Goal: Task Accomplishment & Management: Manage account settings

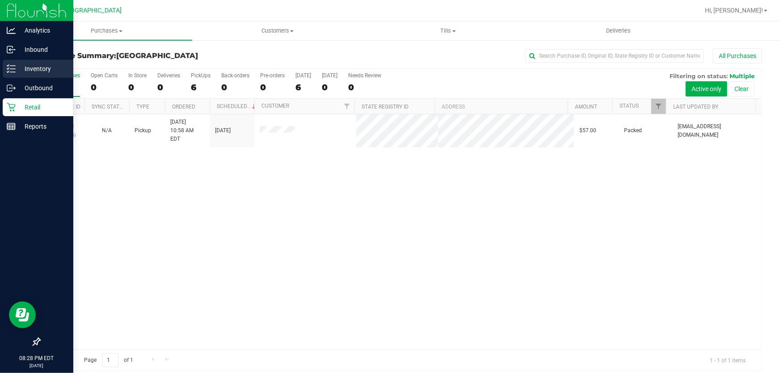
click at [18, 67] on p "Inventory" at bounding box center [43, 68] width 54 height 11
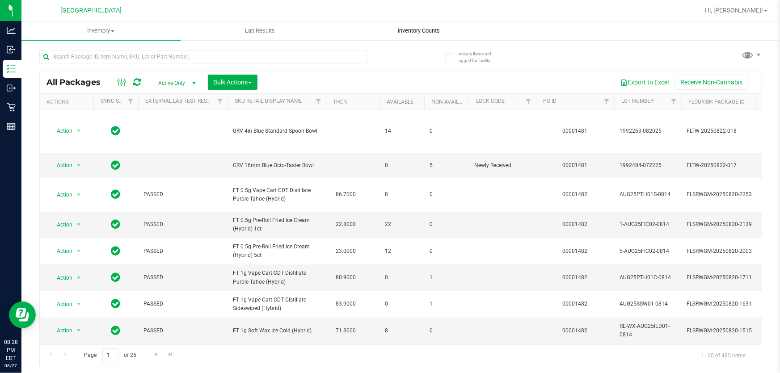
click at [405, 35] on uib-tab-heading "Inventory Counts" at bounding box center [419, 31] width 158 height 18
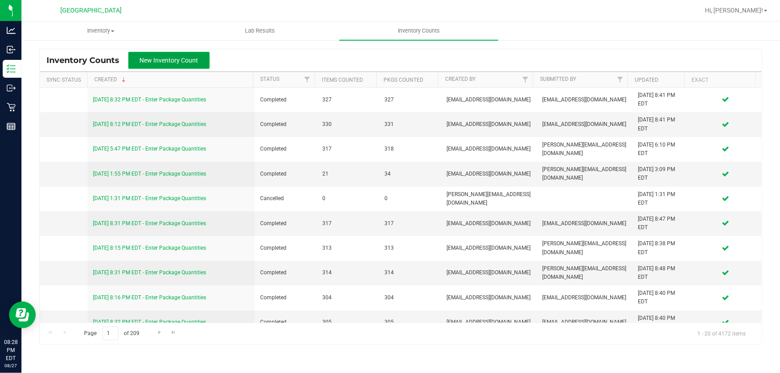
click at [179, 55] on button "New Inventory Count" at bounding box center [168, 60] width 81 height 17
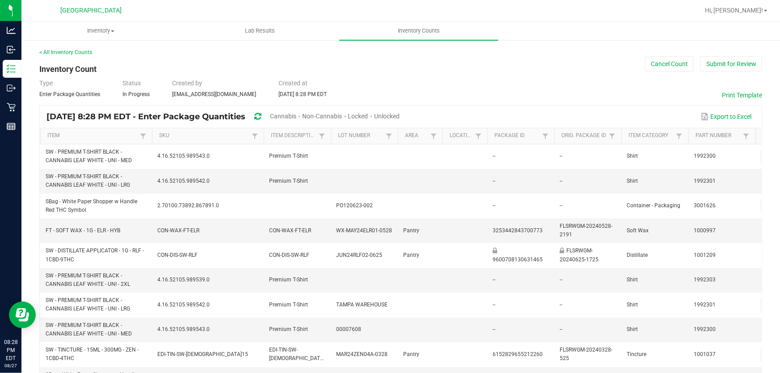
click at [296, 116] on span "Cannabis" at bounding box center [283, 116] width 26 height 7
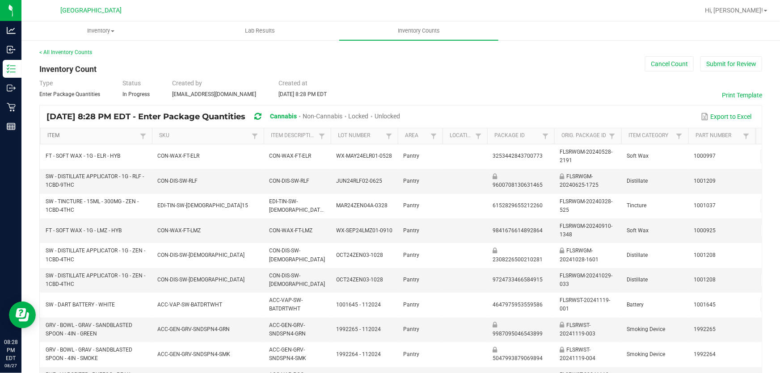
click at [112, 133] on link "Item" at bounding box center [92, 135] width 90 height 7
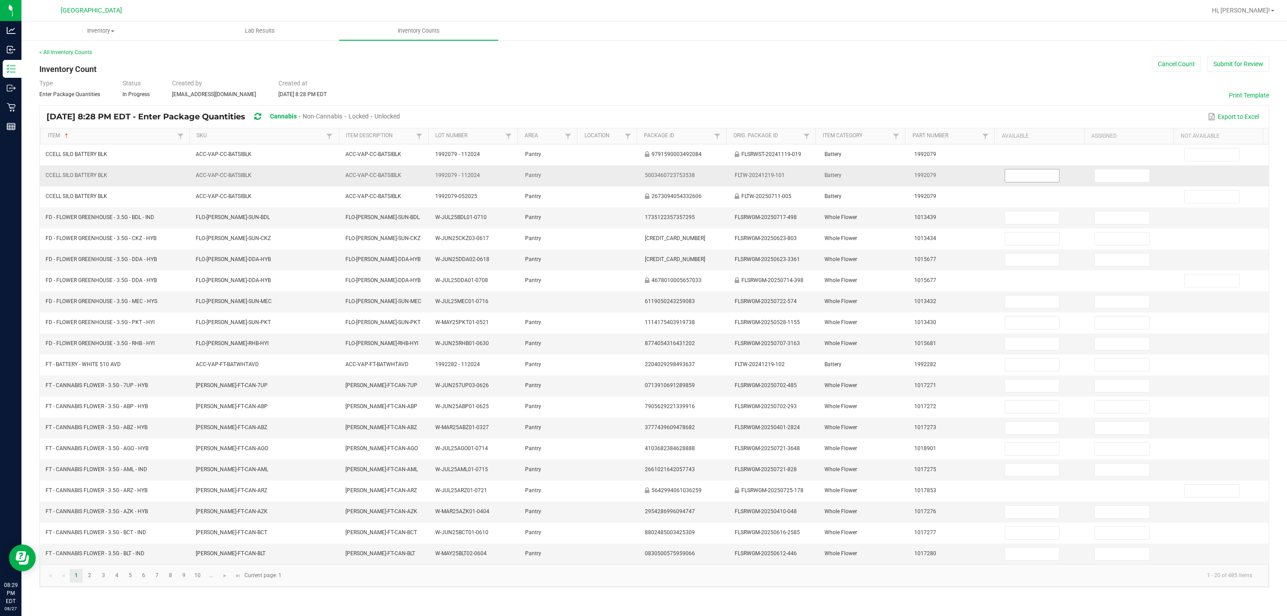
click at [780, 179] on input at bounding box center [1032, 175] width 55 height 13
click at [400, 113] on span "Unlocked" at bounding box center [387, 116] width 25 height 7
click at [780, 180] on input at bounding box center [1032, 175] width 55 height 13
click at [780, 179] on input at bounding box center [1032, 175] width 55 height 13
type input "18"
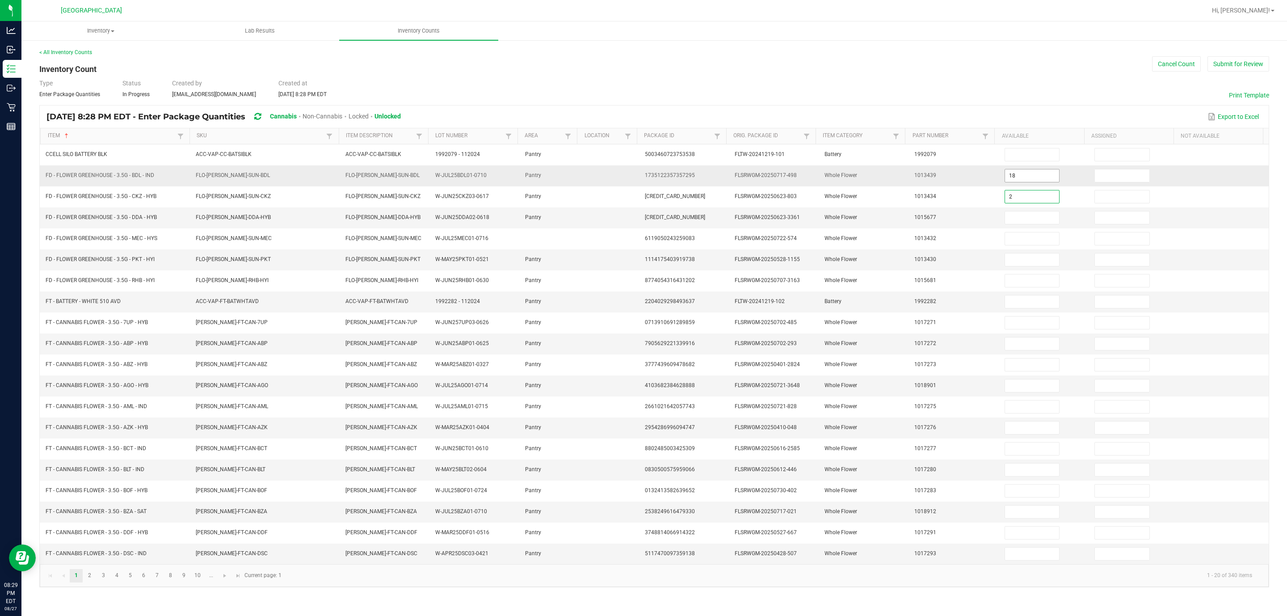
type input "2"
type input "4"
drag, startPoint x: 1008, startPoint y: 135, endPoint x: 884, endPoint y: 129, distance: 124.0
click at [780, 131] on tr "Item Sorted Ascending SKU Item Description Lot Number Area Location Package Id …" at bounding box center [651, 136] width 1223 height 16
click at [780, 90] on div "Type Enter Package Quantities Status In Progress Created by [EMAIL_ADDRESS][DOM…" at bounding box center [654, 89] width 1230 height 20
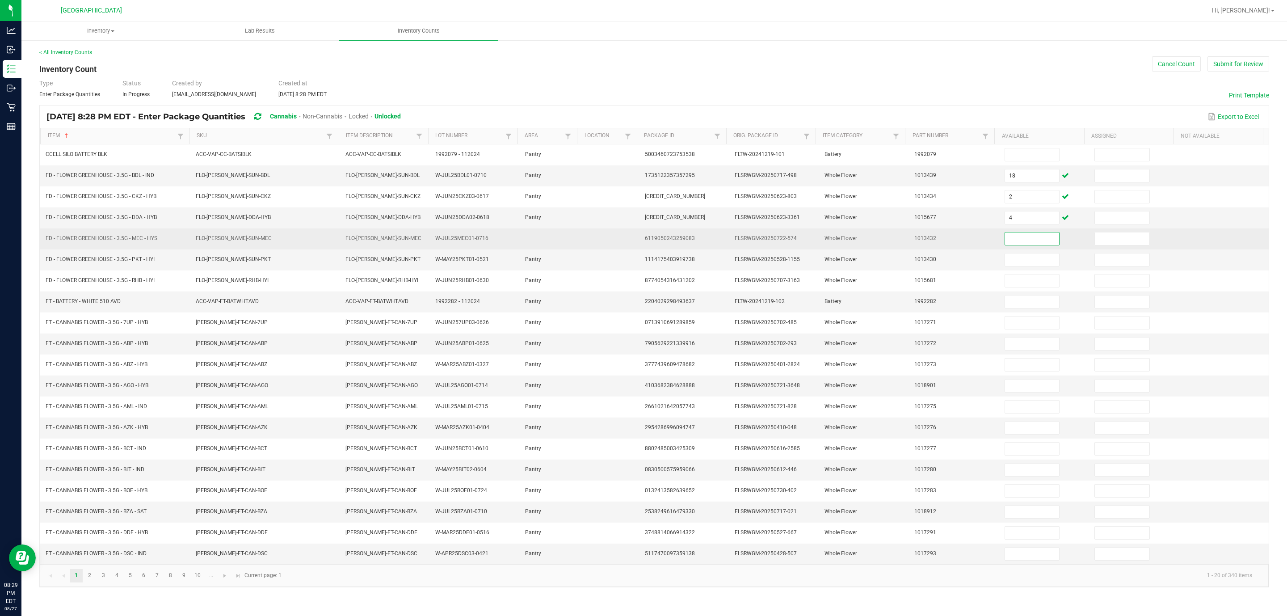
click at [780, 240] on input at bounding box center [1032, 238] width 55 height 13
type input "15"
type input "9"
type input "8"
type input "1"
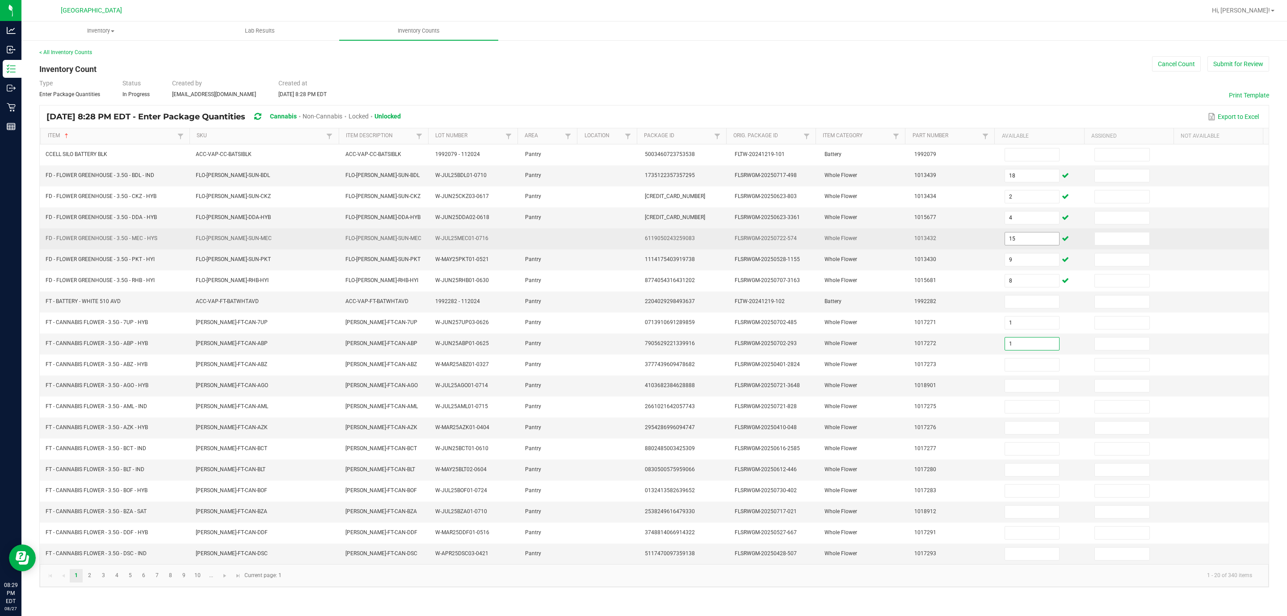
type input "1"
type input "12"
type input "17"
type input "10"
type input "9"
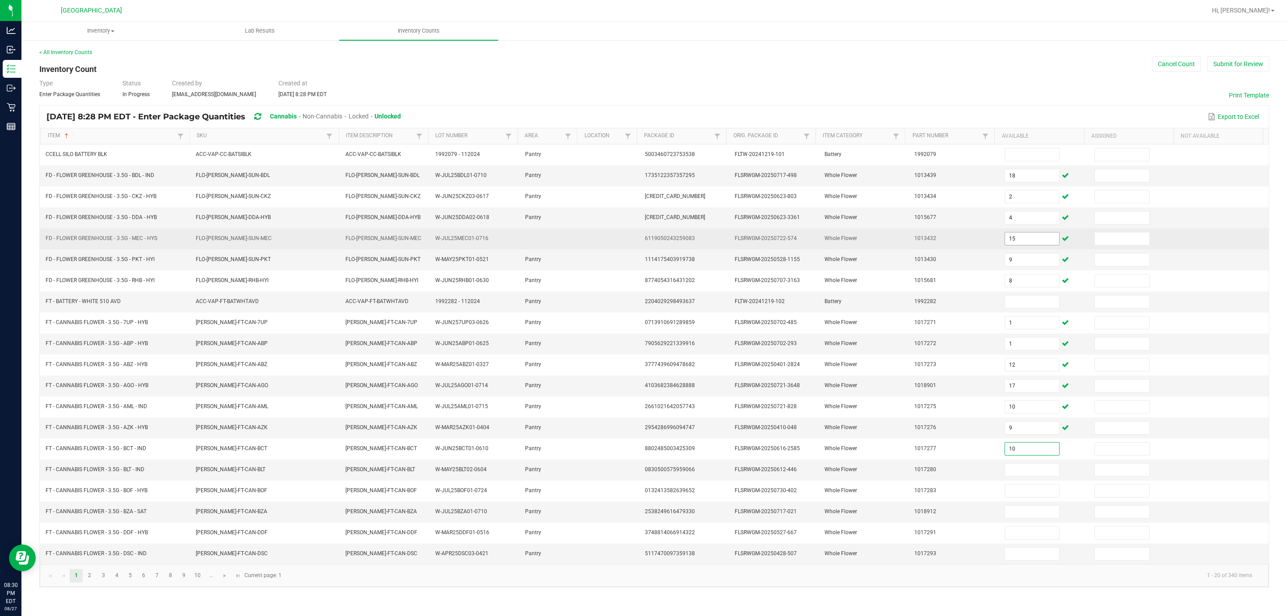
type input "10"
type input "6"
type input "2"
type input "10"
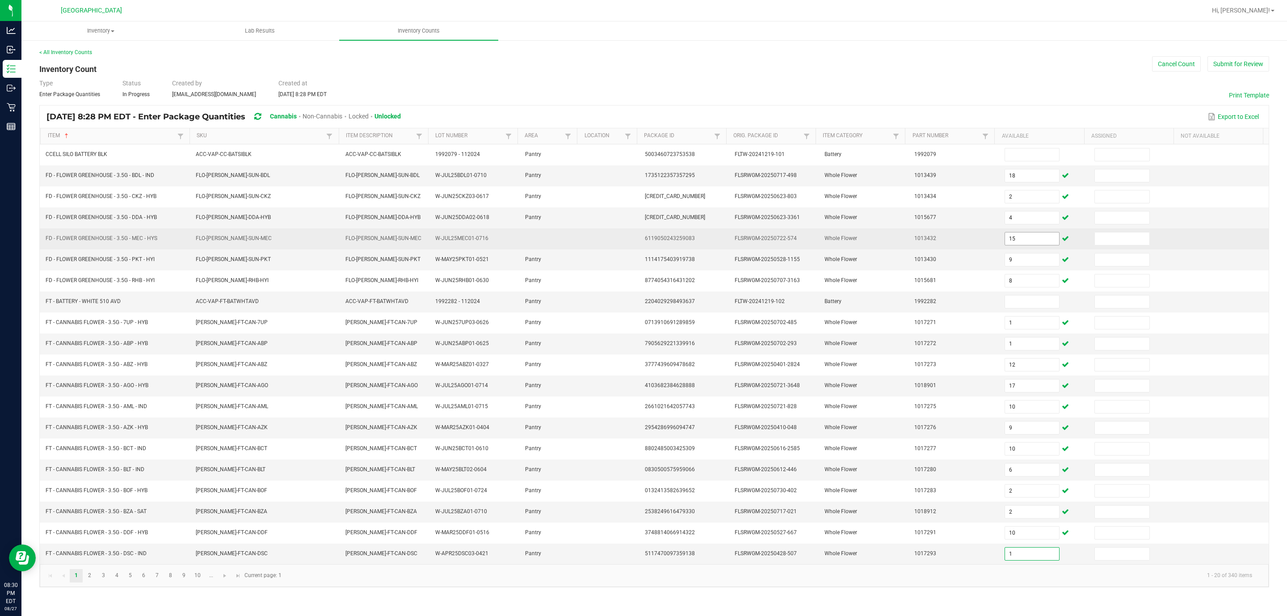
type input "1"
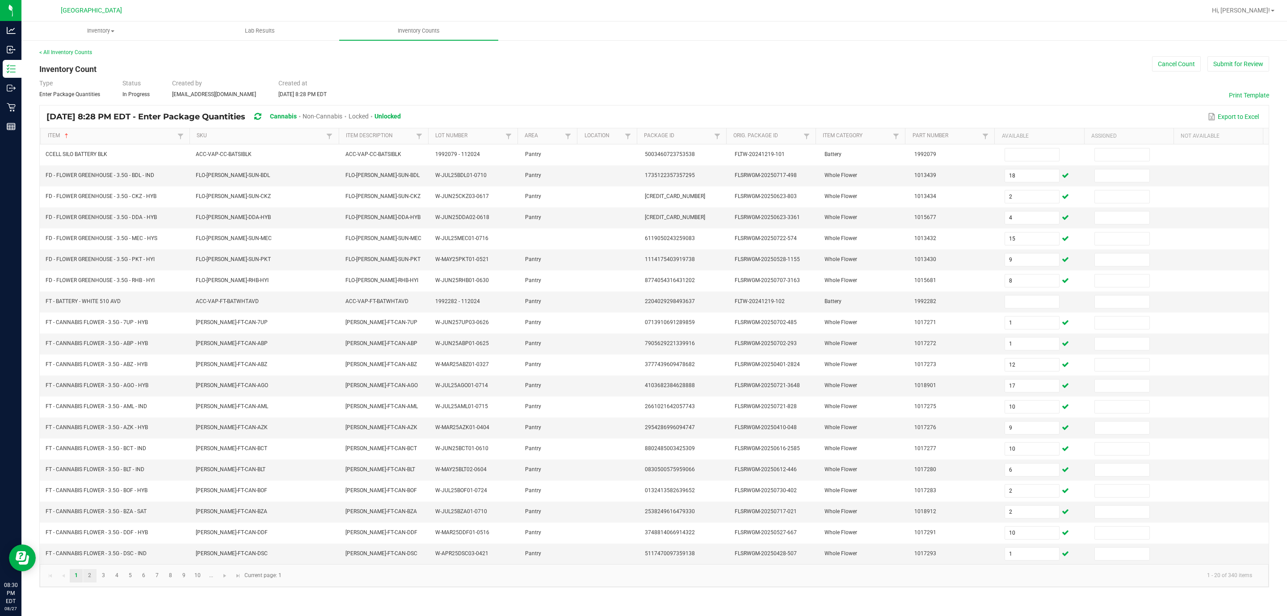
click at [93, 373] on link "2" at bounding box center [89, 575] width 13 height 13
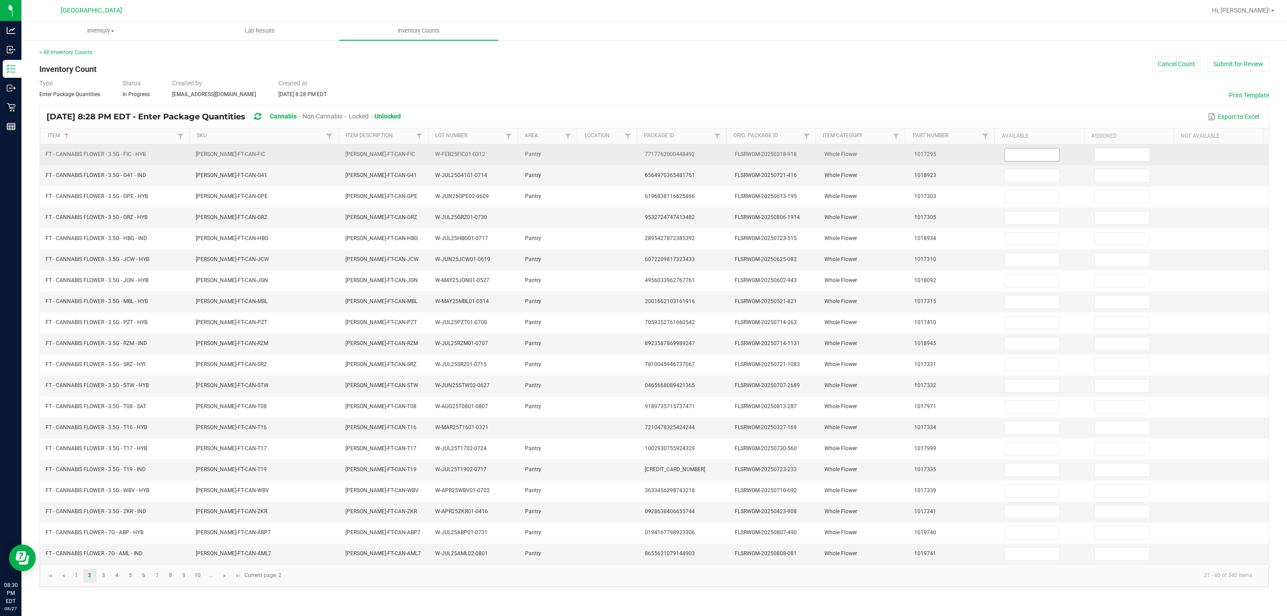
click at [780, 155] on input at bounding box center [1032, 154] width 55 height 13
type input "10"
type input "20"
type input "18"
type input "17"
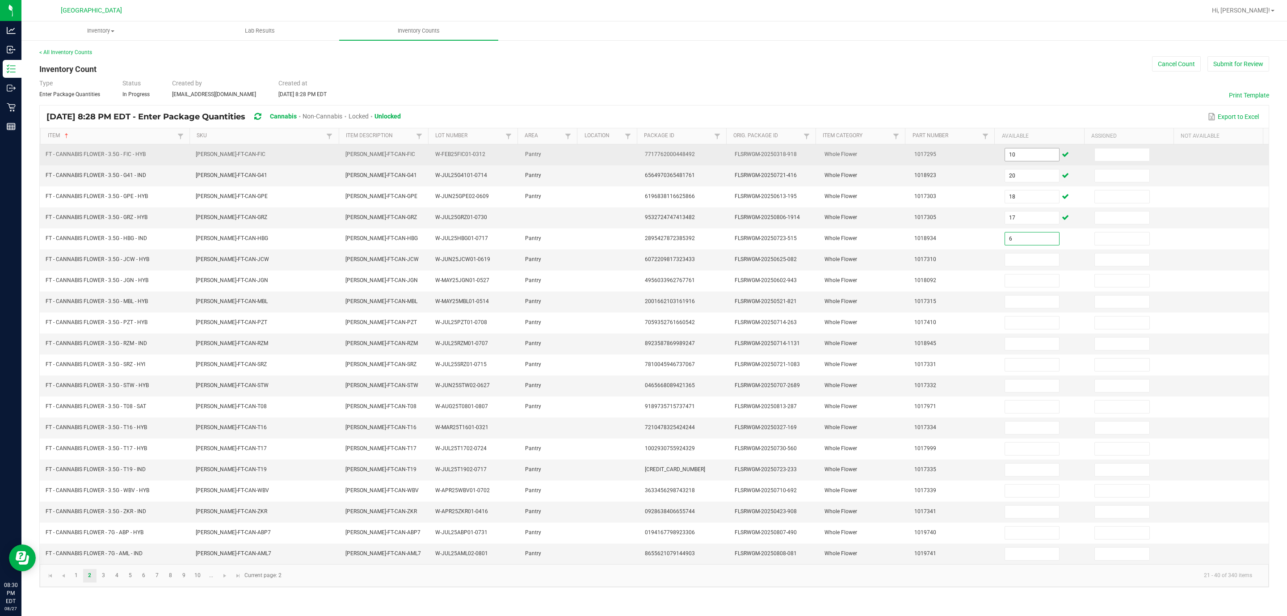
type input "6"
type input "18"
type input "5"
type input "9"
type input "4"
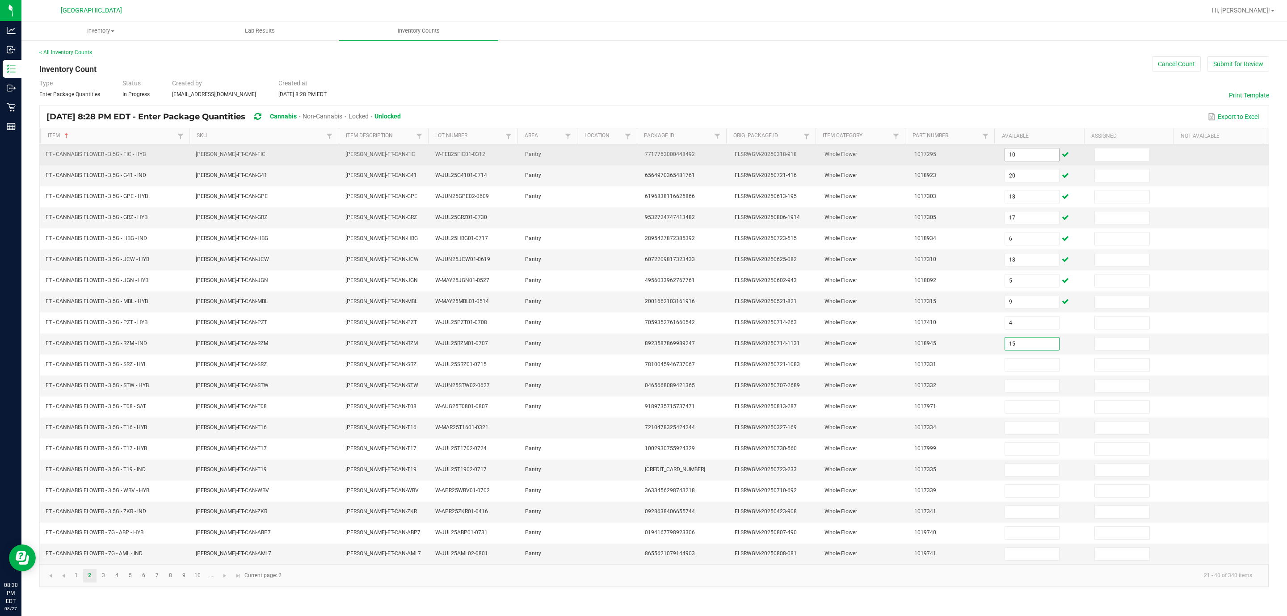
type input "15"
type input "5"
type input "1"
type input "20"
type input "5"
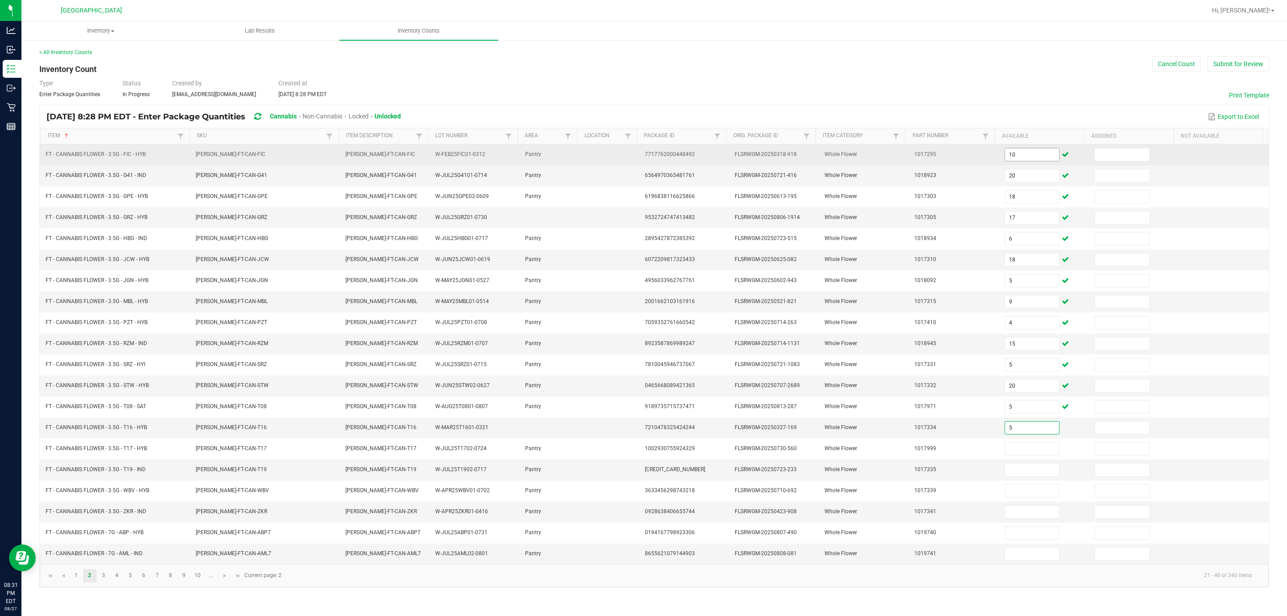
type input "5"
type input "4"
type input "16"
type input "10"
type input "18"
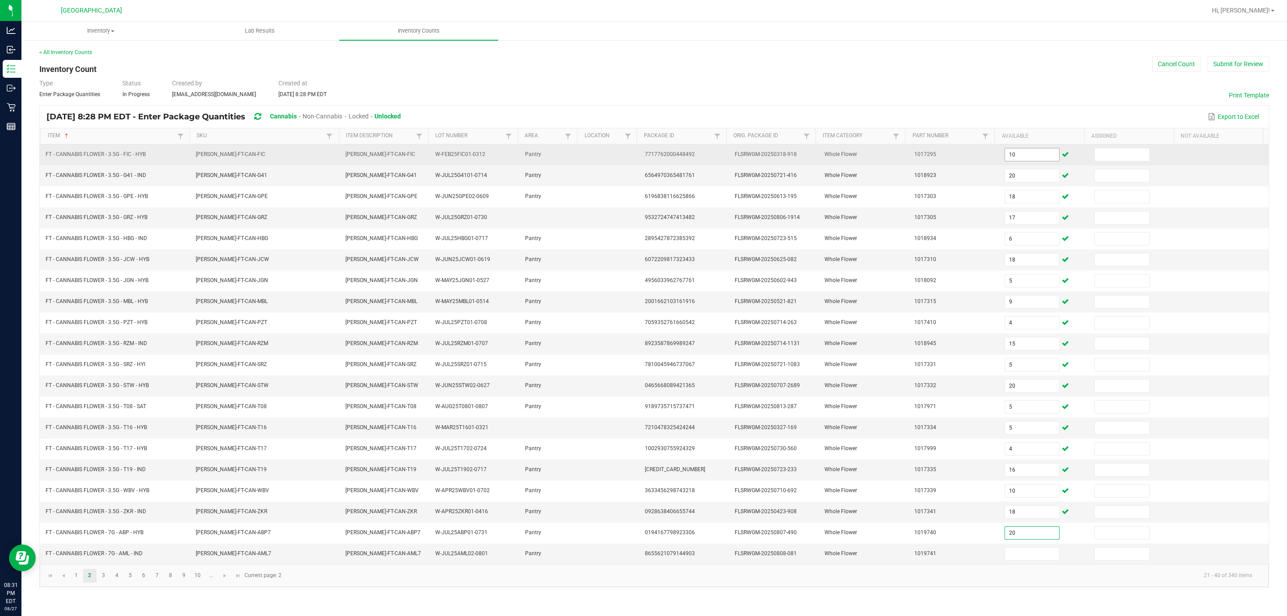
type input "20"
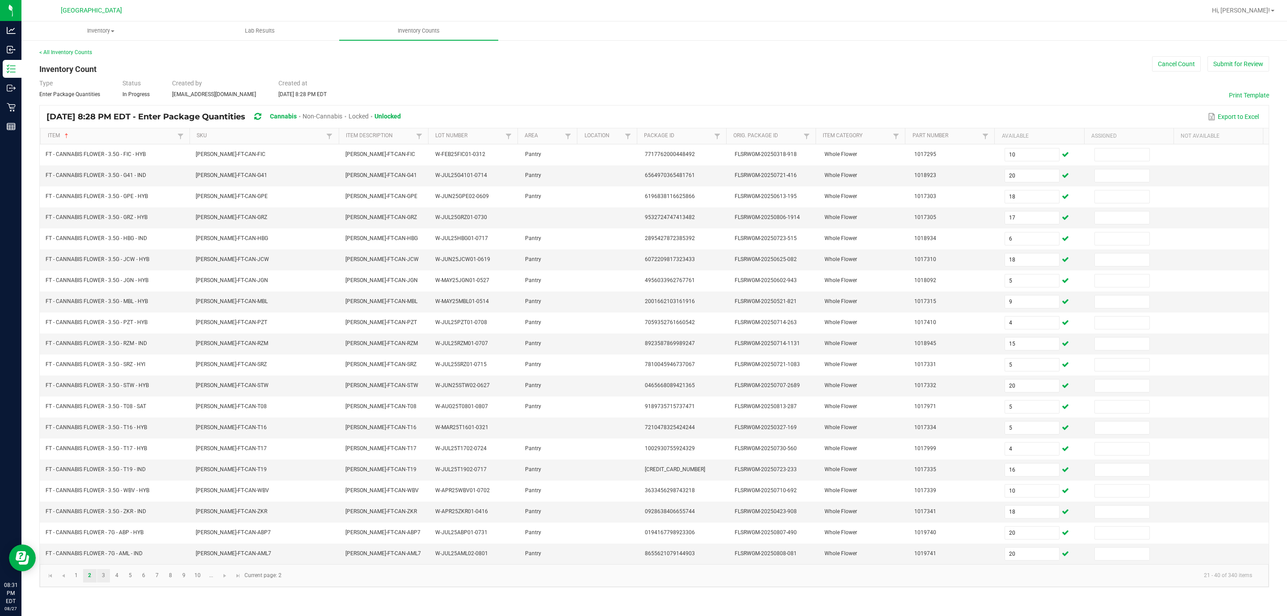
click at [98, 373] on link "3" at bounding box center [103, 575] width 13 height 13
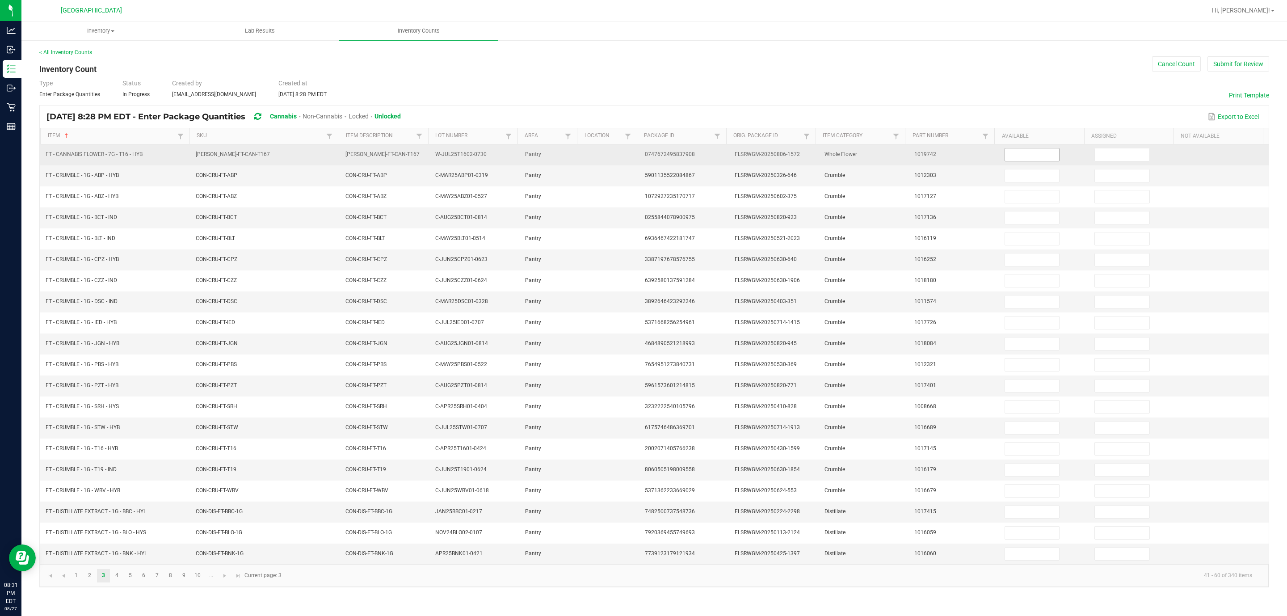
click at [780, 155] on input at bounding box center [1032, 154] width 55 height 13
type input "20"
type input "1"
type input "7"
type input "8"
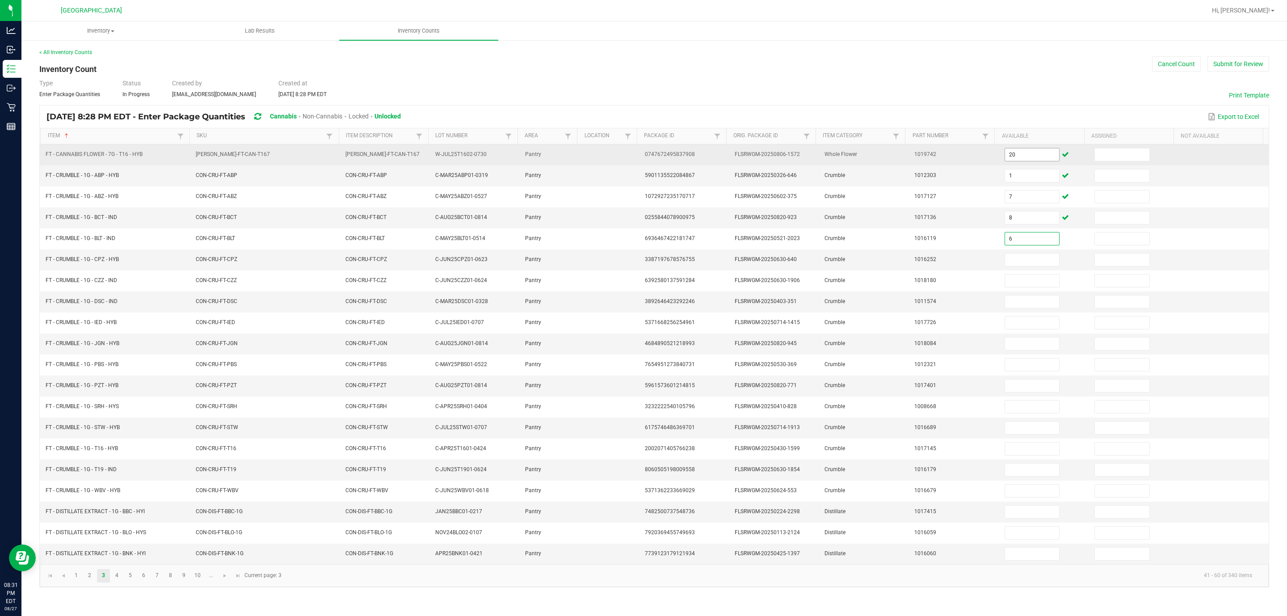
type input "6"
type input "8"
type input "6"
type input "2"
type input "8"
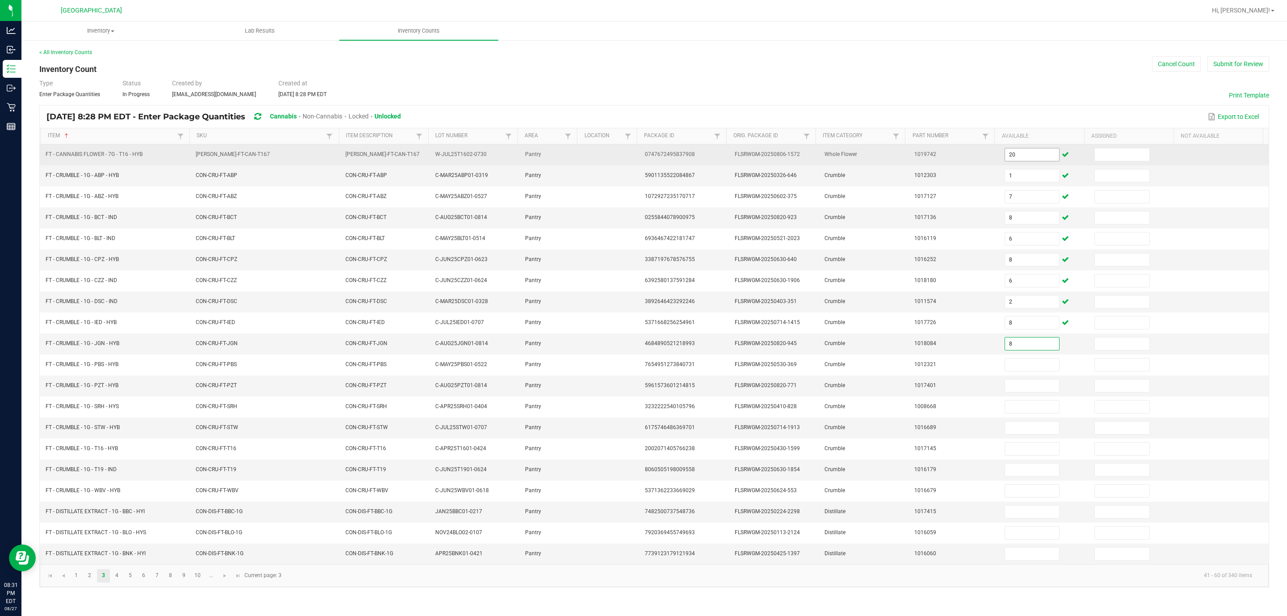
type input "8"
type input "7"
type input "8"
type input "2"
type input "7"
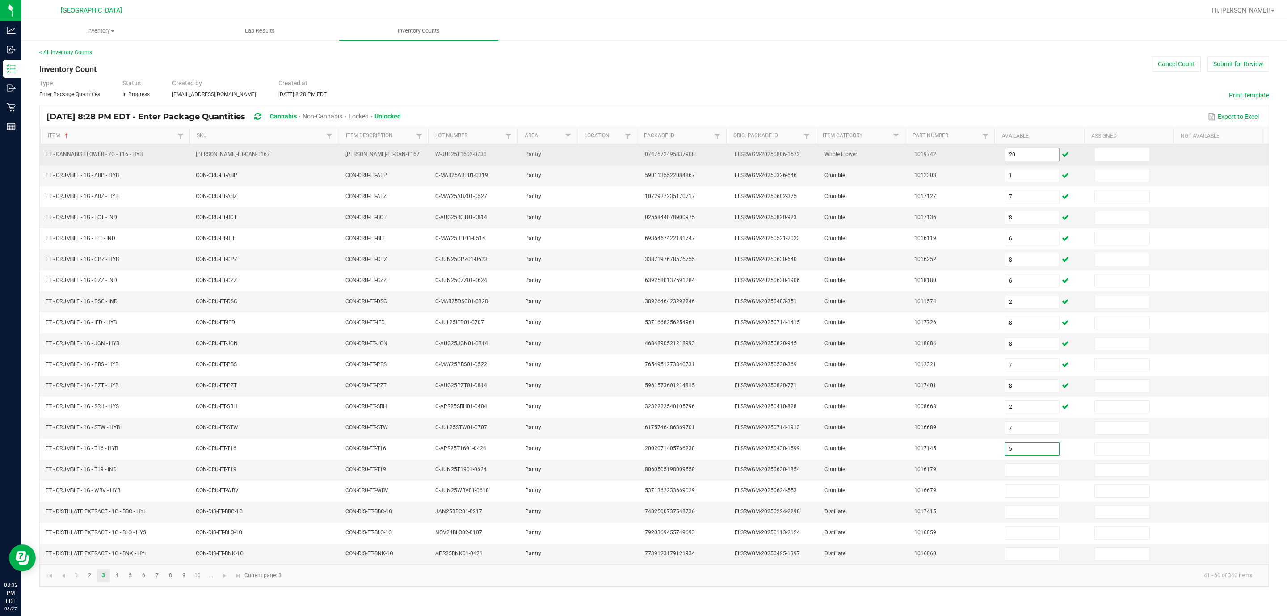
type input "5"
type input "8"
type input "1"
type input "3"
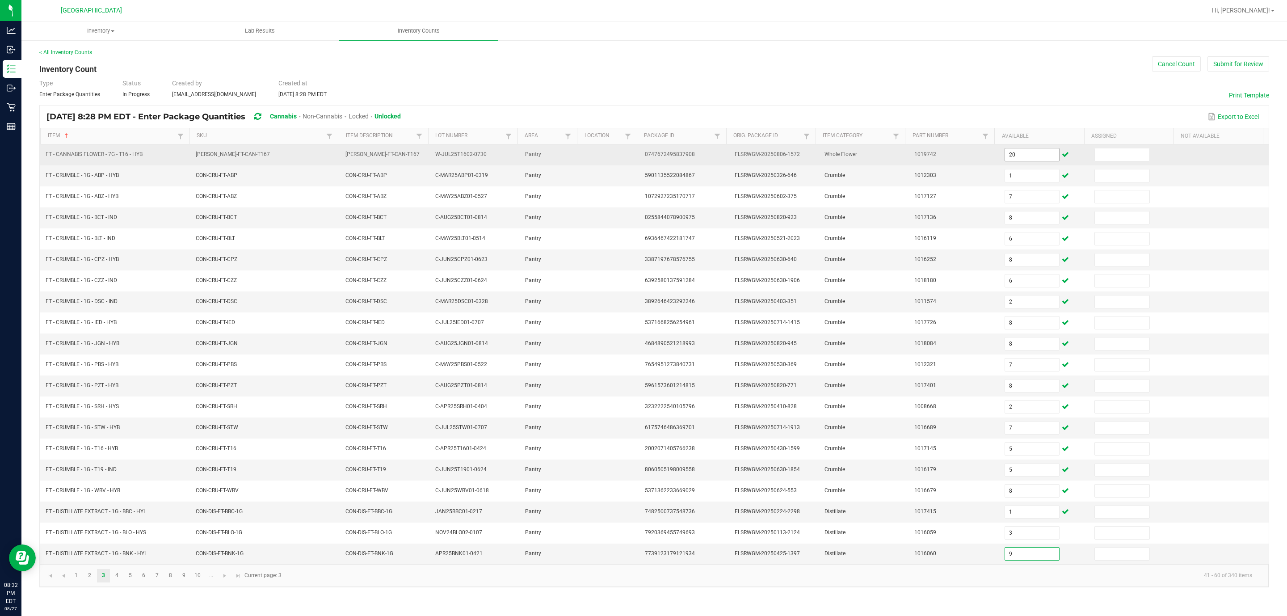
type input "9"
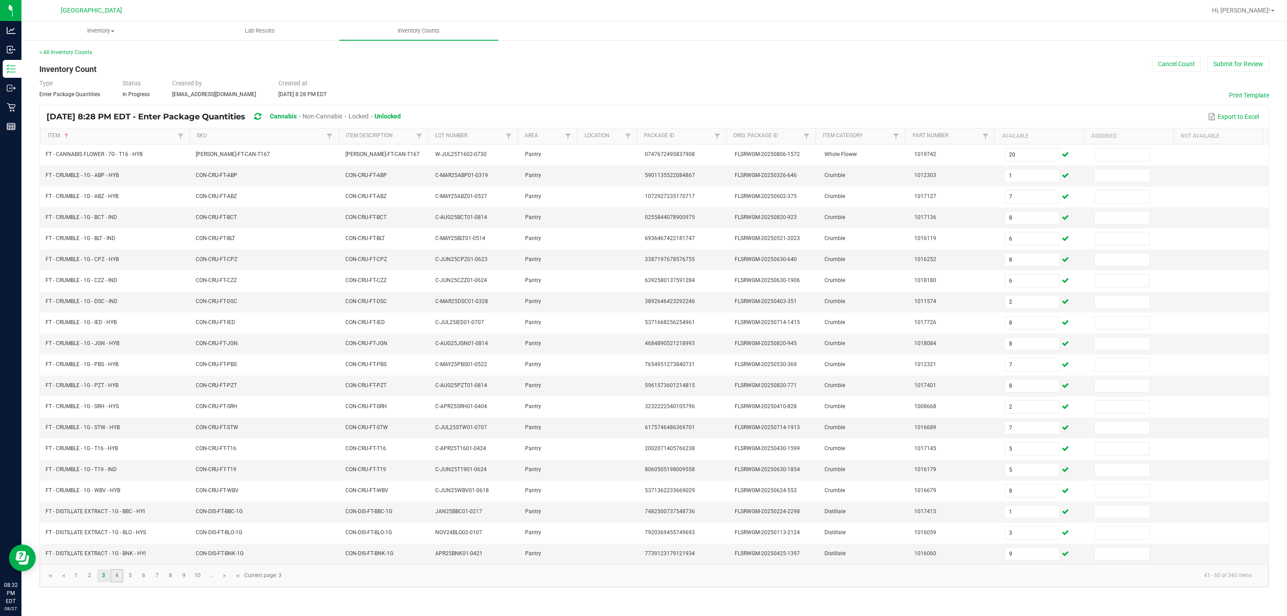
click at [114, 373] on link "4" at bounding box center [116, 575] width 13 height 13
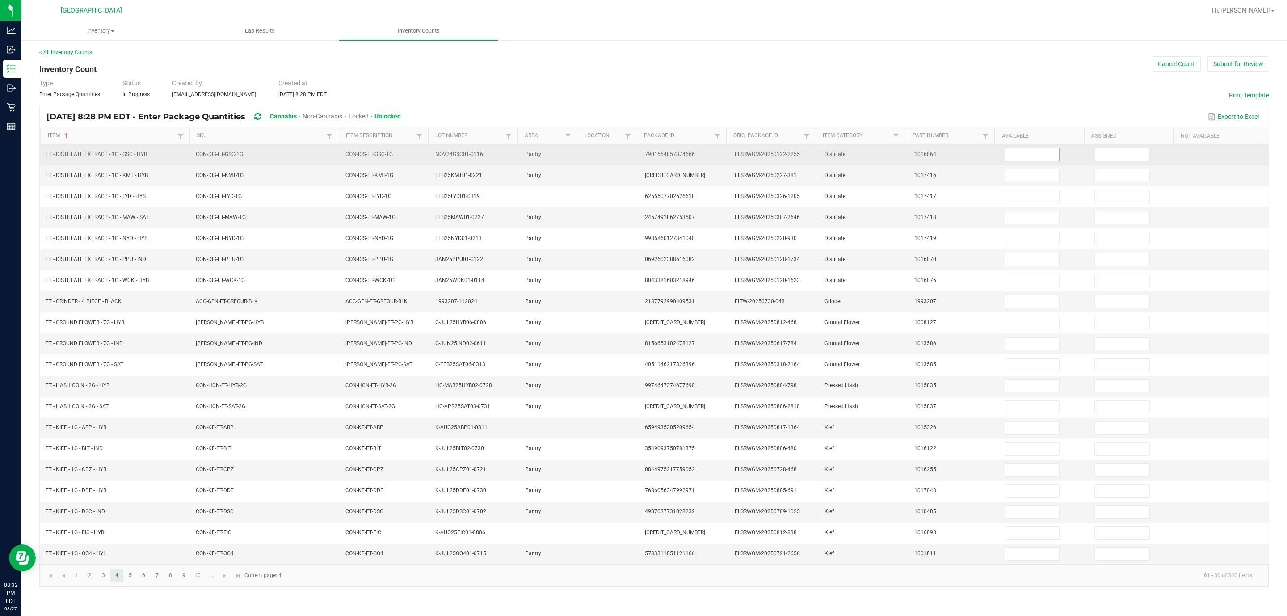
click at [780, 160] on input at bounding box center [1032, 154] width 55 height 13
type input "6"
type input "10"
type input "0"
type input "3"
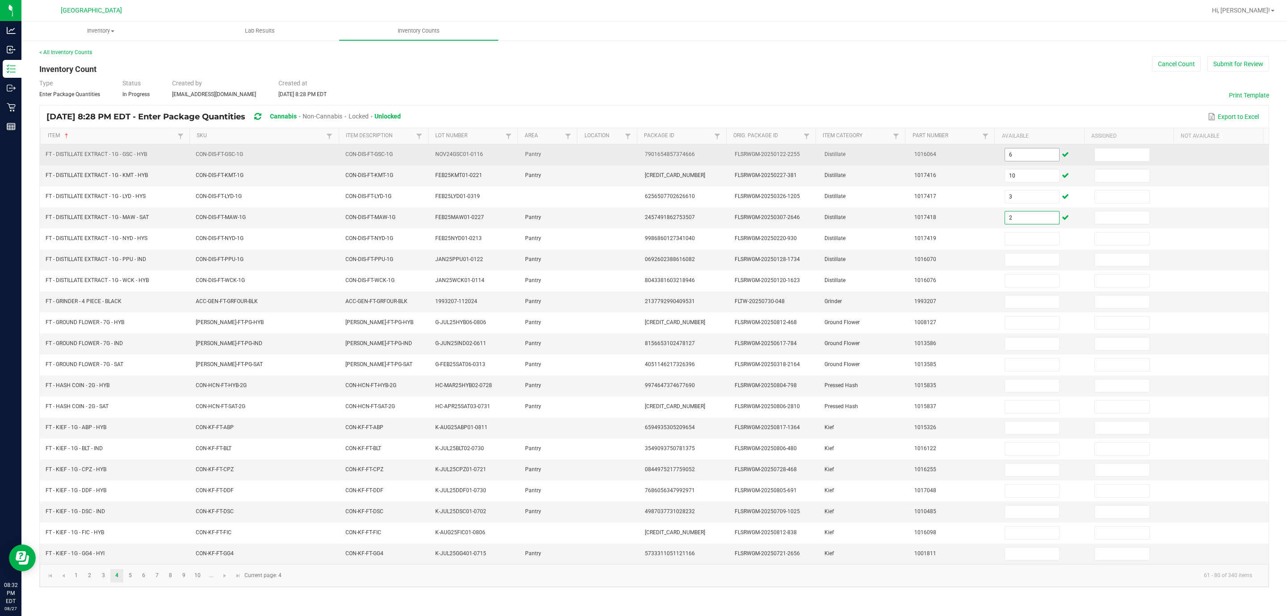
type input "2"
type input "8"
type input "3"
type input "2"
type input "0"
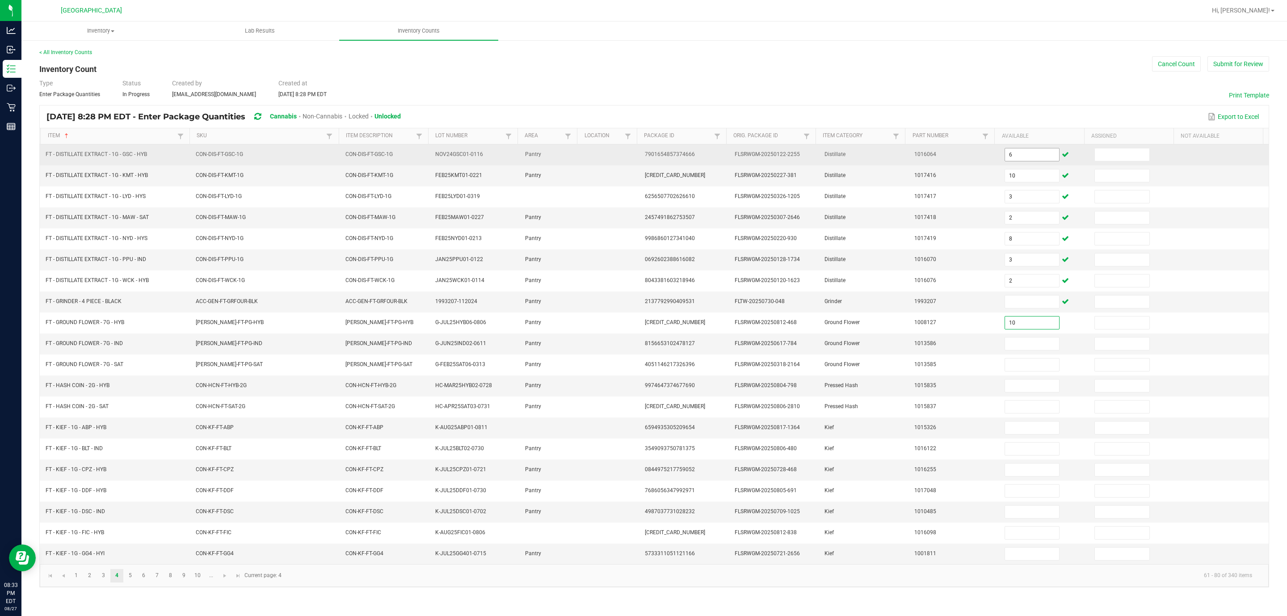
type input "10"
type input "3"
type input "4"
type input "6"
type input "2"
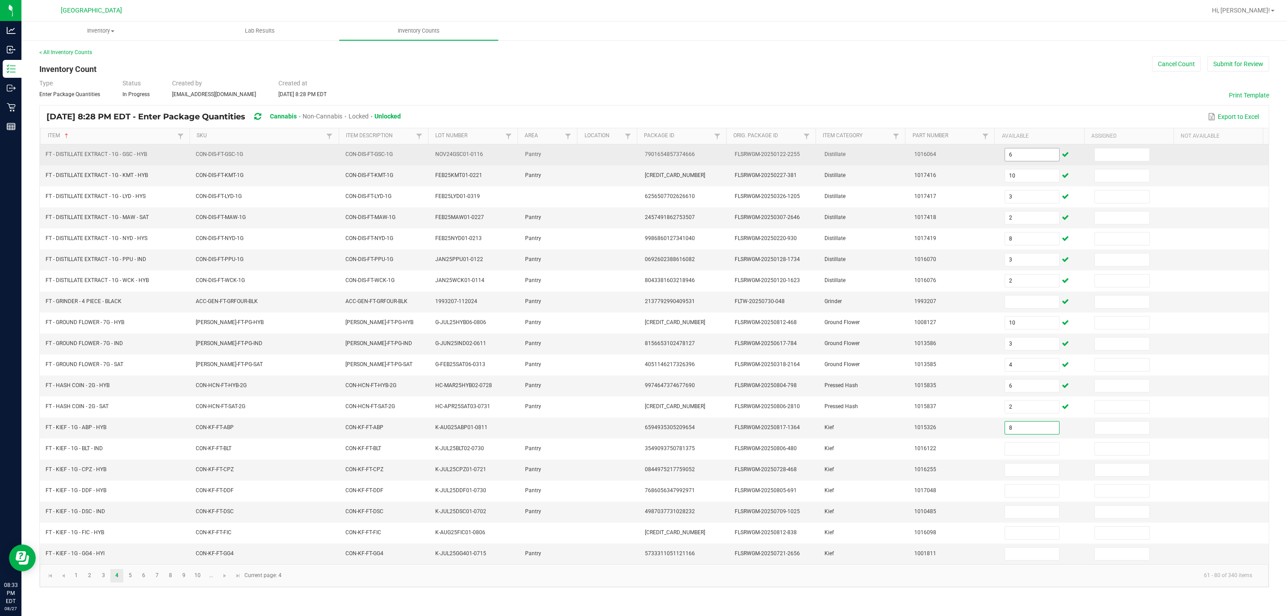
type input "8"
type input "3"
type input "7"
type input "5"
type input "6"
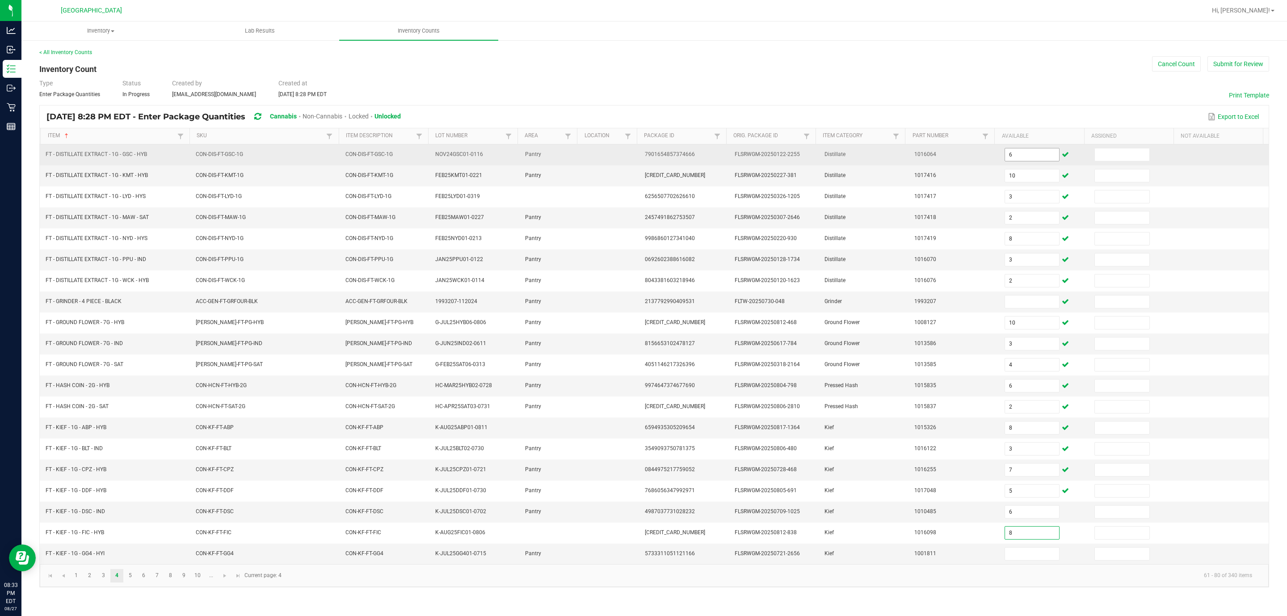
type input "8"
type input "6"
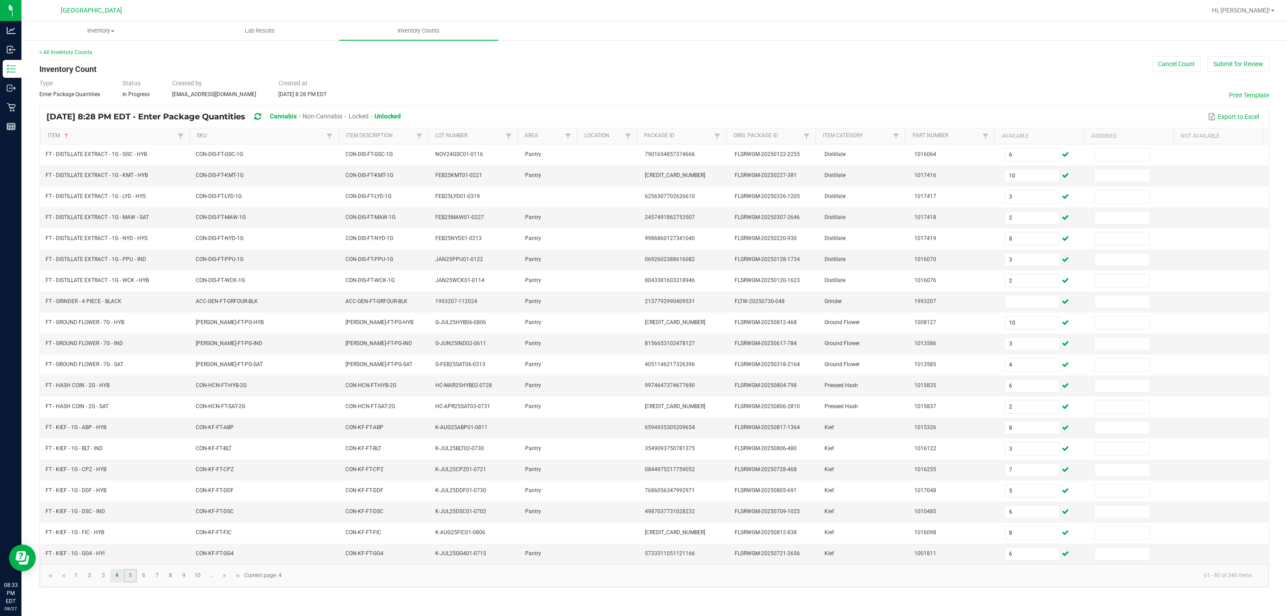
click at [137, 373] on link "5" at bounding box center [130, 575] width 13 height 13
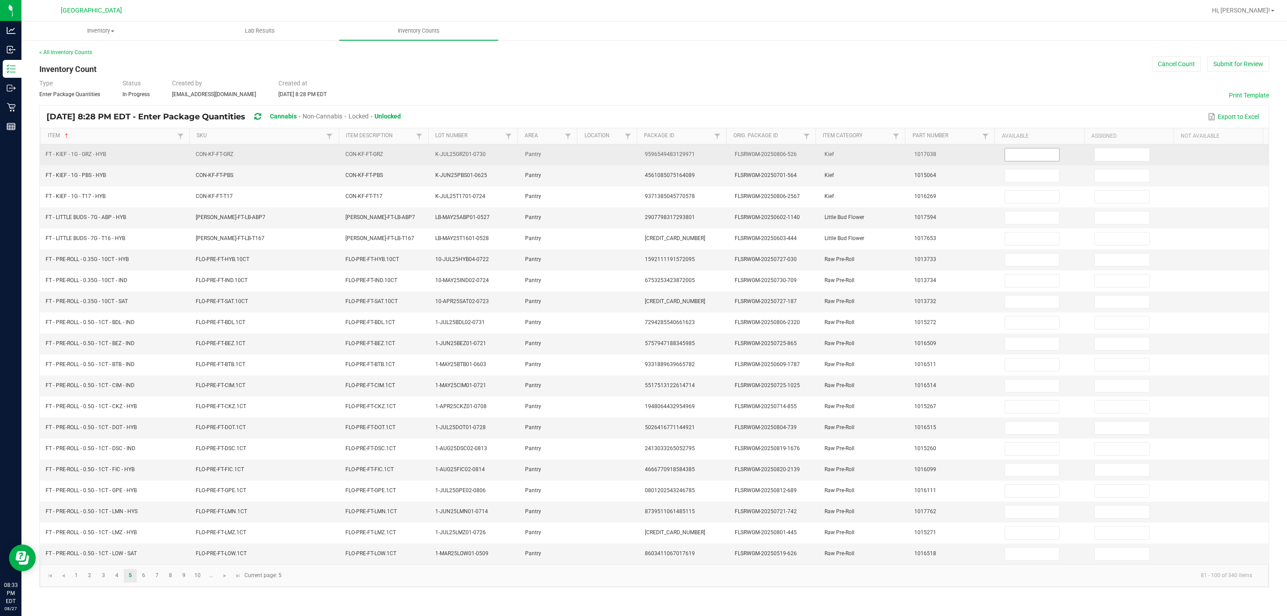
click at [780, 153] on input at bounding box center [1032, 154] width 55 height 13
type input "1"
type input "6"
type input "5"
type input "10"
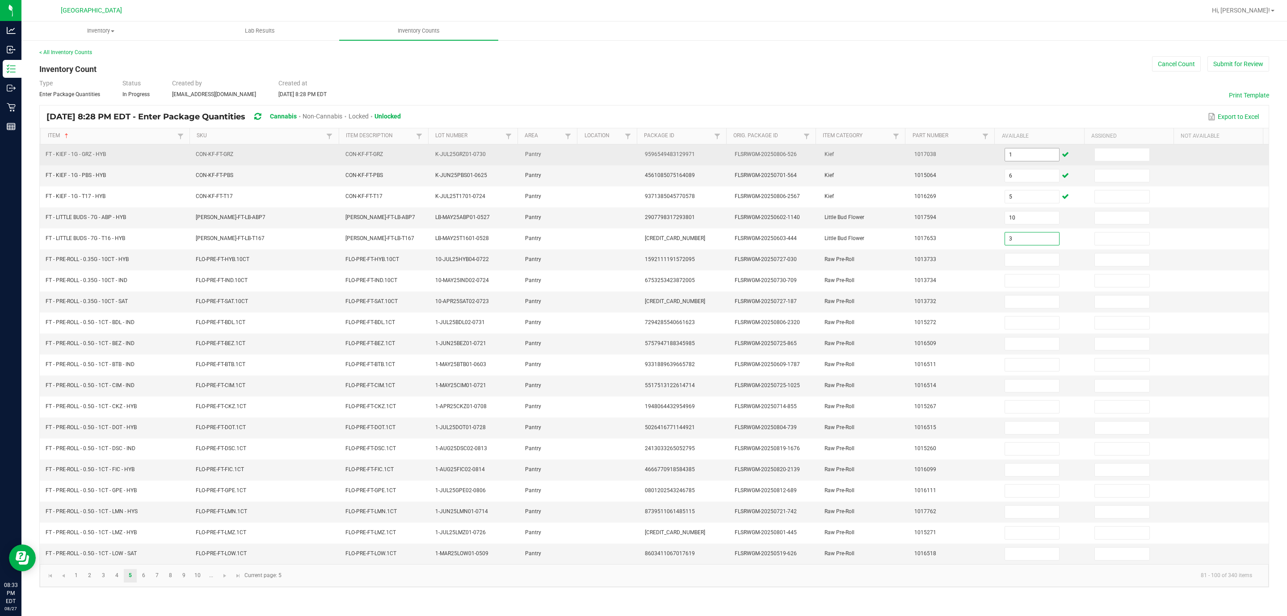
type input "3"
type input "14"
type input "7"
type input "3"
type input "12"
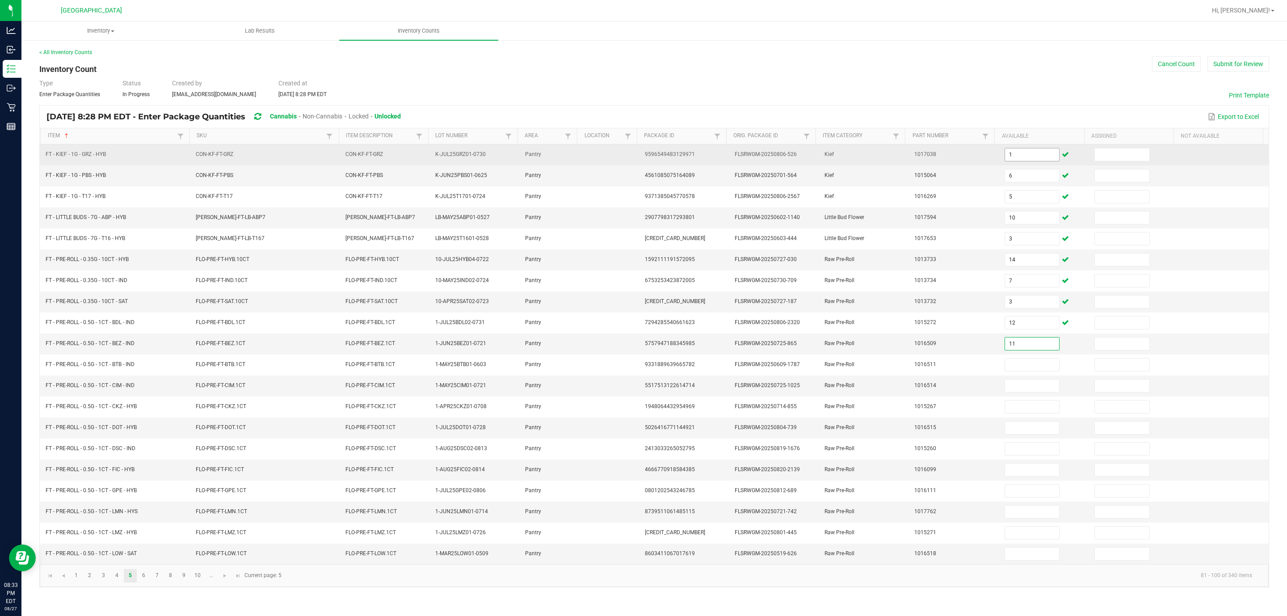
type input "11"
type input "4"
type input "1"
type input "10"
type input "7"
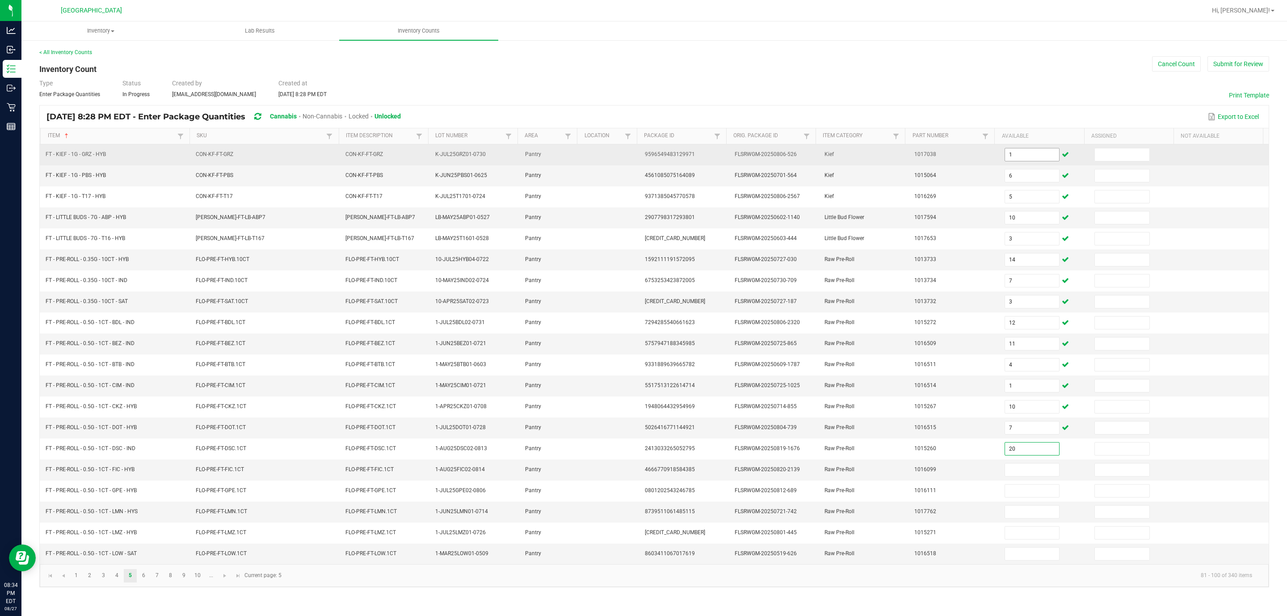
type input "20"
type input "21"
type input "13"
type input "11"
type input "8"
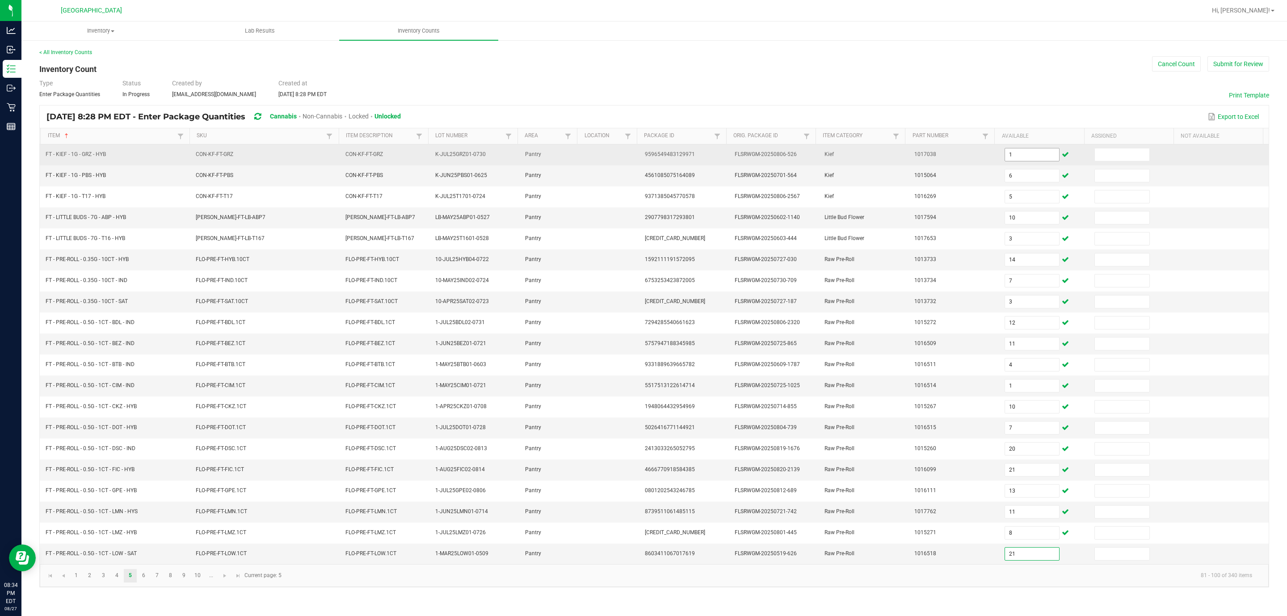
type input "21"
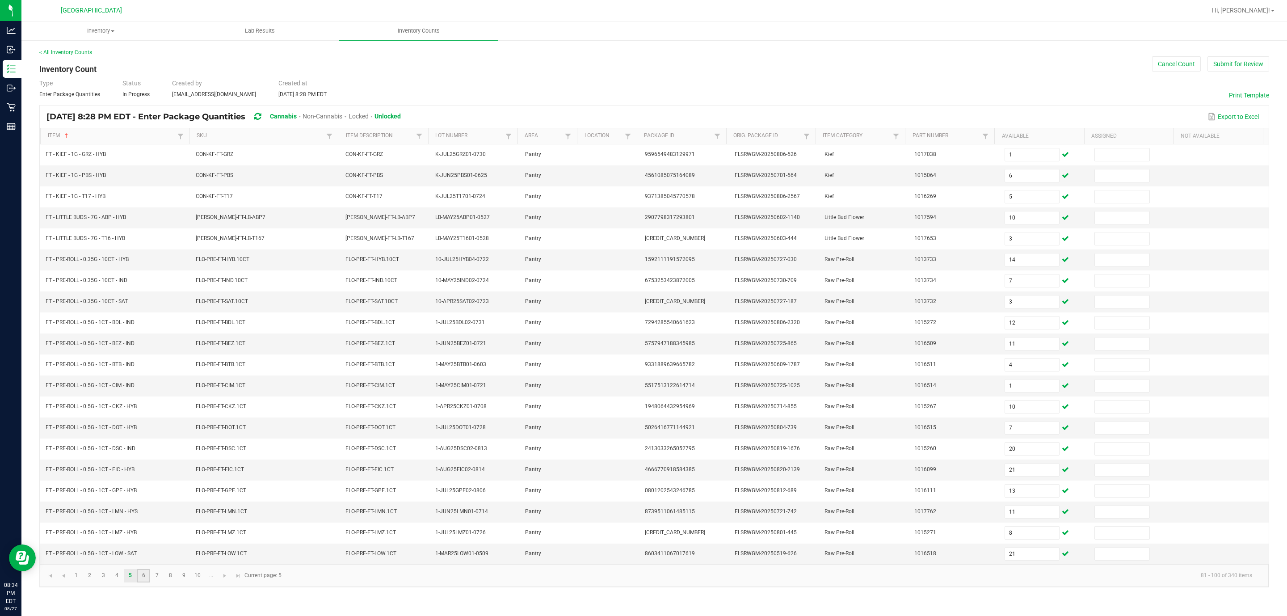
click at [142, 373] on link "6" at bounding box center [143, 575] width 13 height 13
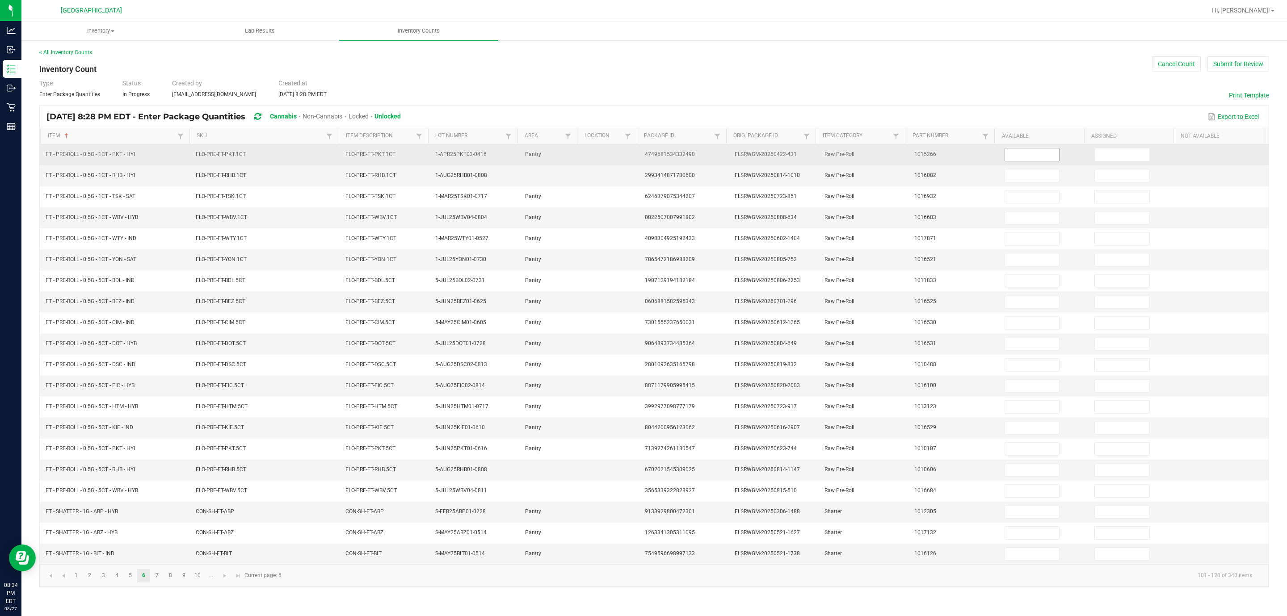
click at [780, 158] on input at bounding box center [1032, 154] width 55 height 13
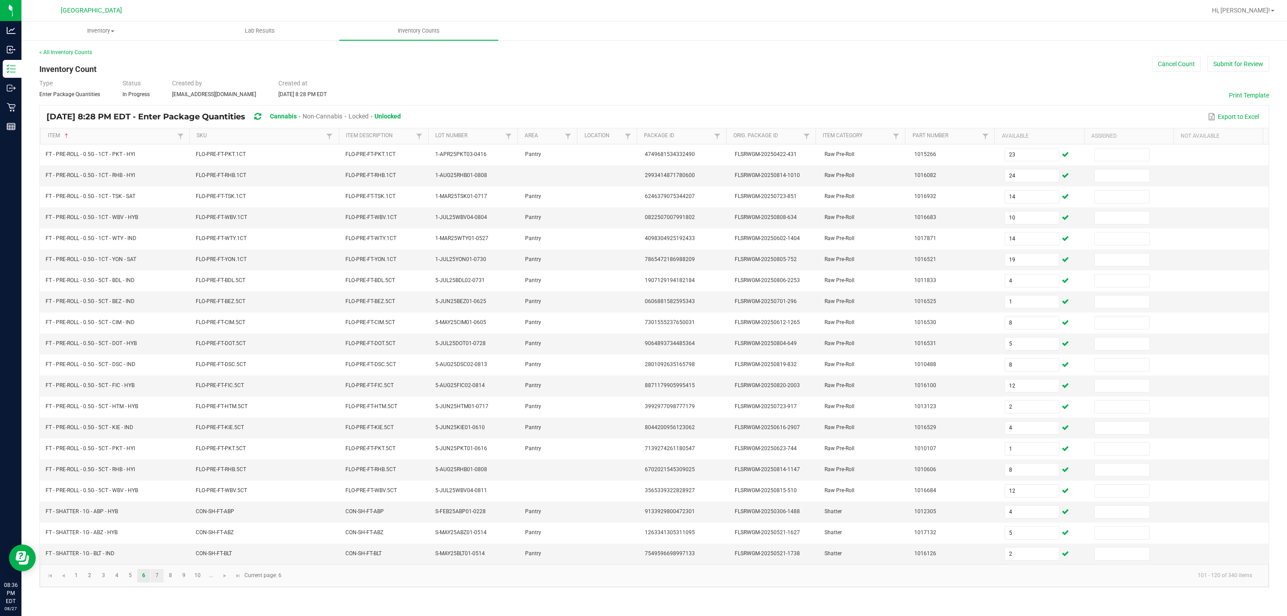
click at [158, 373] on link "7" at bounding box center [157, 575] width 13 height 13
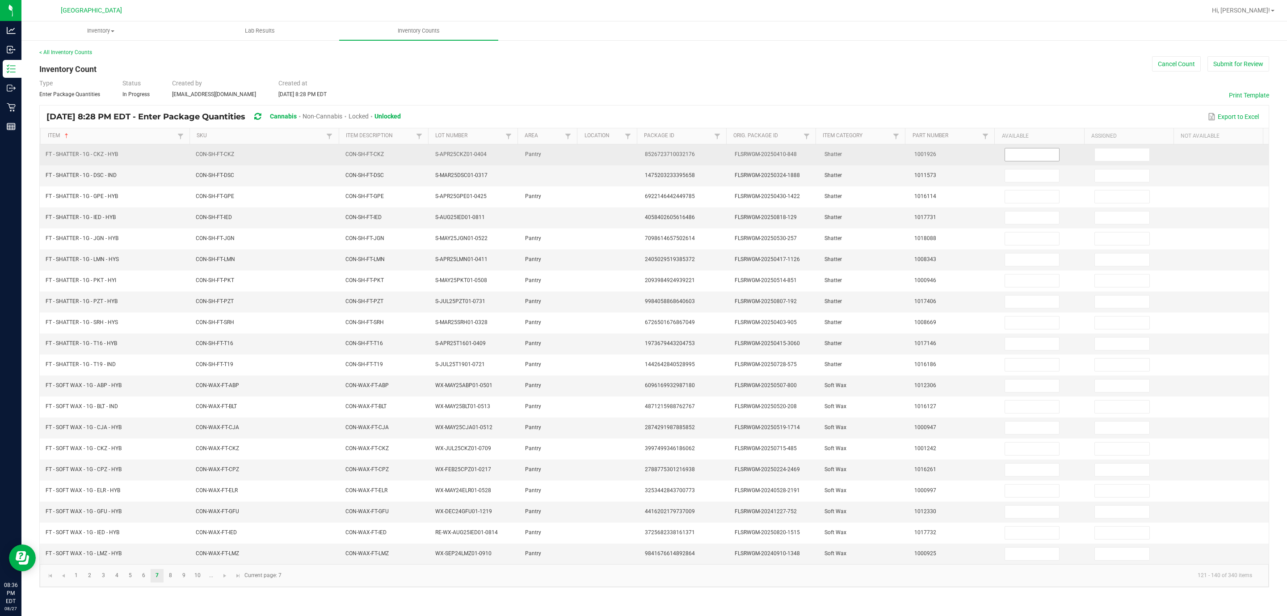
click at [780, 154] on input at bounding box center [1032, 154] width 55 height 13
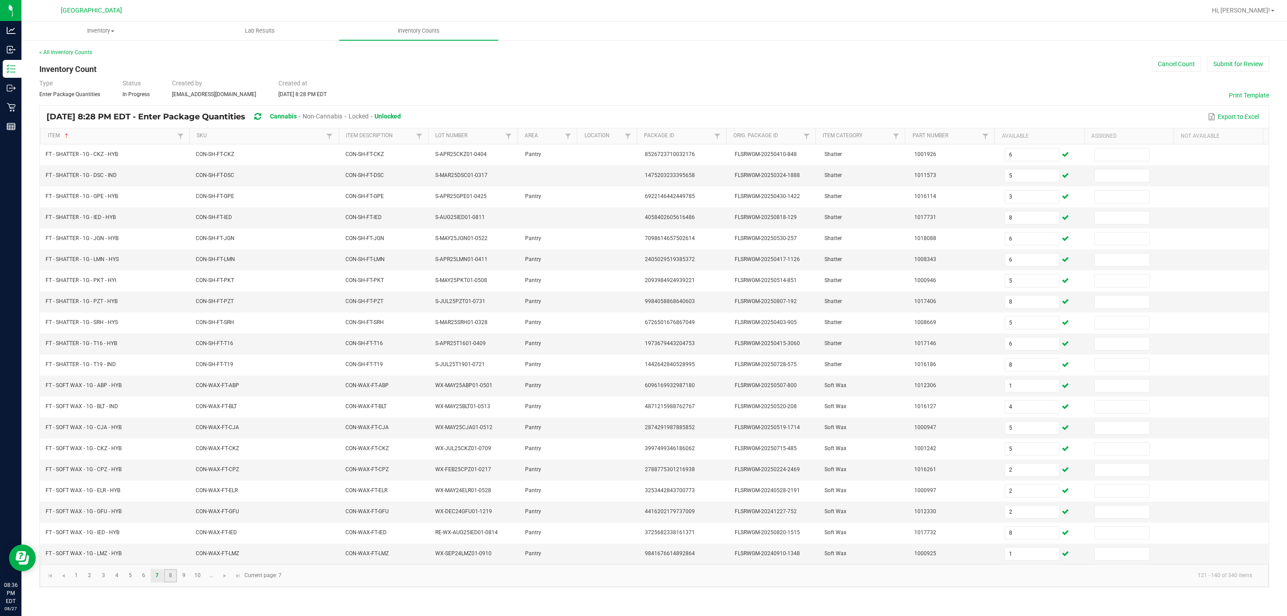
click at [173, 373] on link "8" at bounding box center [170, 575] width 13 height 13
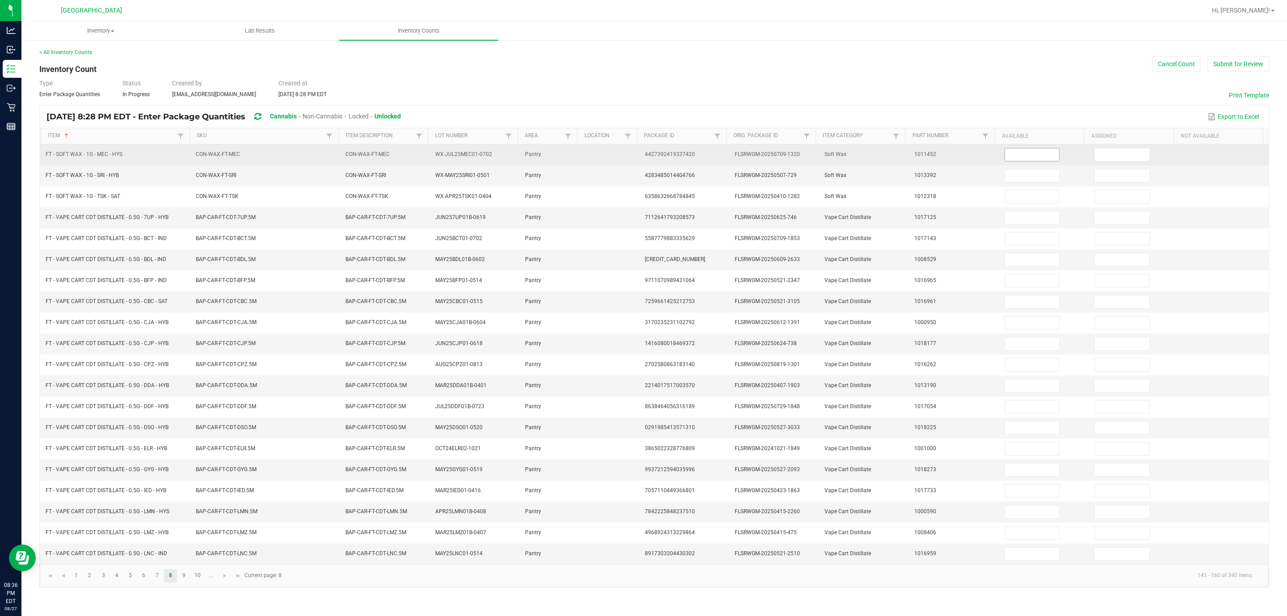
click at [780, 161] on span at bounding box center [1032, 154] width 55 height 13
click at [780, 156] on input at bounding box center [1032, 154] width 55 height 13
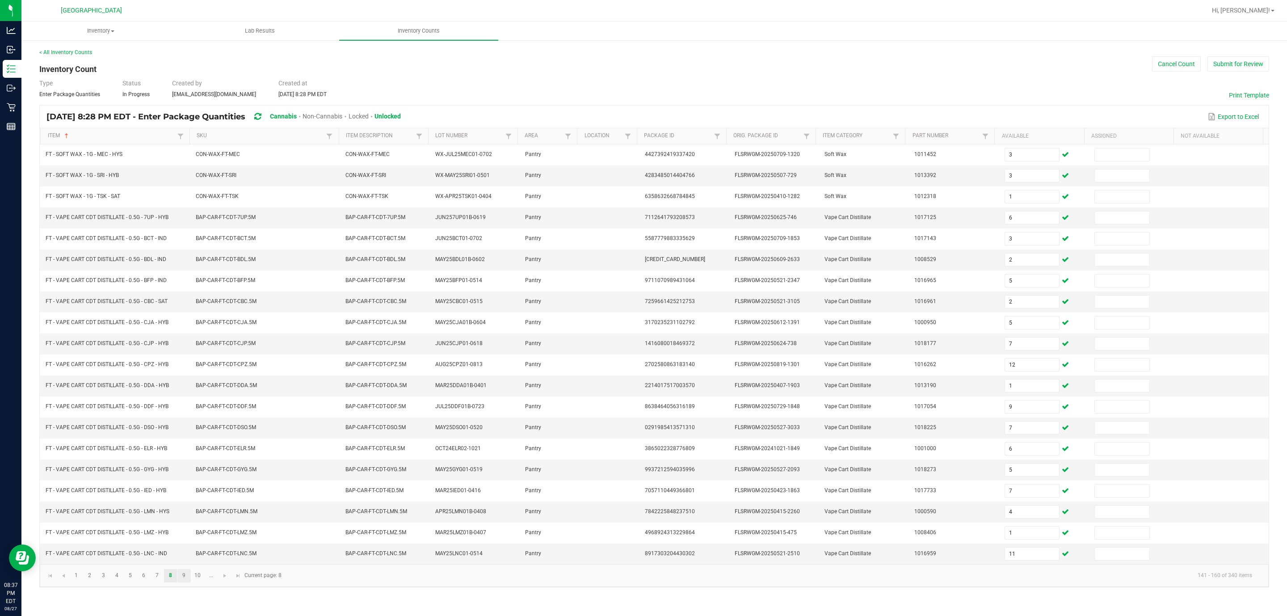
click at [188, 373] on link "9" at bounding box center [183, 575] width 13 height 13
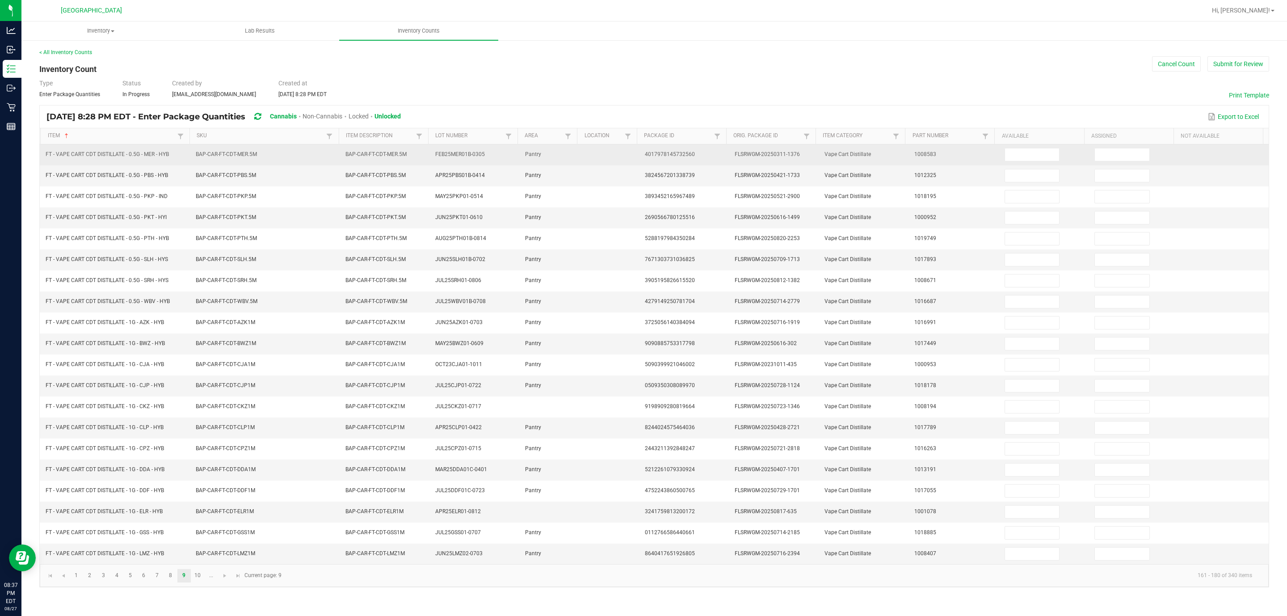
click at [780, 147] on td at bounding box center [1044, 154] width 90 height 21
click at [780, 156] on input at bounding box center [1032, 154] width 55 height 13
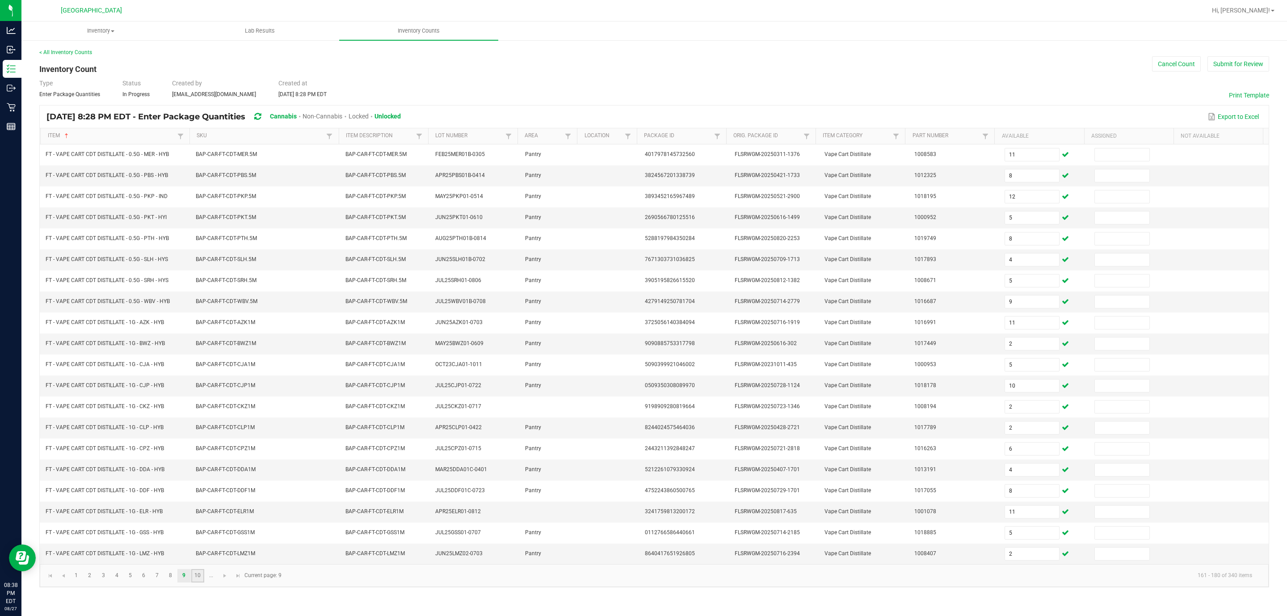
click at [195, 373] on link "10" at bounding box center [197, 575] width 13 height 13
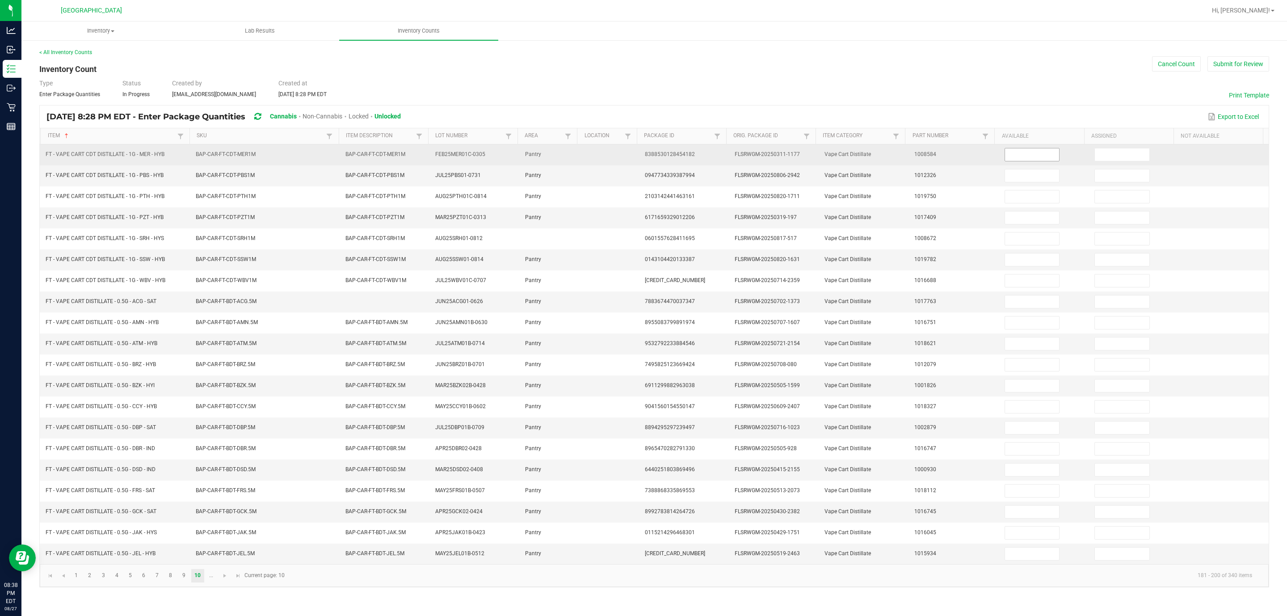
click at [780, 157] on input at bounding box center [1032, 154] width 55 height 13
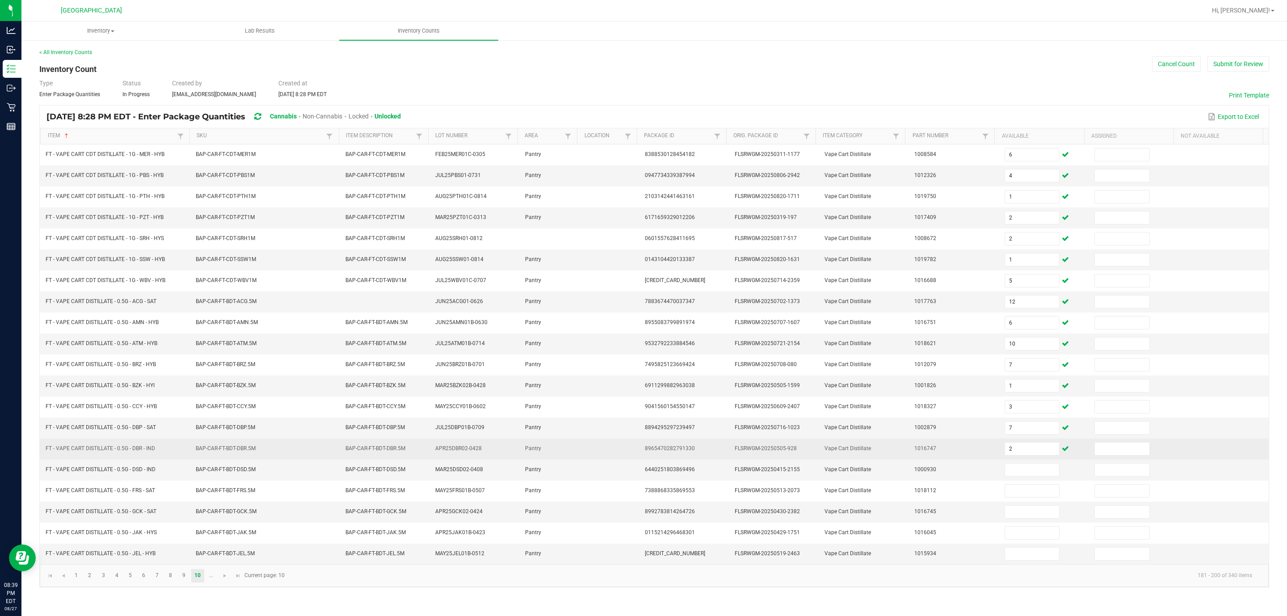
drag, startPoint x: 936, startPoint y: 475, endPoint x: 334, endPoint y: 463, distance: 602.7
click at [334, 373] on tbody "FT - VAPE CART CDT DISTILLATE - 1G - MER - HYB BAP-CAR-FT-CDT-MER1M BAP-CAR-FT-…" at bounding box center [654, 354] width 1229 height 420
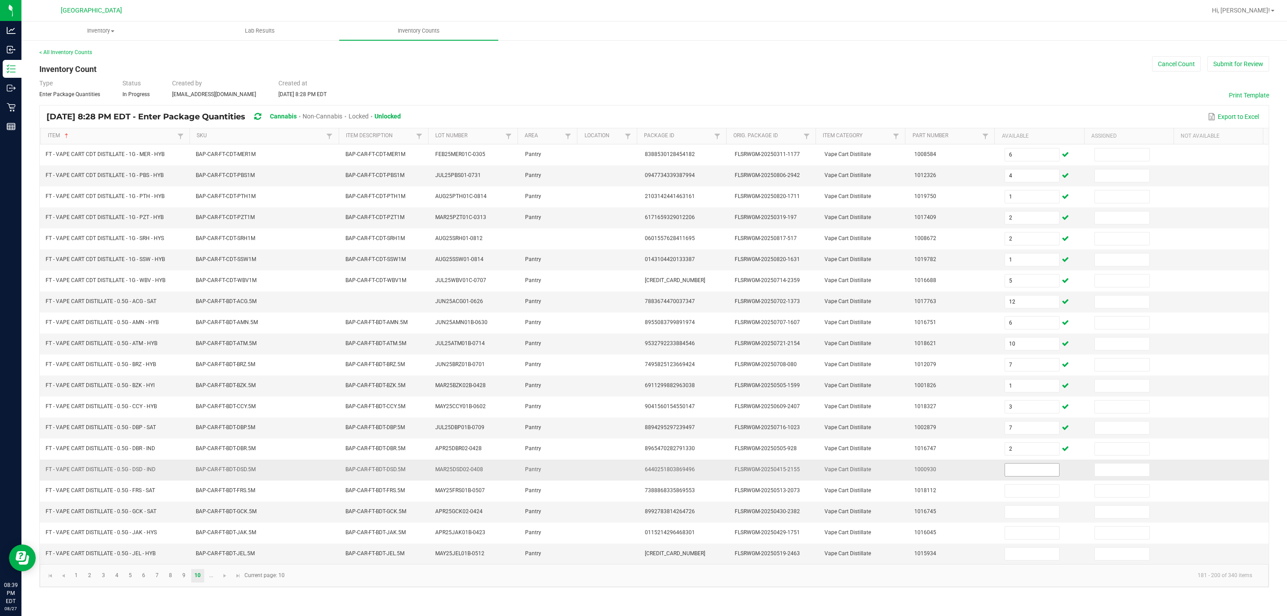
click at [780, 373] on input at bounding box center [1032, 470] width 55 height 13
click at [224, 373] on span "Go to the next page" at bounding box center [224, 575] width 7 height 7
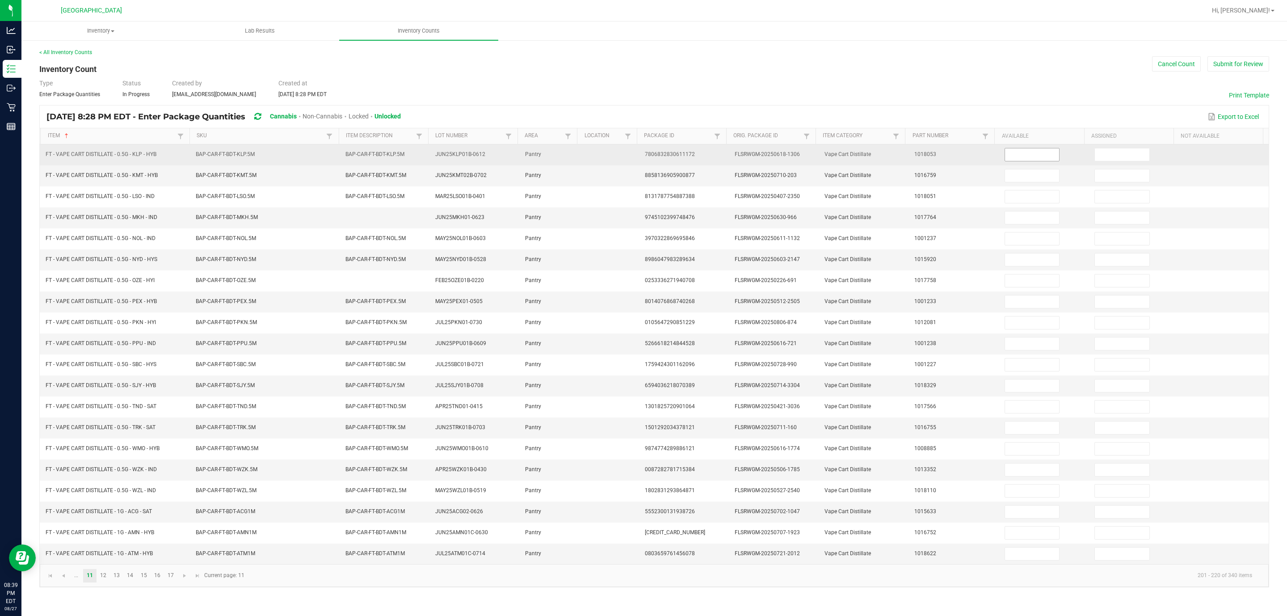
click at [780, 159] on input at bounding box center [1032, 154] width 55 height 13
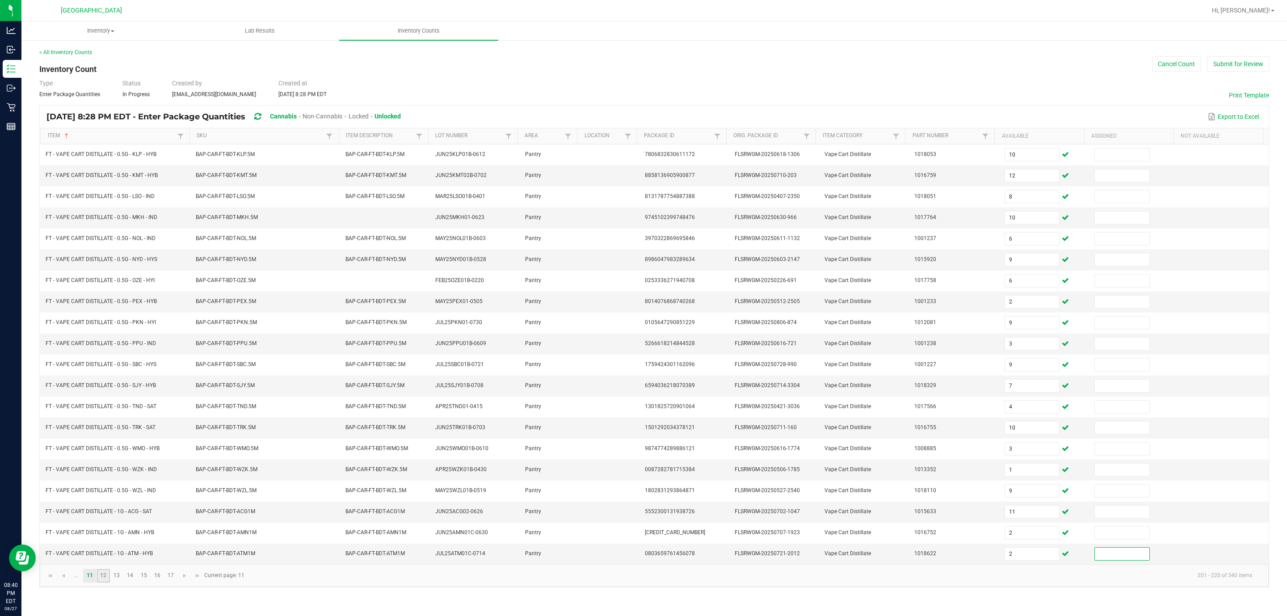
click at [110, 373] on link "12" at bounding box center [103, 575] width 13 height 13
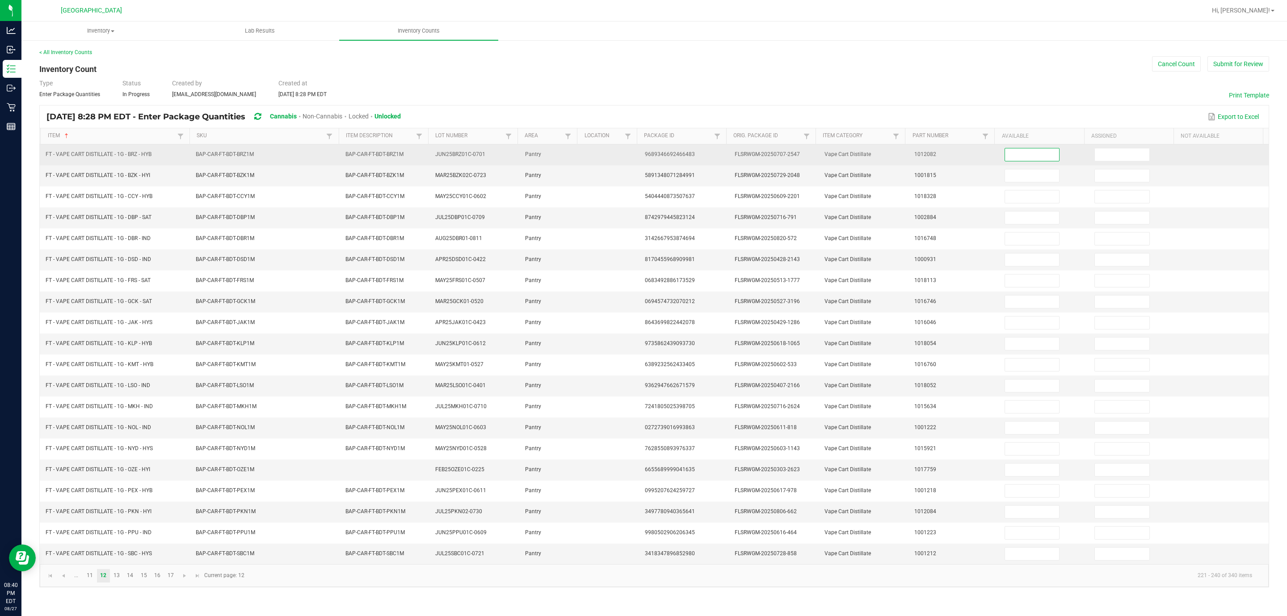
click at [780, 153] on input at bounding box center [1032, 154] width 55 height 13
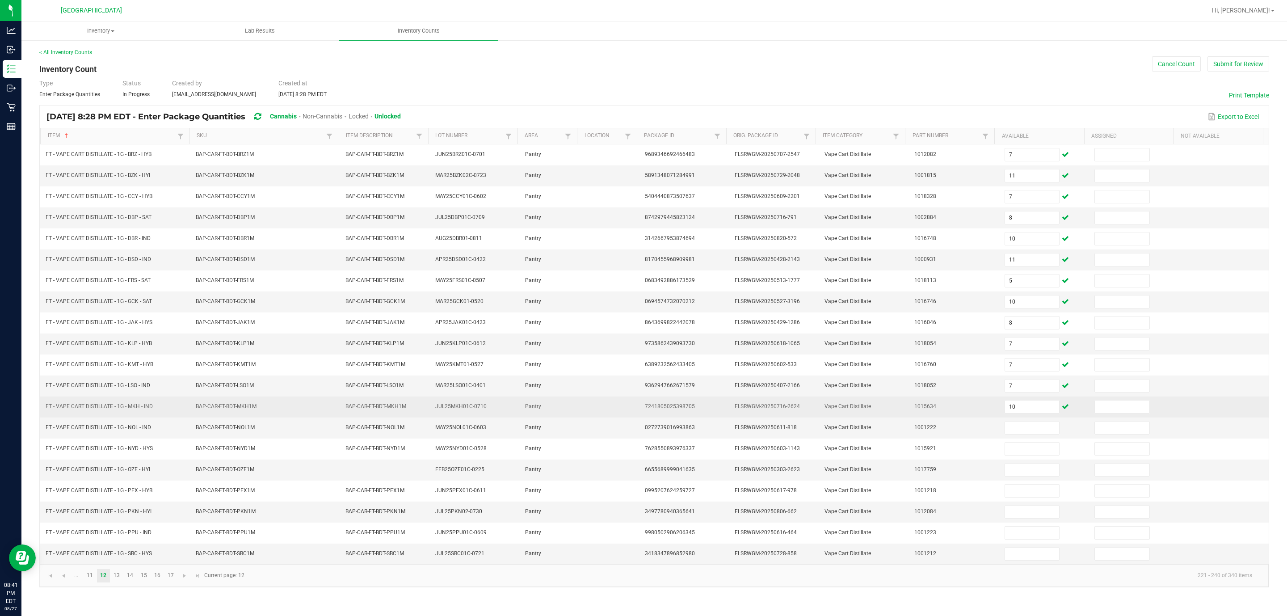
drag, startPoint x: 935, startPoint y: 414, endPoint x: 131, endPoint y: 416, distance: 804.6
click at [131, 373] on tr "FT - VAPE CART DISTILLATE - 1G - MKH - IND BAP-CAR-FT-BDT-MKH1M BAP-CAR-FT-BDT-…" at bounding box center [654, 406] width 1229 height 21
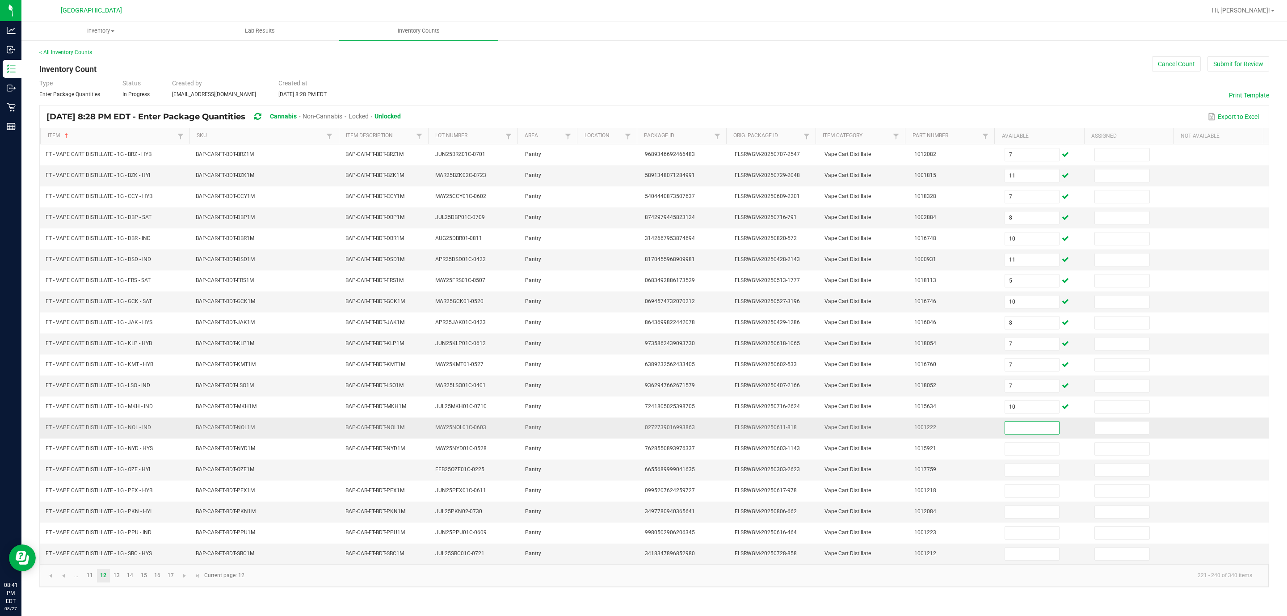
click at [780, 373] on input at bounding box center [1032, 428] width 55 height 13
click at [122, 373] on link "13" at bounding box center [116, 575] width 13 height 13
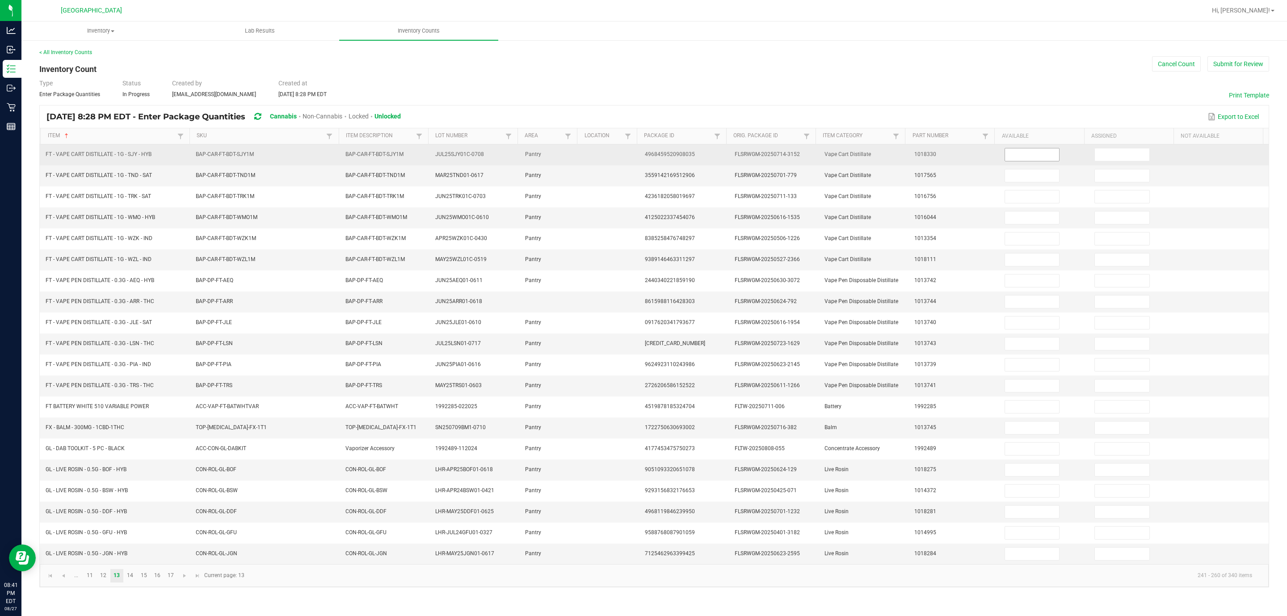
click at [780, 153] on input at bounding box center [1032, 154] width 55 height 13
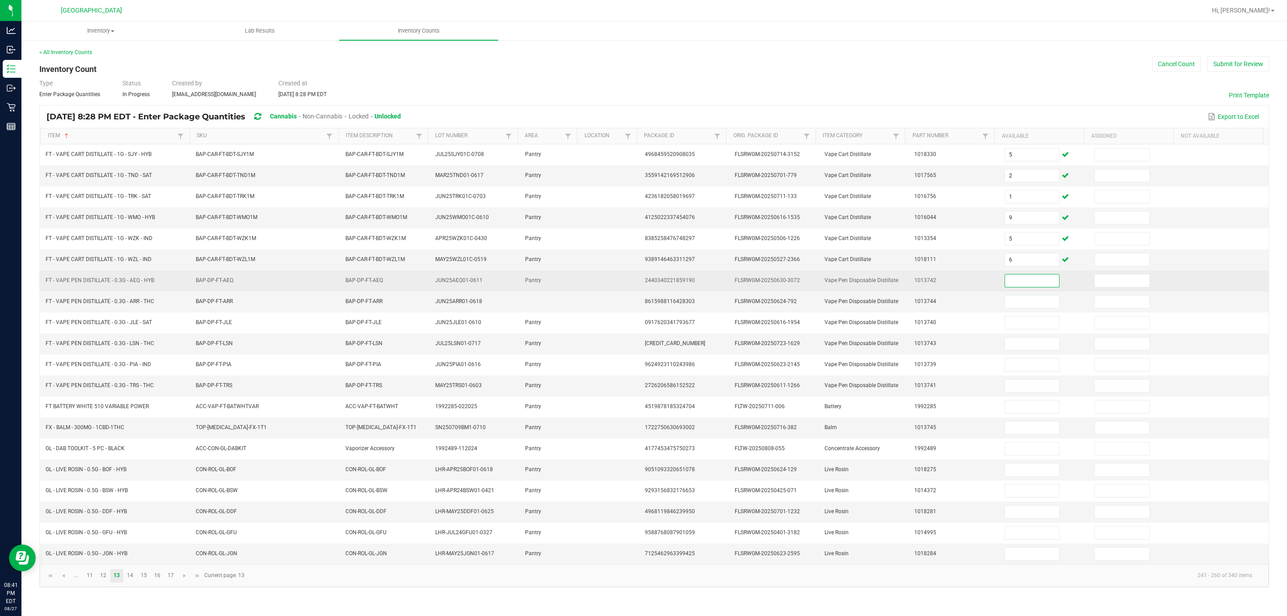
click at [780, 286] on input at bounding box center [1032, 280] width 55 height 13
click at [780, 283] on input at bounding box center [1032, 280] width 55 height 13
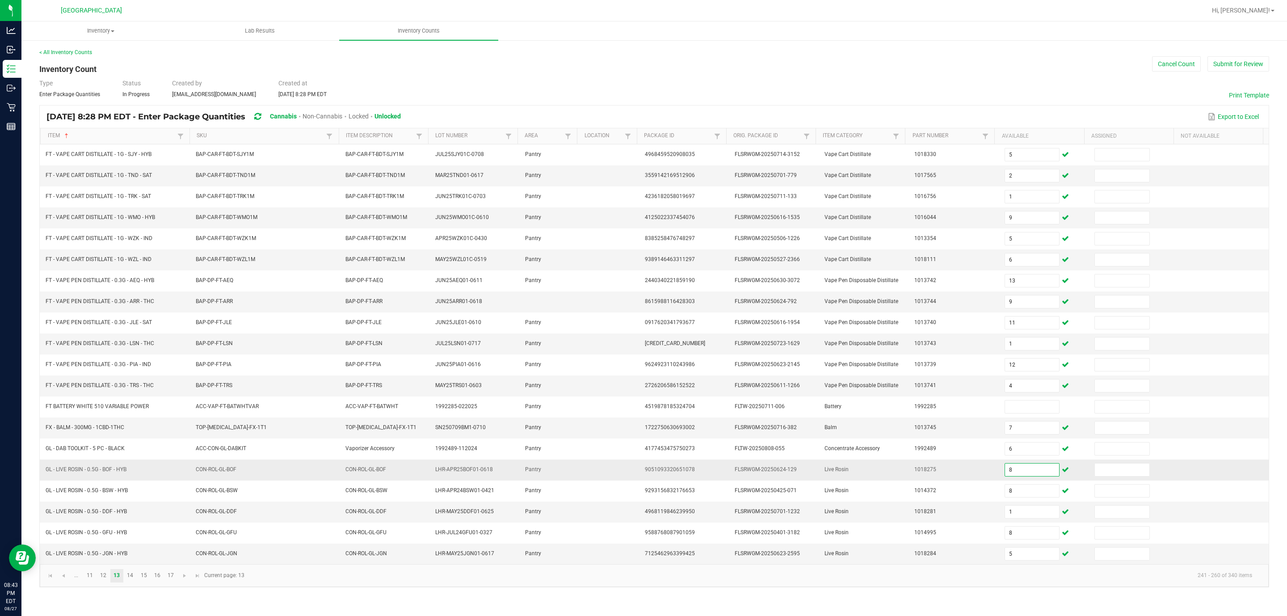
click at [780, 373] on input "8" at bounding box center [1032, 470] width 55 height 13
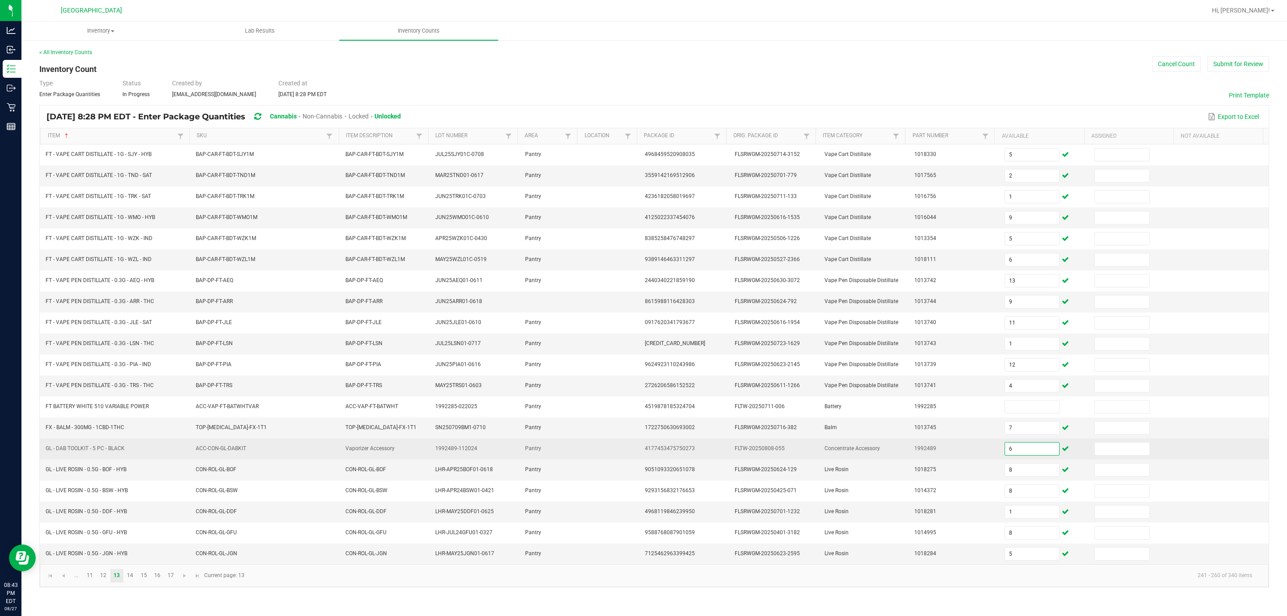
click at [780, 373] on input "6" at bounding box center [1032, 449] width 55 height 13
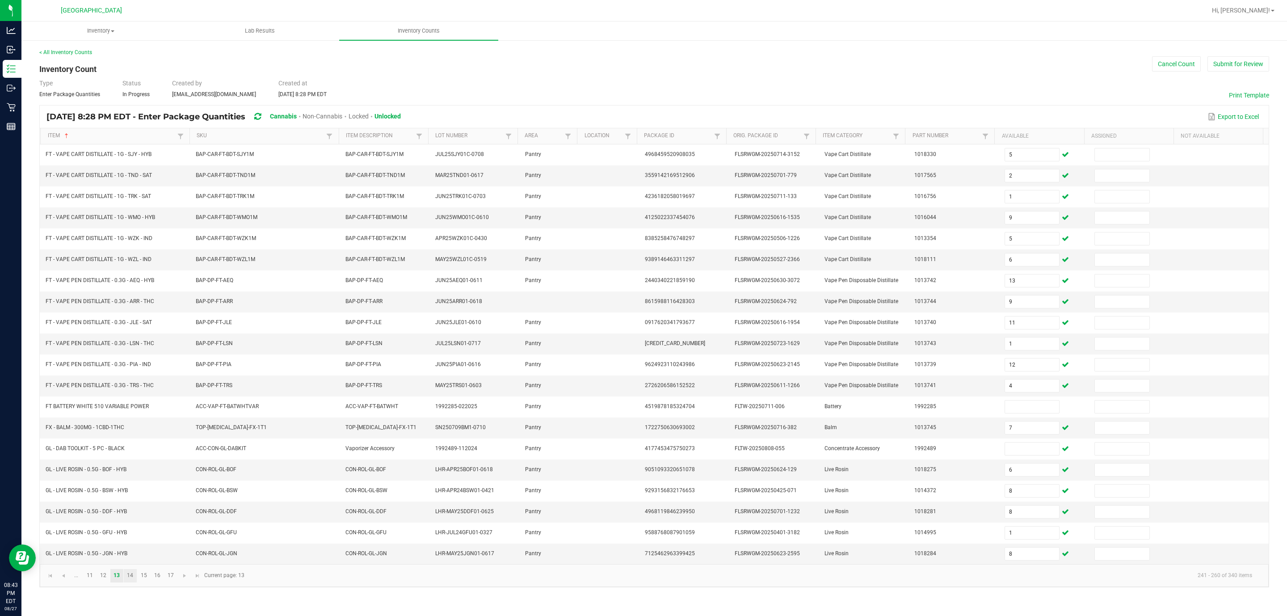
click at [129, 373] on link "14" at bounding box center [130, 575] width 13 height 13
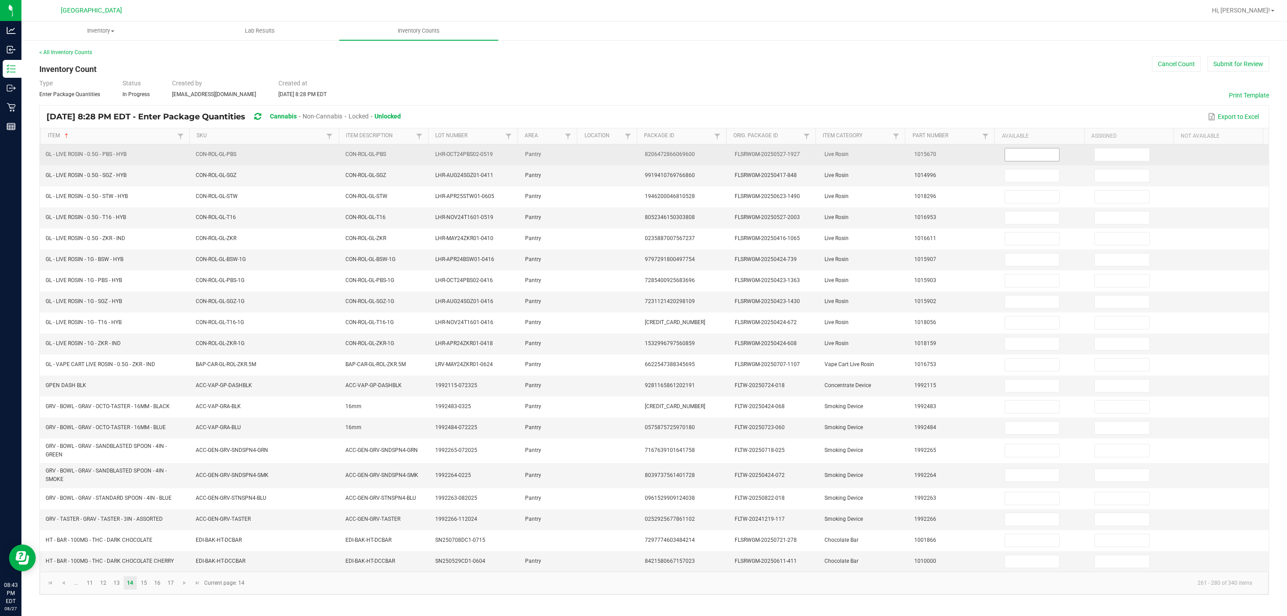
click at [780, 160] on input at bounding box center [1032, 154] width 55 height 13
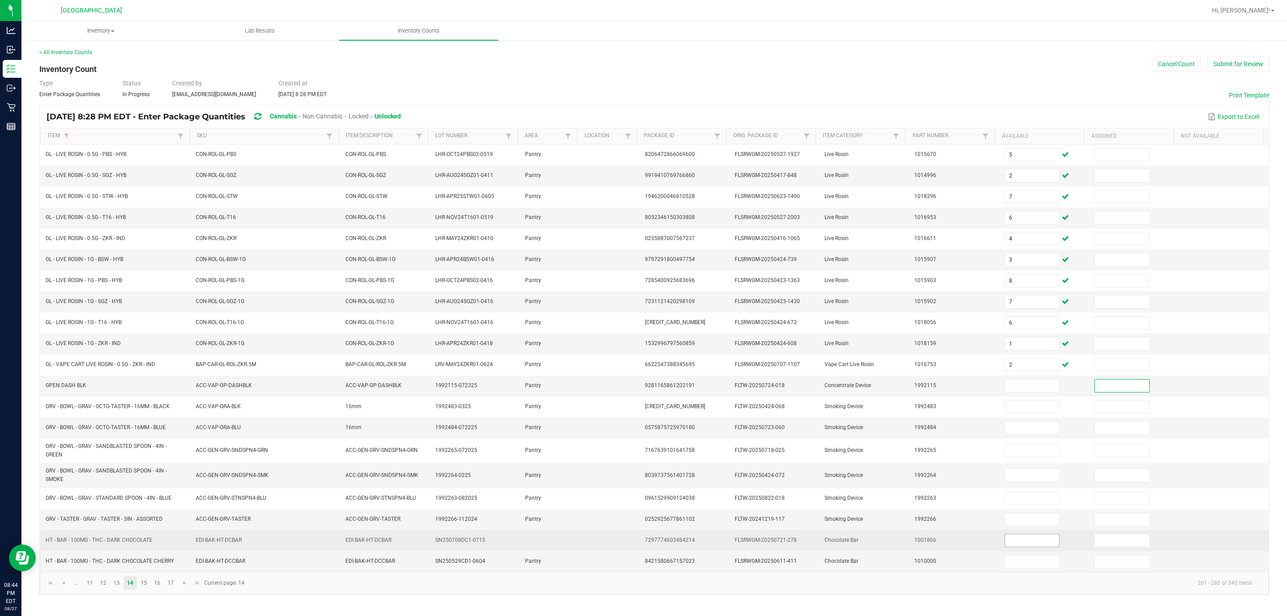
click at [780, 373] on input at bounding box center [1032, 540] width 55 height 13
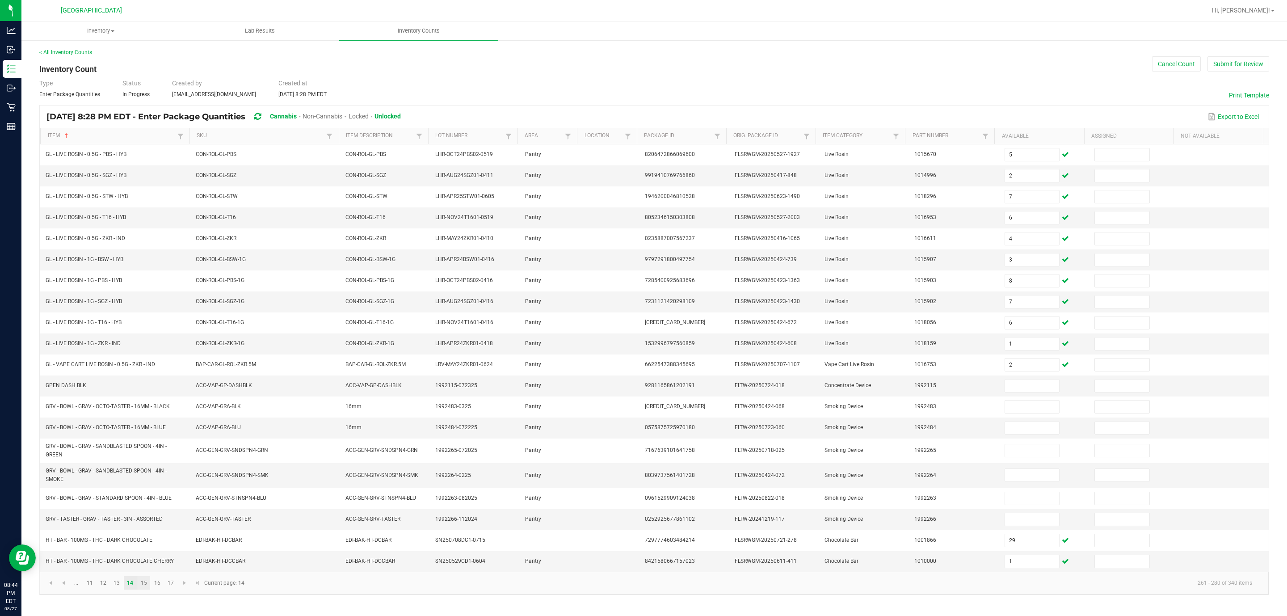
click at [145, 373] on link "15" at bounding box center [143, 582] width 13 height 13
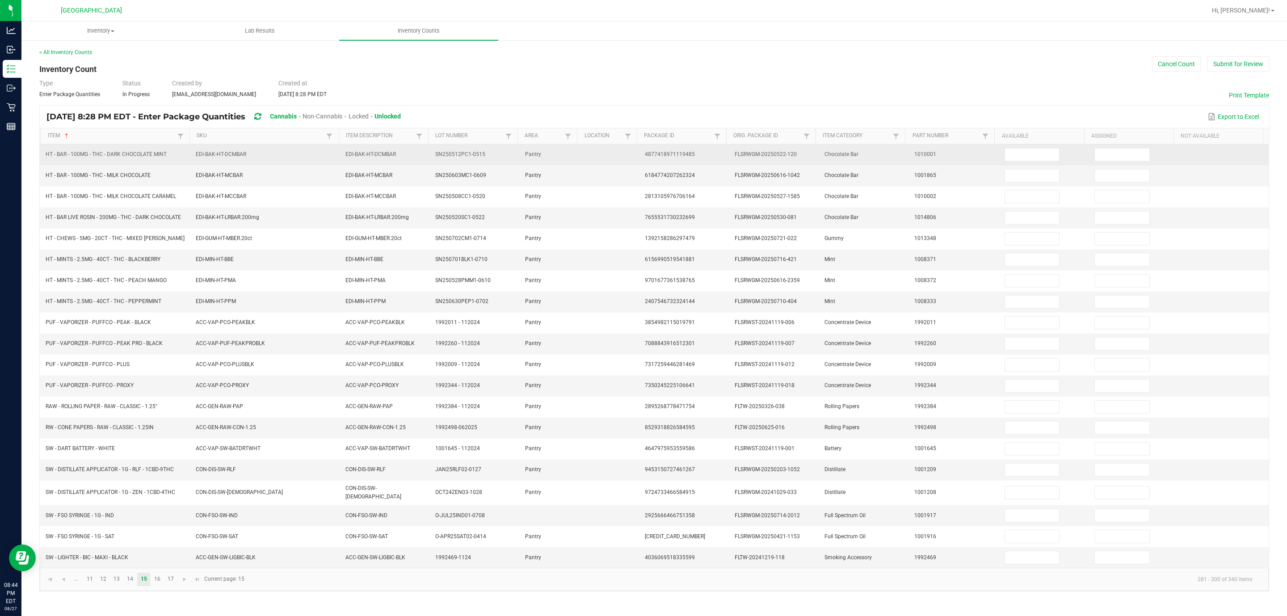
click at [780, 148] on td at bounding box center [1044, 154] width 90 height 21
click at [780, 155] on input at bounding box center [1032, 154] width 55 height 13
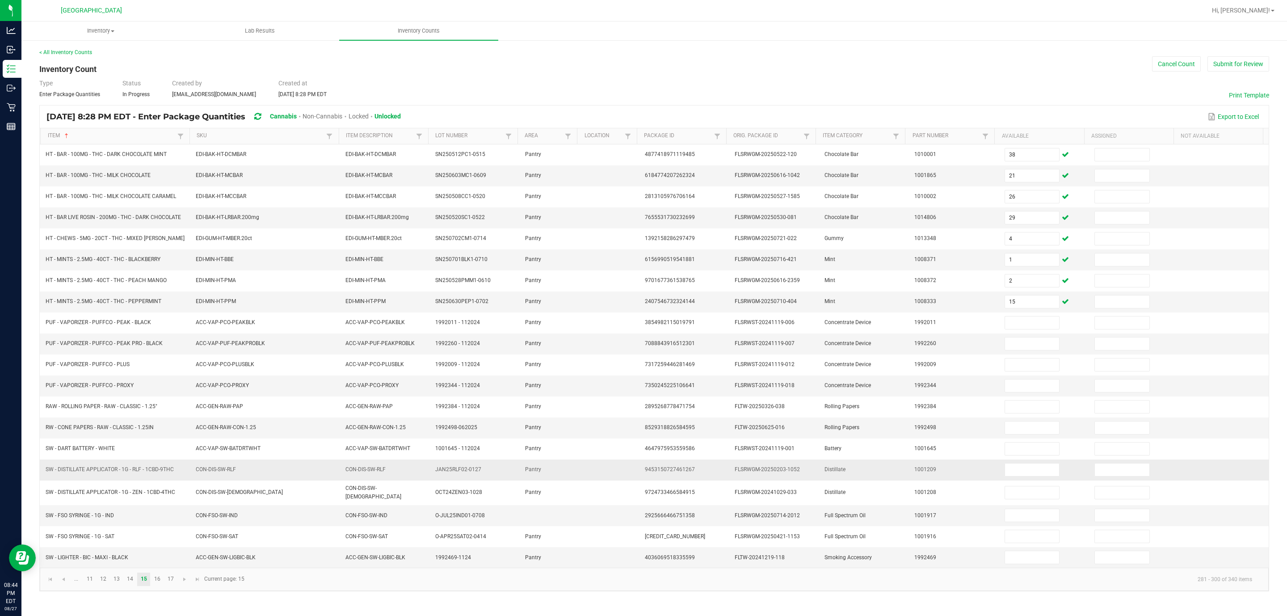
drag, startPoint x: 236, startPoint y: 482, endPoint x: 1055, endPoint y: 478, distance: 818.9
click at [780, 373] on tr "SW - DISTILLATE APPLICATOR - 1G - RLF - 1CBD-9THC CON-DIS-SW-RLF CON-DIS-SW-RLF…" at bounding box center [654, 470] width 1229 height 21
click at [780, 373] on input at bounding box center [1032, 470] width 55 height 13
click at [159, 373] on link "16" at bounding box center [157, 579] width 13 height 13
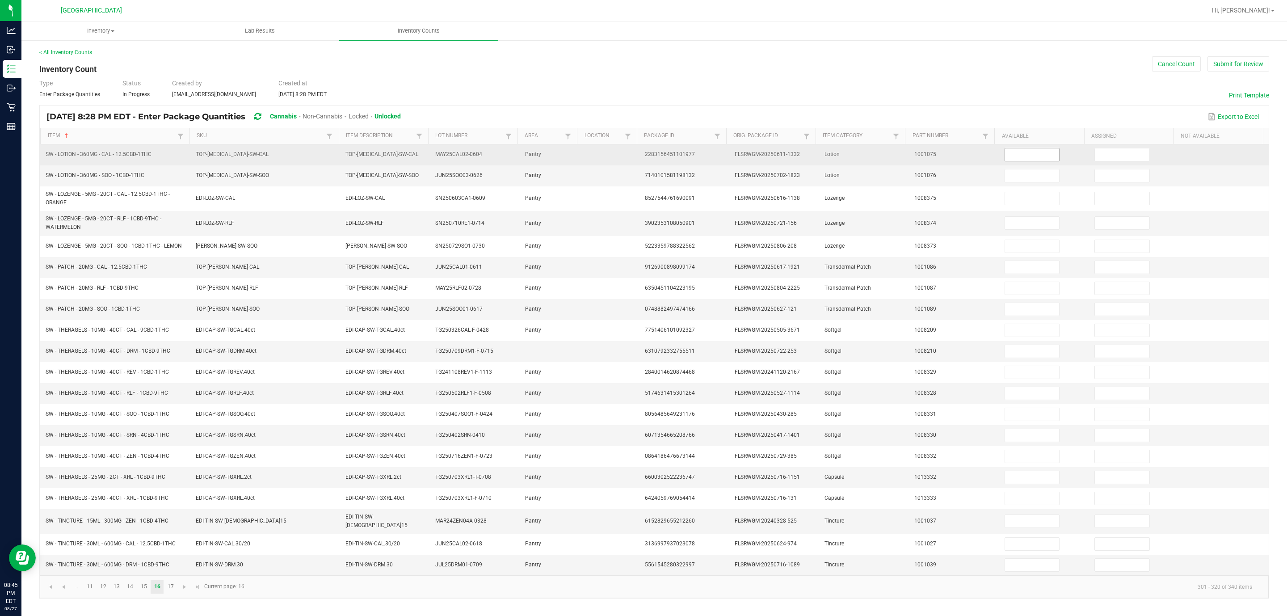
click at [780, 154] on input at bounding box center [1032, 154] width 55 height 13
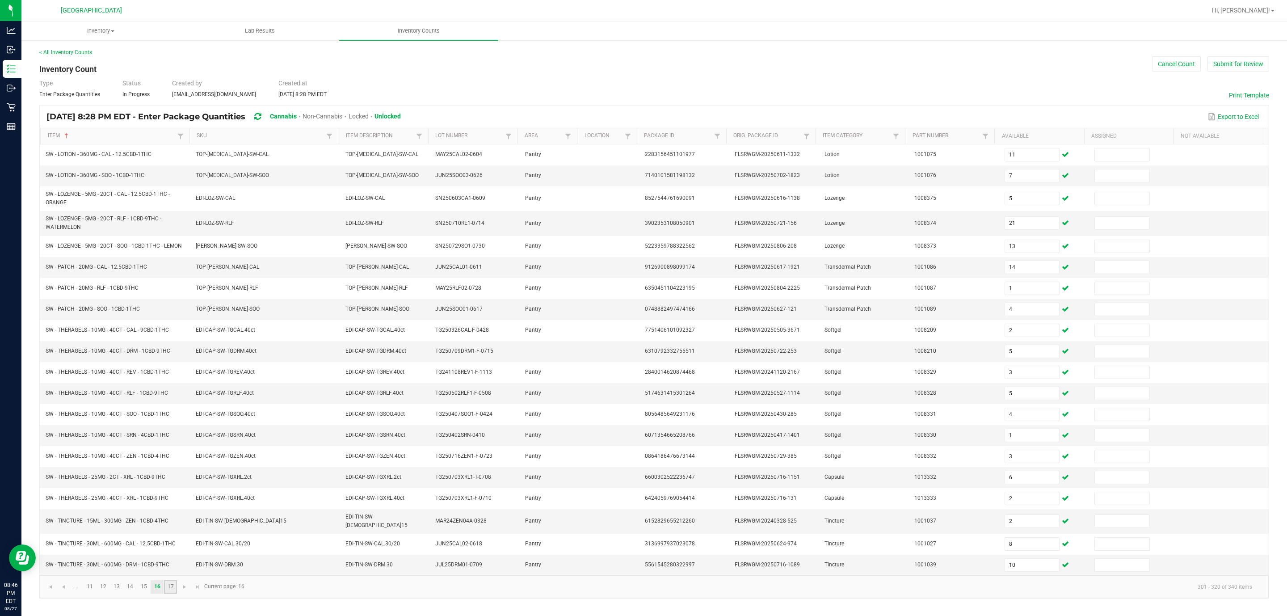
click at [172, 373] on link "17" at bounding box center [170, 586] width 13 height 13
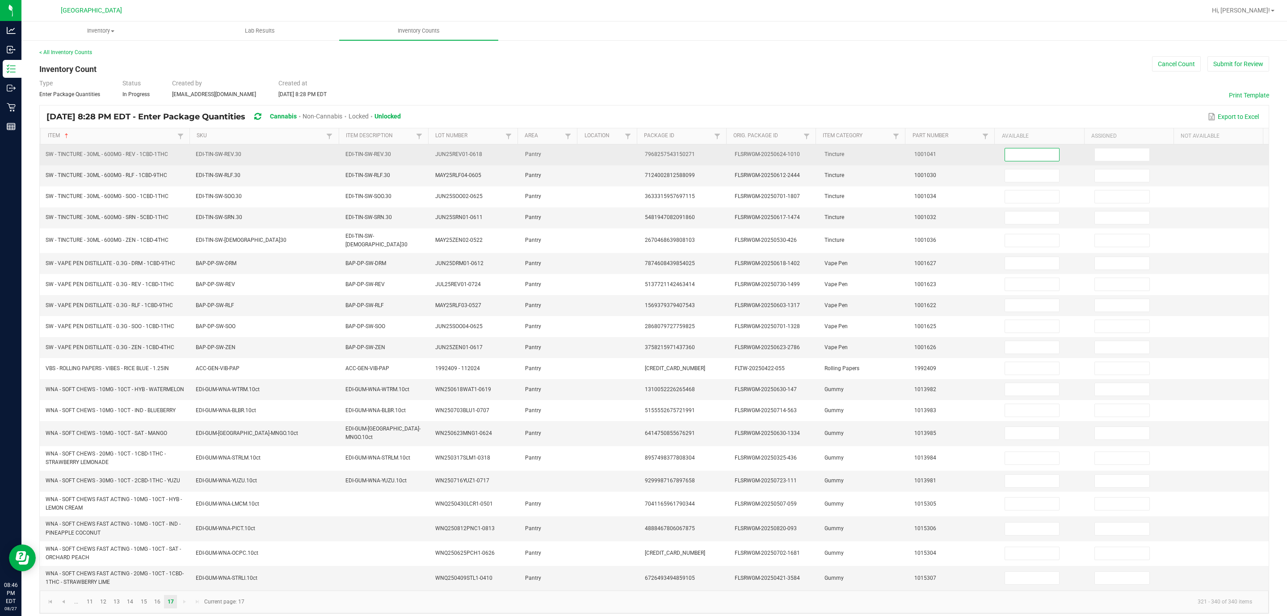
click at [780, 158] on input at bounding box center [1032, 154] width 55 height 13
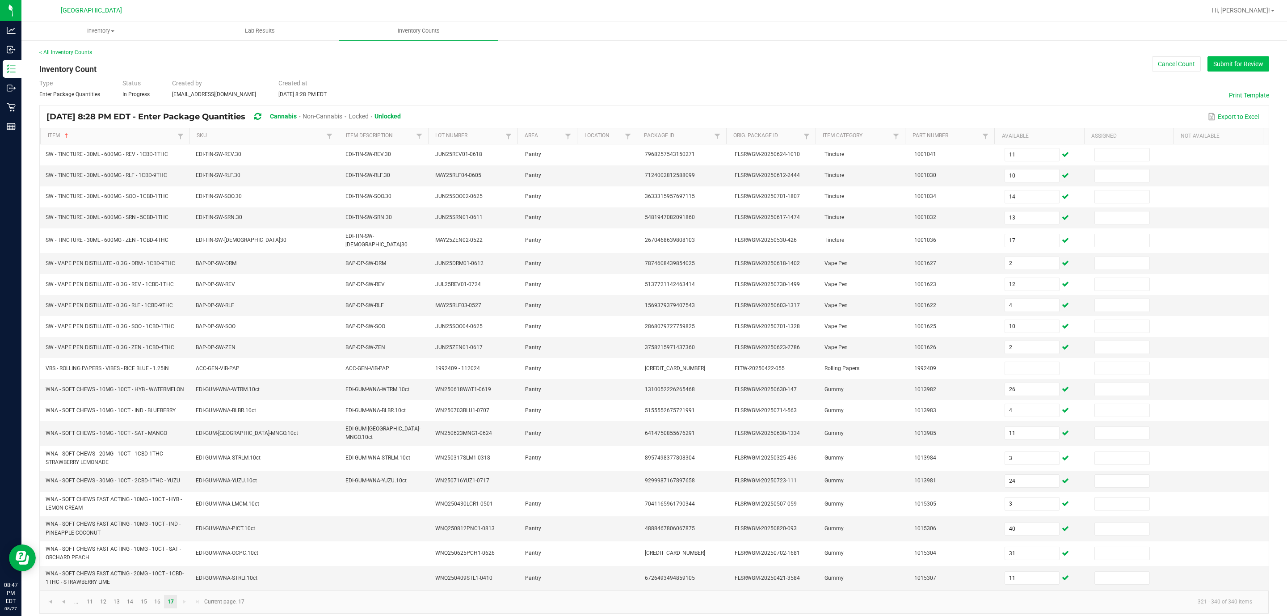
click at [780, 70] on button "Submit for Review" at bounding box center [1239, 63] width 62 height 15
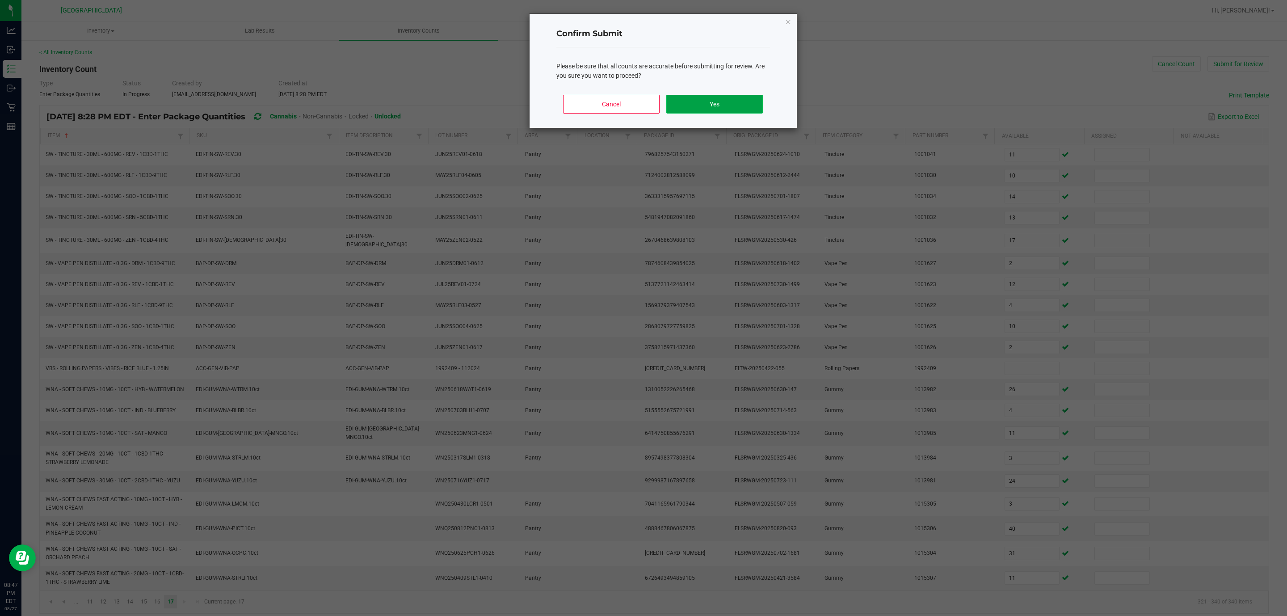
click at [702, 95] on button "Yes" at bounding box center [714, 104] width 96 height 19
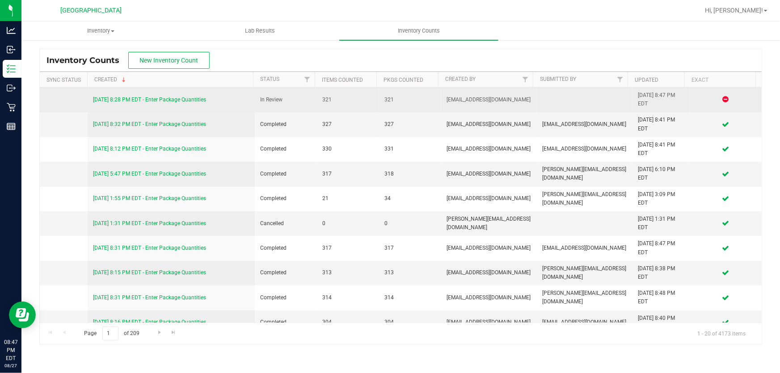
click at [194, 101] on link "[DATE] 8:28 PM EDT - Enter Package Quantities" at bounding box center [149, 100] width 113 height 6
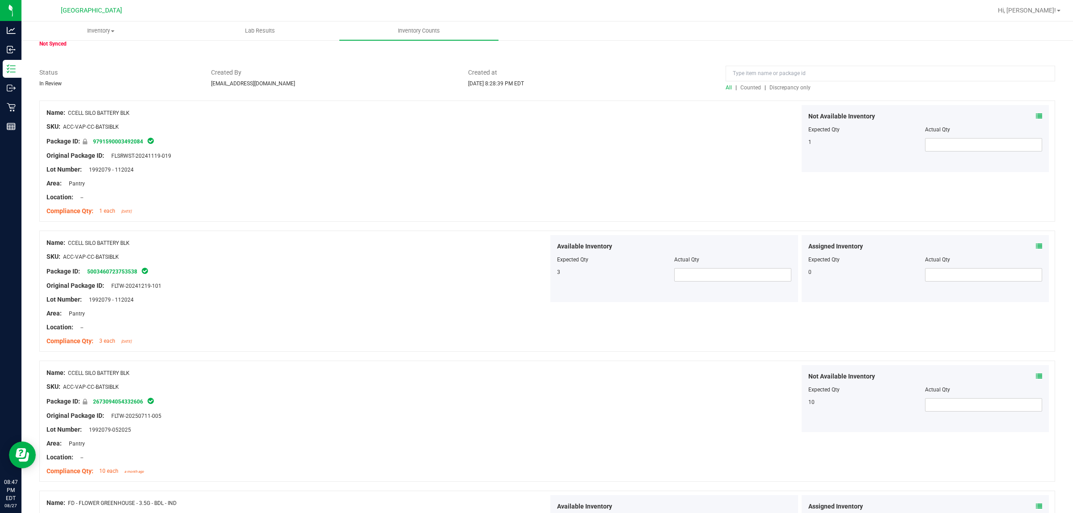
scroll to position [45, 0]
click at [780, 88] on span "Discrepancy only" at bounding box center [789, 87] width 41 height 6
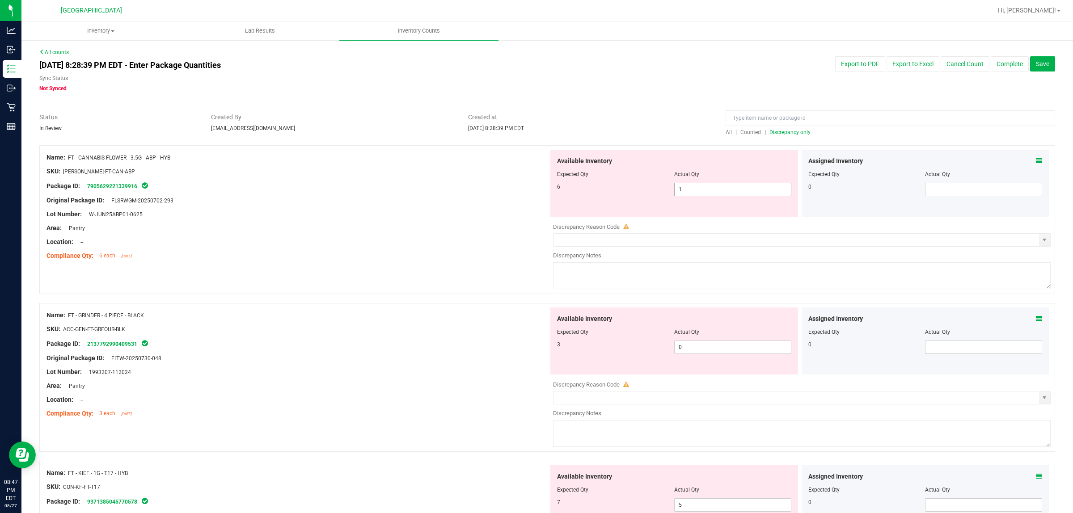
click at [692, 187] on span "1 1" at bounding box center [732, 189] width 117 height 13
click at [465, 199] on div "Original Package ID: FLSRWGM-20250702-293" at bounding box center [297, 200] width 502 height 9
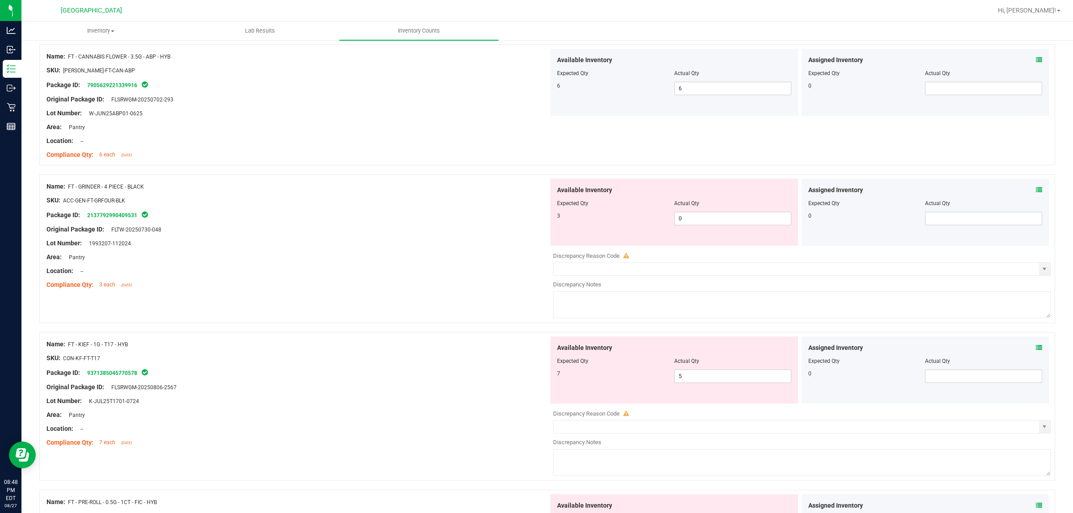
scroll to position [112, 0]
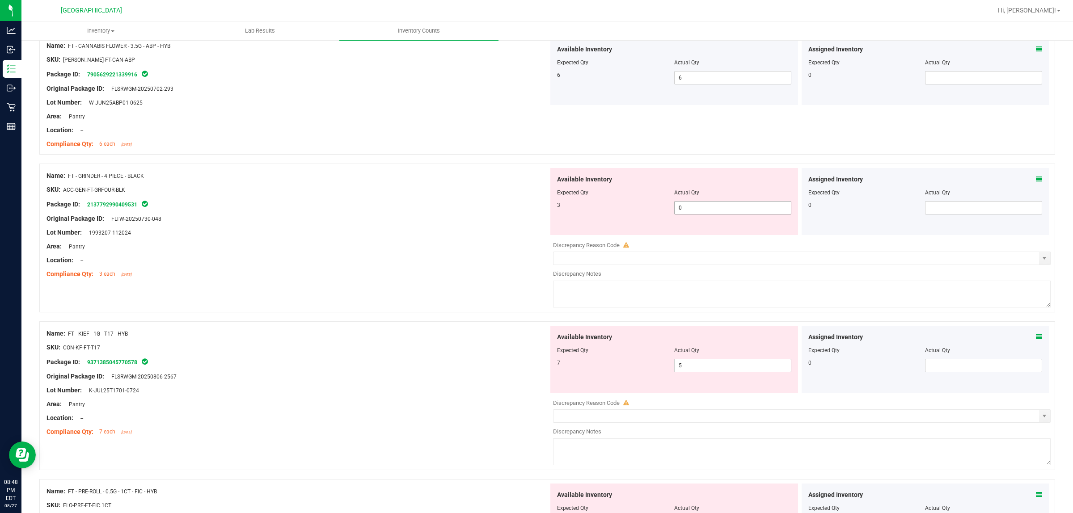
click at [698, 212] on span "0 0" at bounding box center [732, 207] width 117 height 13
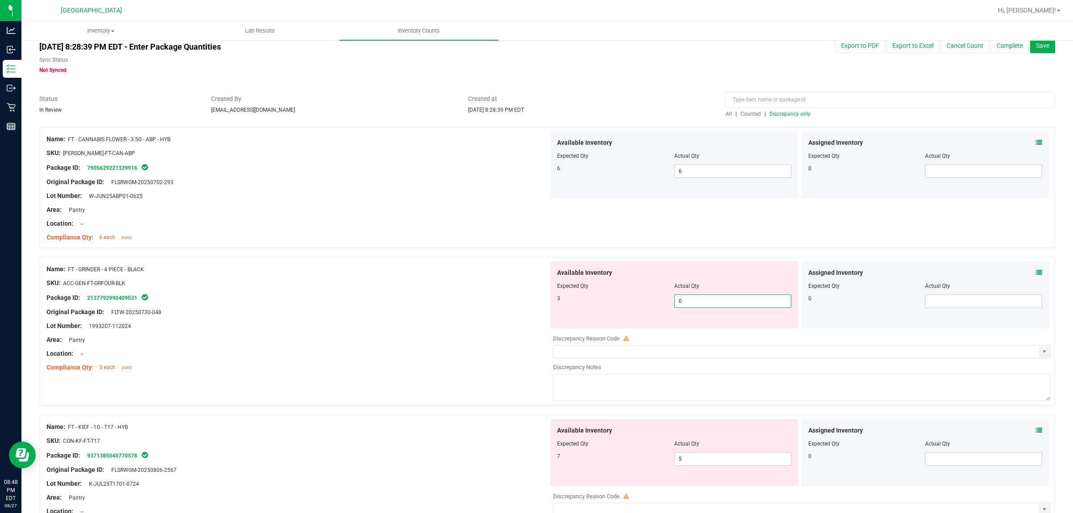
scroll to position [0, 0]
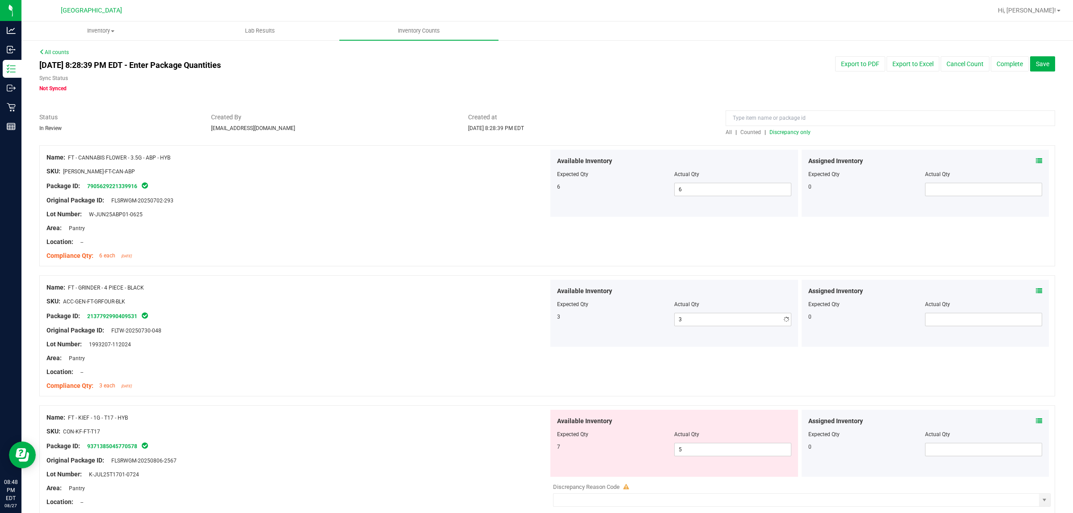
click at [461, 276] on div "Name: FT - GRINDER - 4 PIECE - BLACK SKU: ACC-GEN-FT-GRFOUR-BLK Package ID: 213…" at bounding box center [547, 335] width 1016 height 121
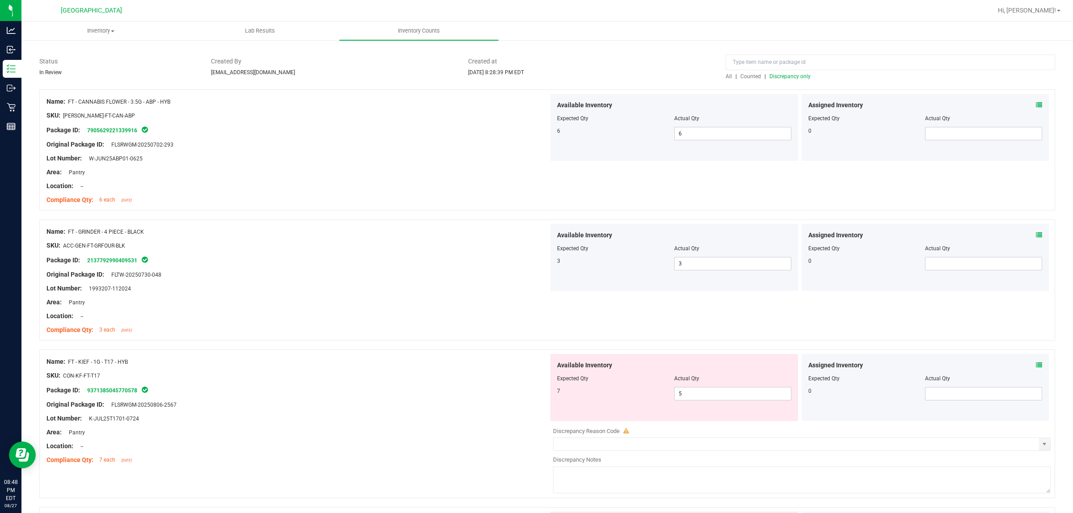
scroll to position [112, 0]
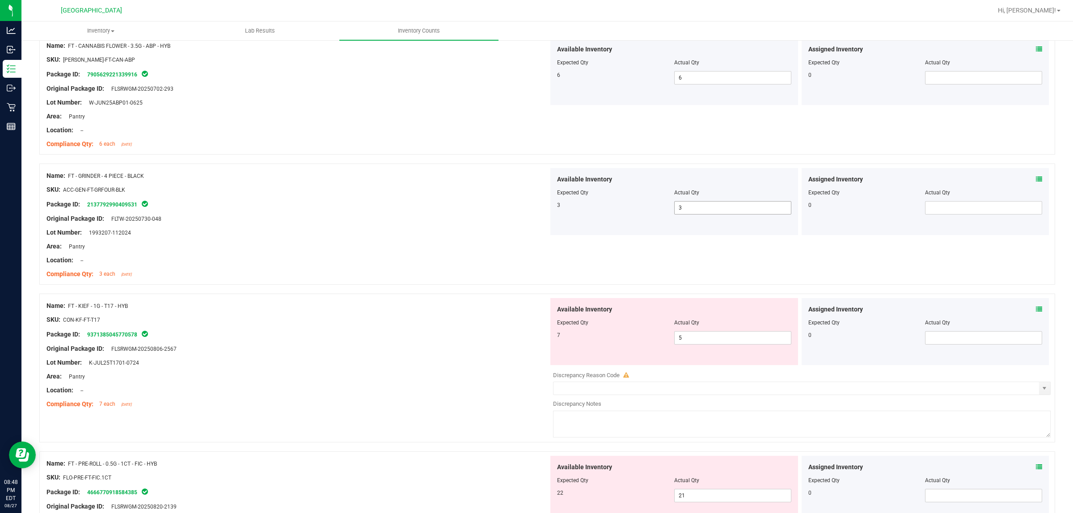
click at [708, 209] on span "3 3" at bounding box center [732, 207] width 117 height 13
click at [425, 215] on div "Original Package ID: FLTW-20250730-048" at bounding box center [297, 218] width 502 height 9
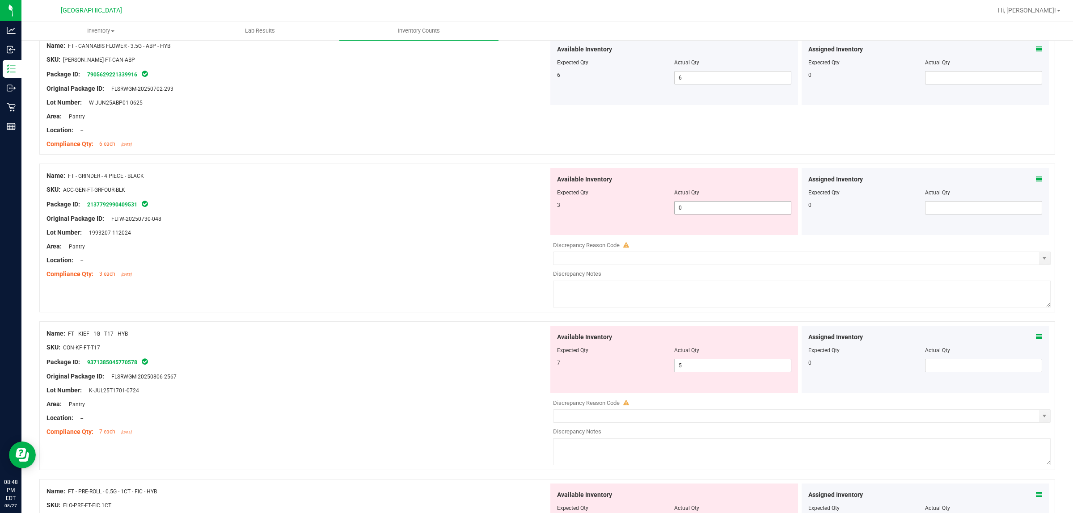
click at [703, 211] on span "0 0" at bounding box center [732, 207] width 117 height 13
click at [525, 173] on div "Name: FT - GRINDER - 4 PIECE - BLACK" at bounding box center [297, 175] width 502 height 9
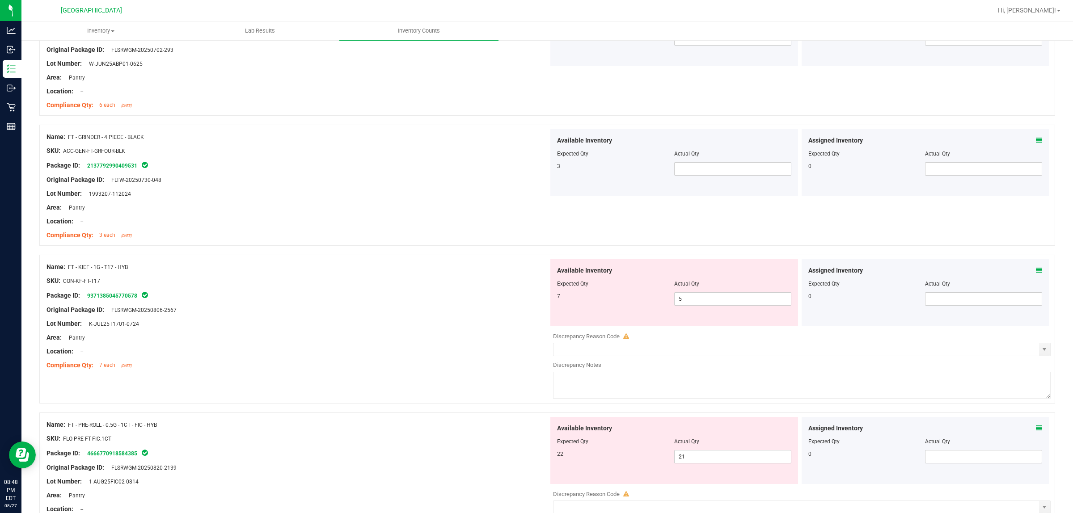
scroll to position [168, 0]
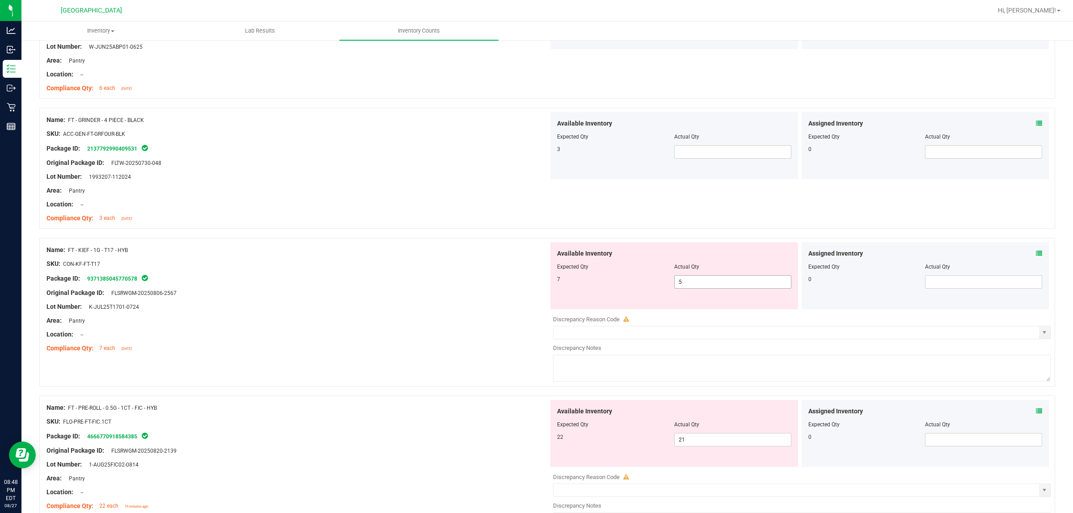
click at [700, 278] on span "5 5" at bounding box center [732, 281] width 117 height 13
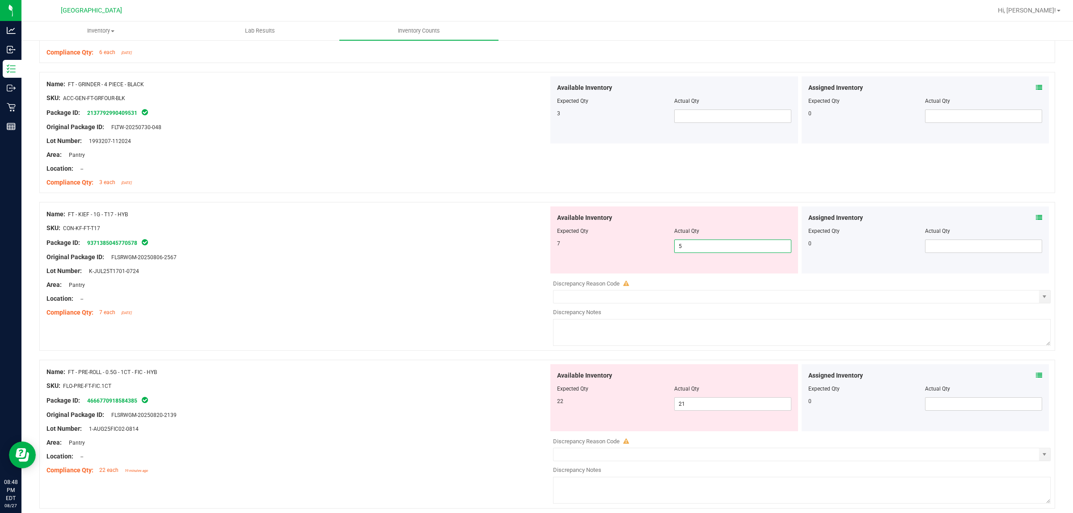
scroll to position [223, 0]
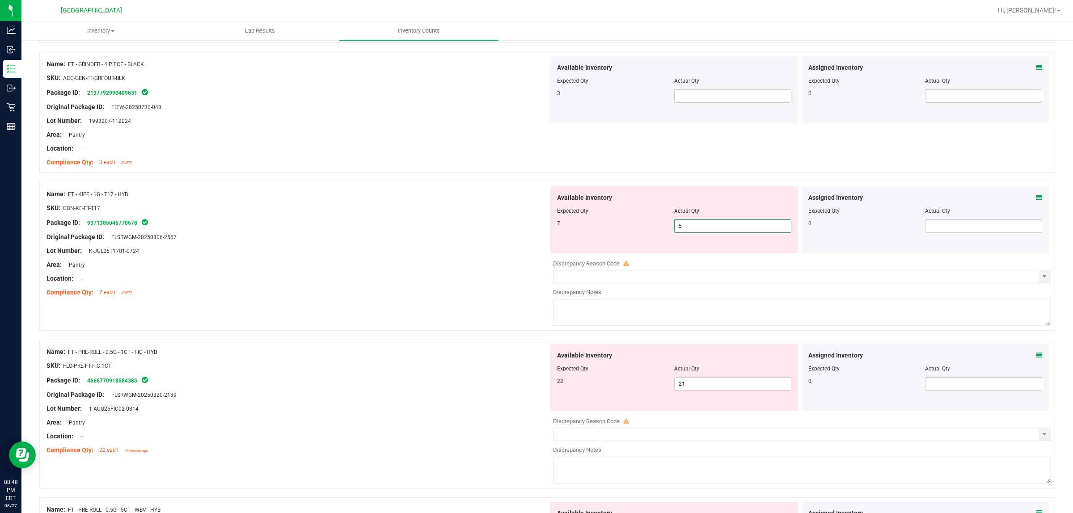
click at [705, 226] on input "5" at bounding box center [733, 226] width 116 height 13
click at [271, 256] on div at bounding box center [297, 258] width 502 height 4
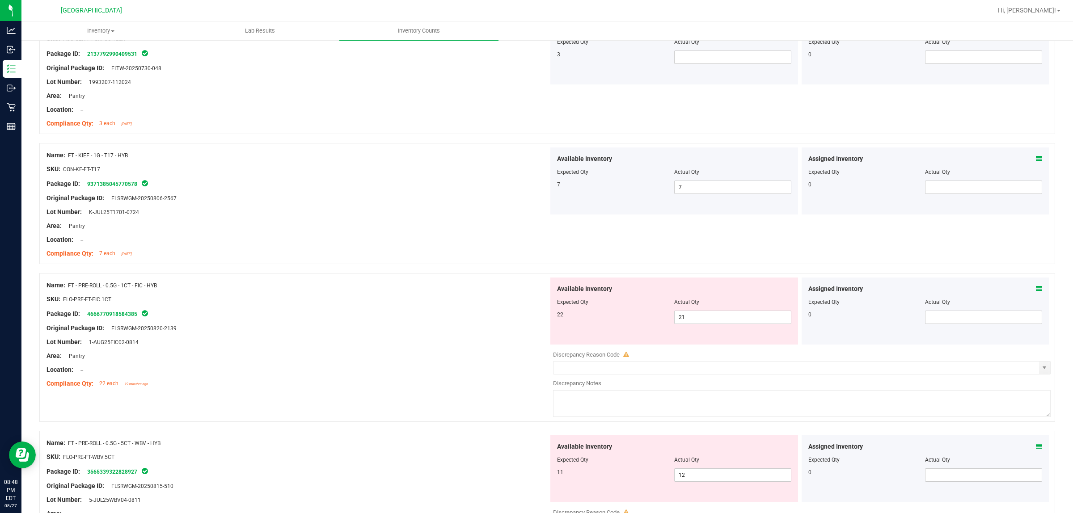
scroll to position [279, 0]
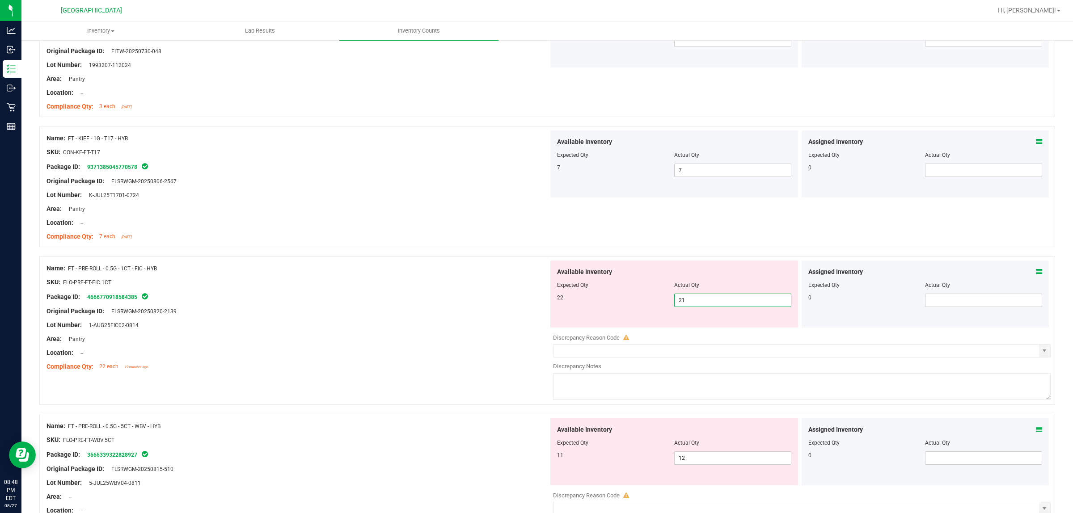
click at [711, 303] on span "21 21" at bounding box center [732, 300] width 117 height 13
click at [428, 250] on div at bounding box center [547, 251] width 1016 height 9
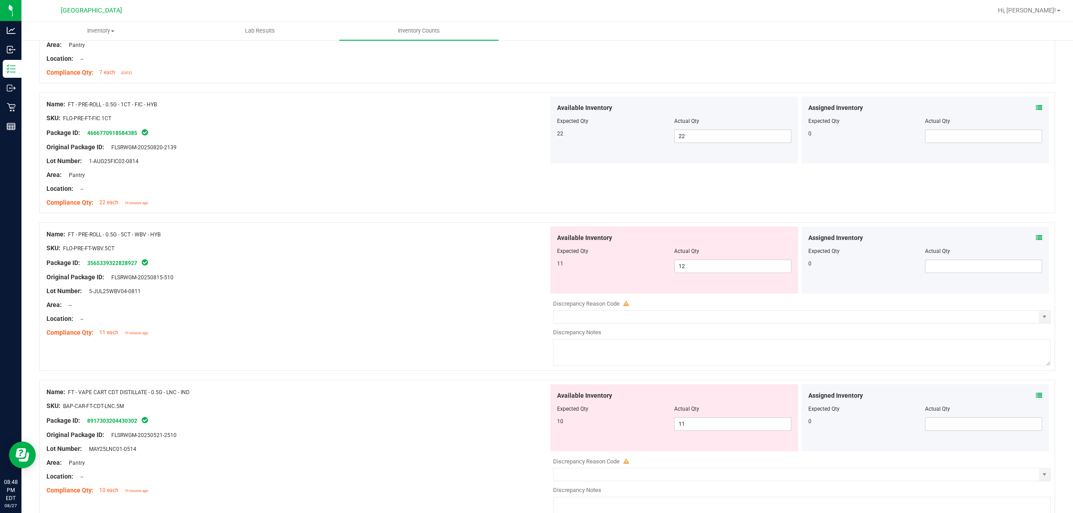
scroll to position [447, 0]
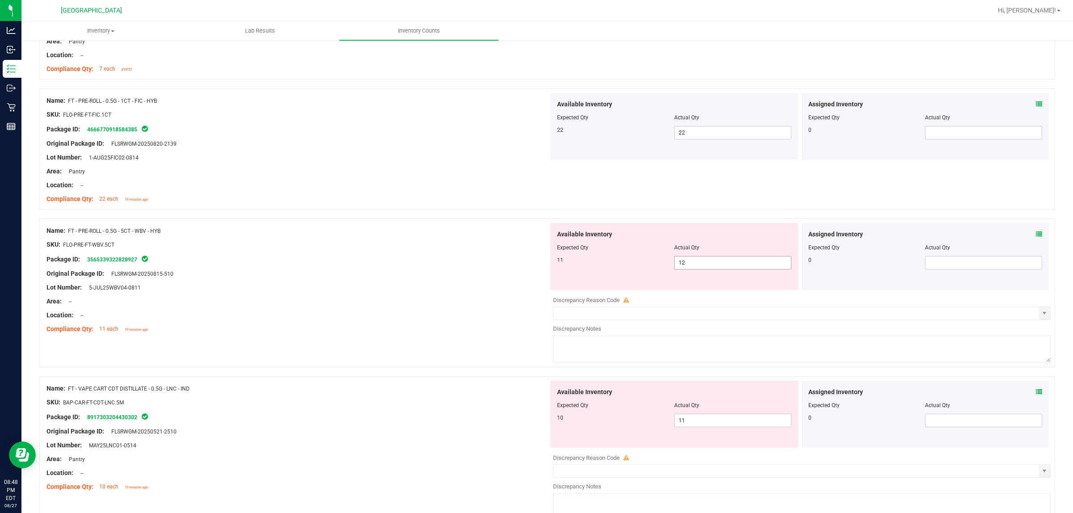
click at [721, 264] on span "12 12" at bounding box center [732, 262] width 117 height 13
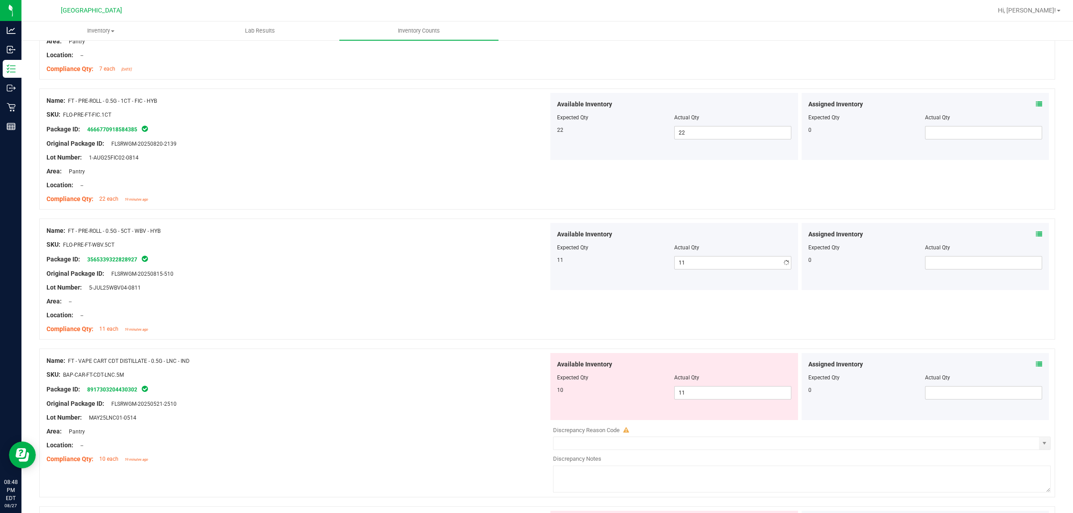
click at [508, 269] on div at bounding box center [297, 267] width 502 height 4
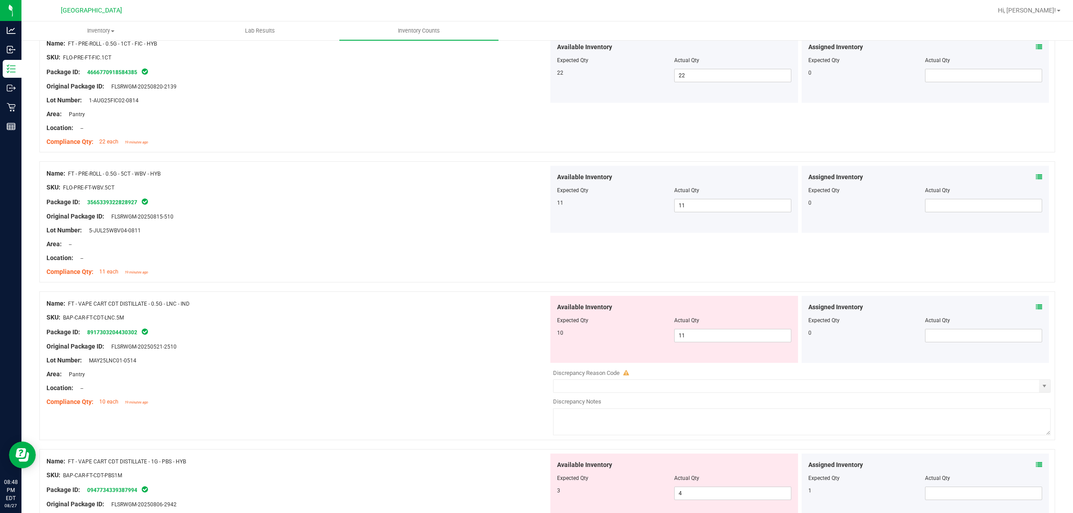
scroll to position [615, 0]
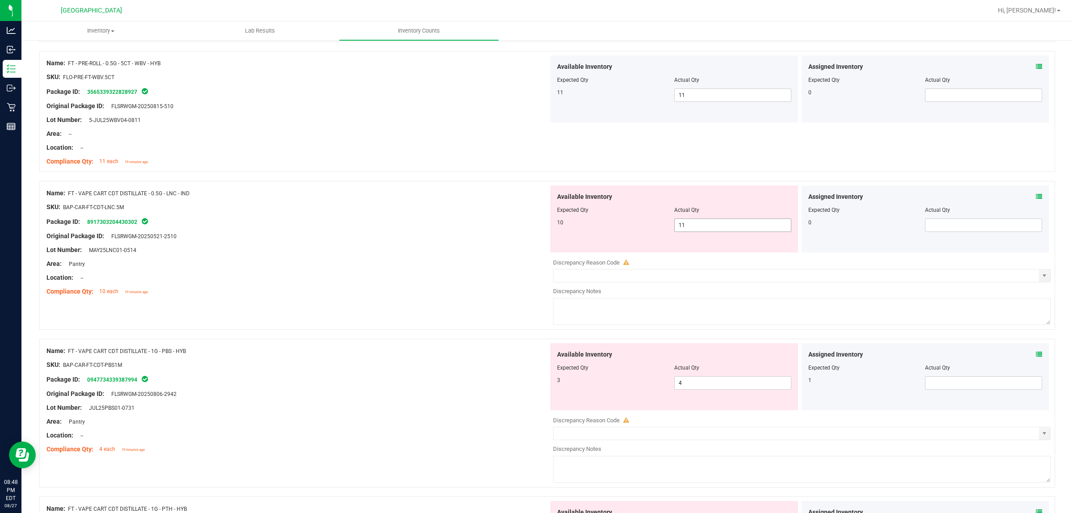
click at [708, 224] on span "11 11" at bounding box center [732, 225] width 117 height 13
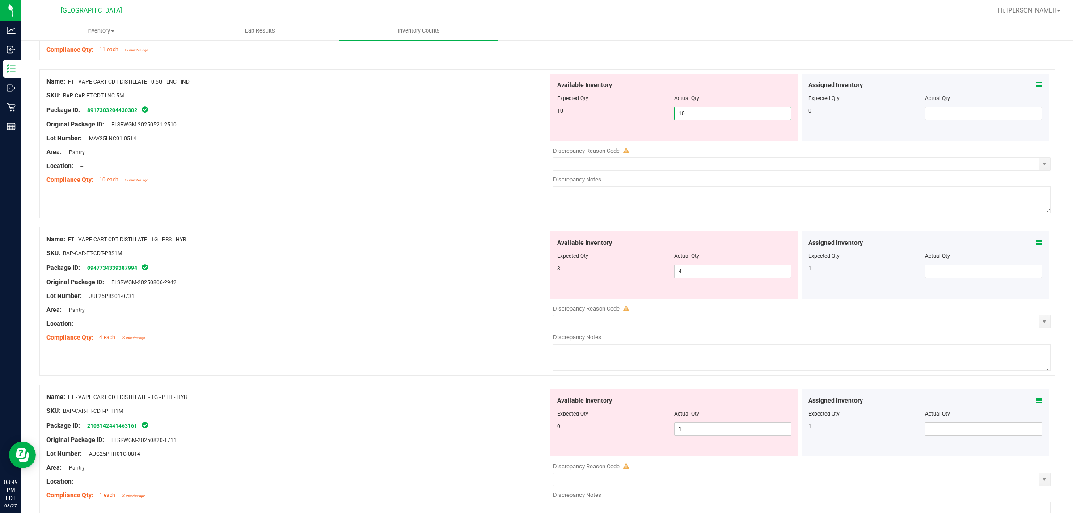
click at [412, 181] on div "Compliance Qty: 10 each 19 minutes ago" at bounding box center [297, 179] width 502 height 9
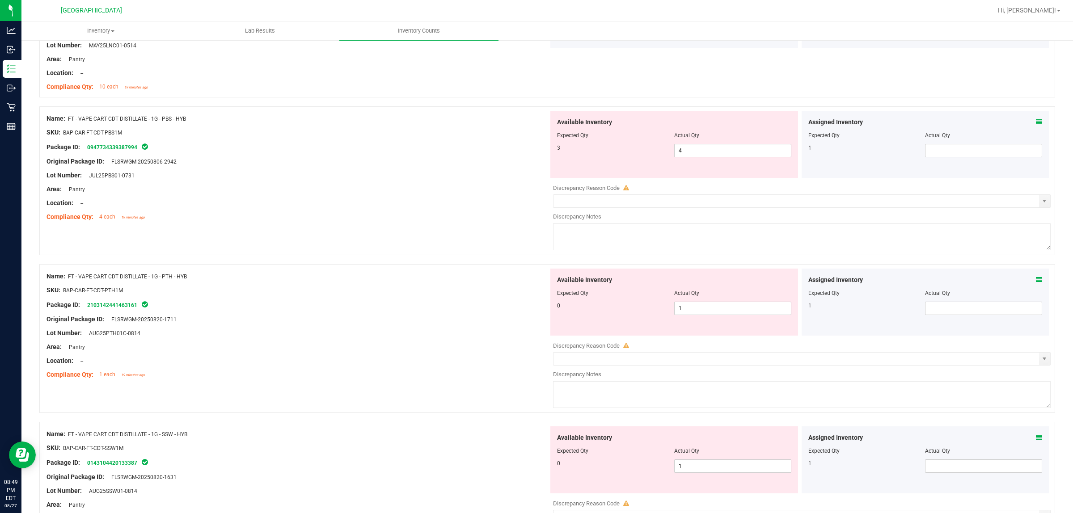
scroll to position [838, 0]
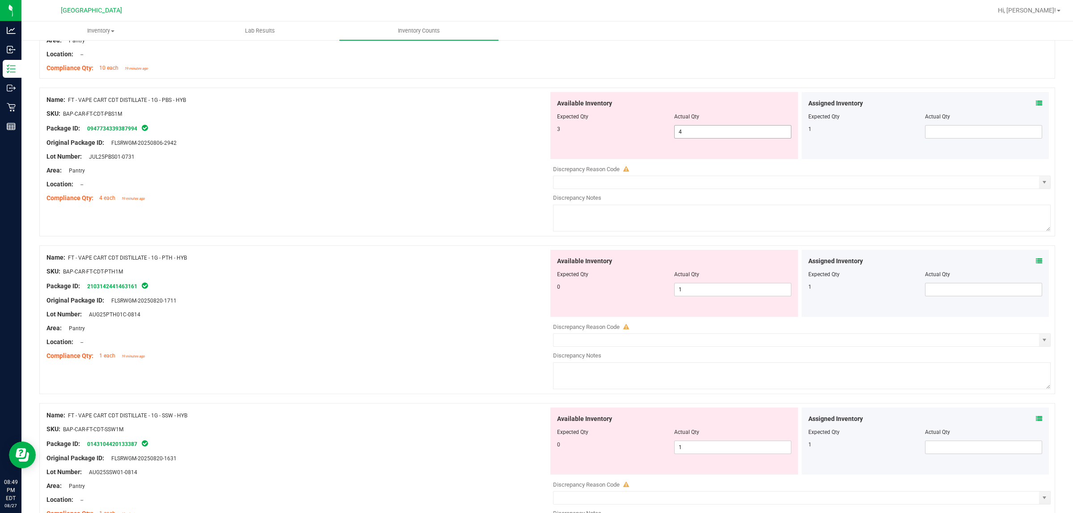
click at [730, 134] on span "4 4" at bounding box center [732, 131] width 117 height 13
click at [780, 106] on icon at bounding box center [1039, 103] width 6 height 6
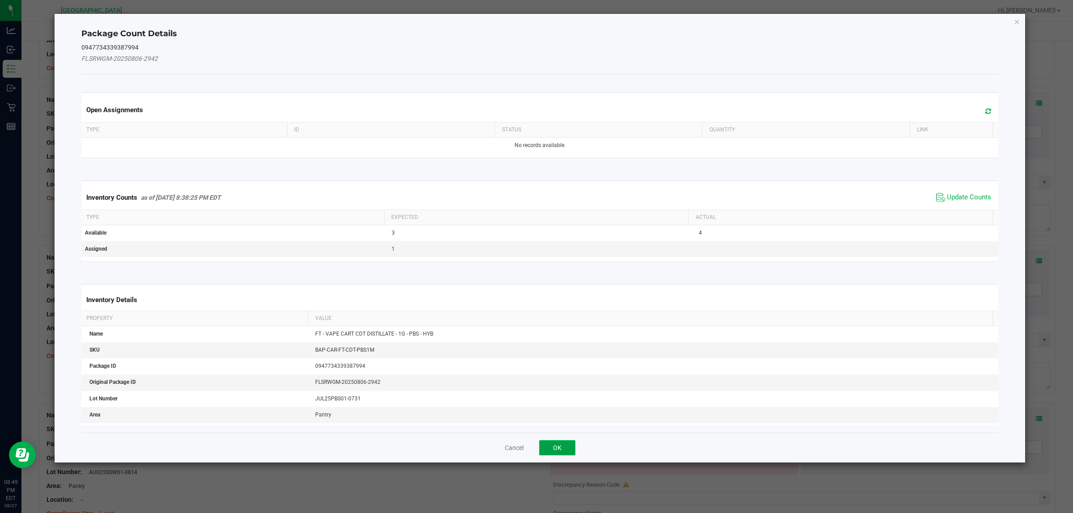
click at [555, 373] on button "OK" at bounding box center [557, 447] width 36 height 15
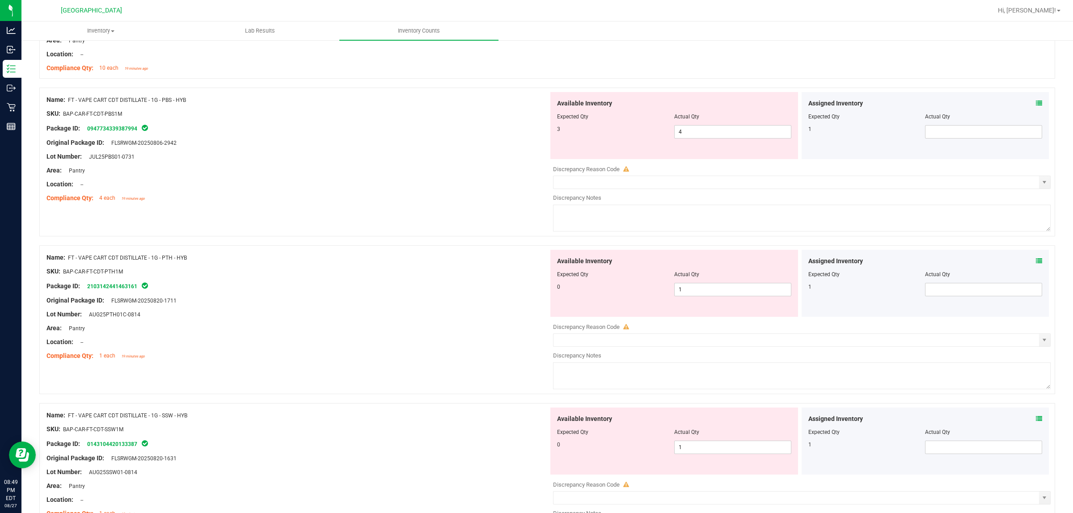
click at [780, 106] on icon at bounding box center [1039, 103] width 6 height 6
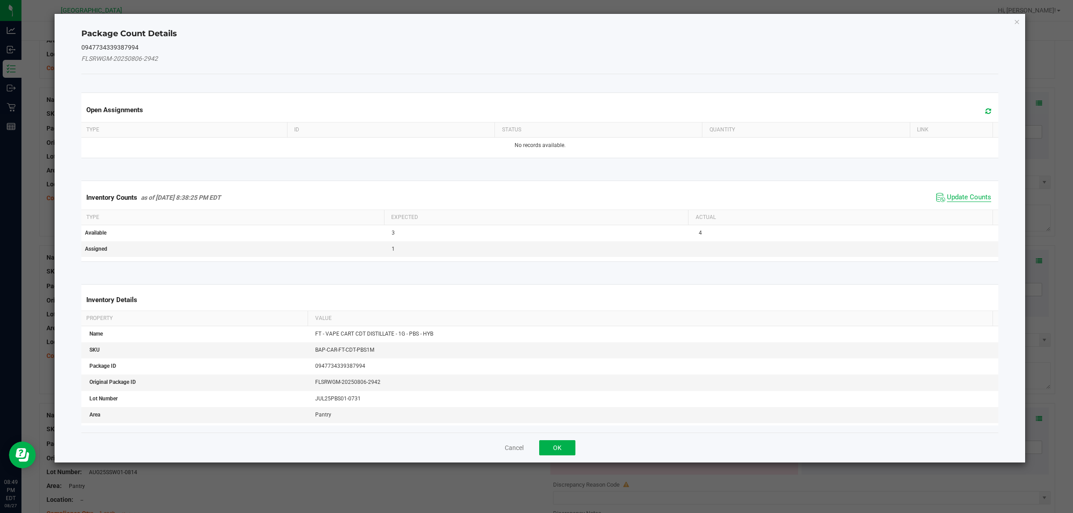
click at [780, 199] on span "Update Counts" at bounding box center [969, 197] width 44 height 9
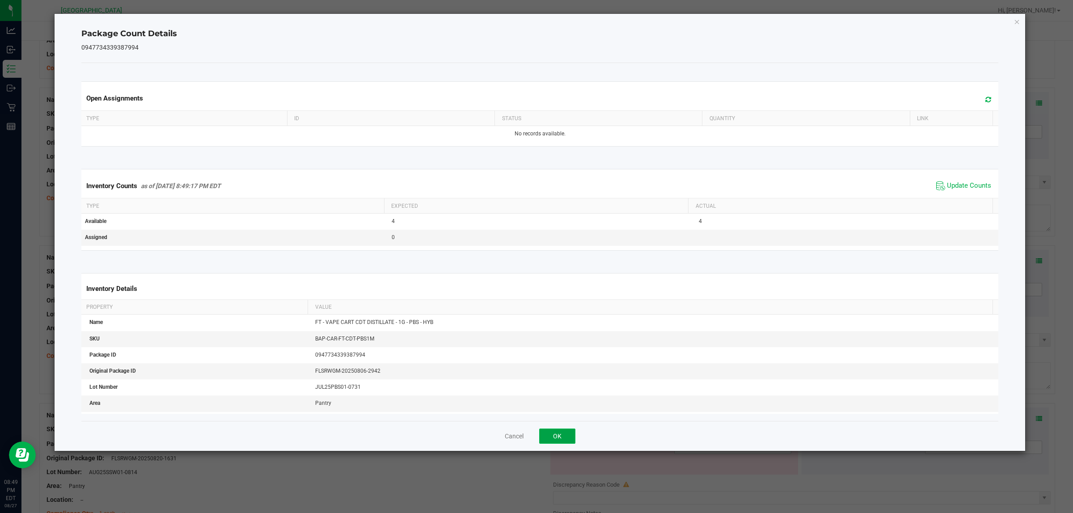
click at [562, 373] on button "OK" at bounding box center [557, 436] width 36 height 15
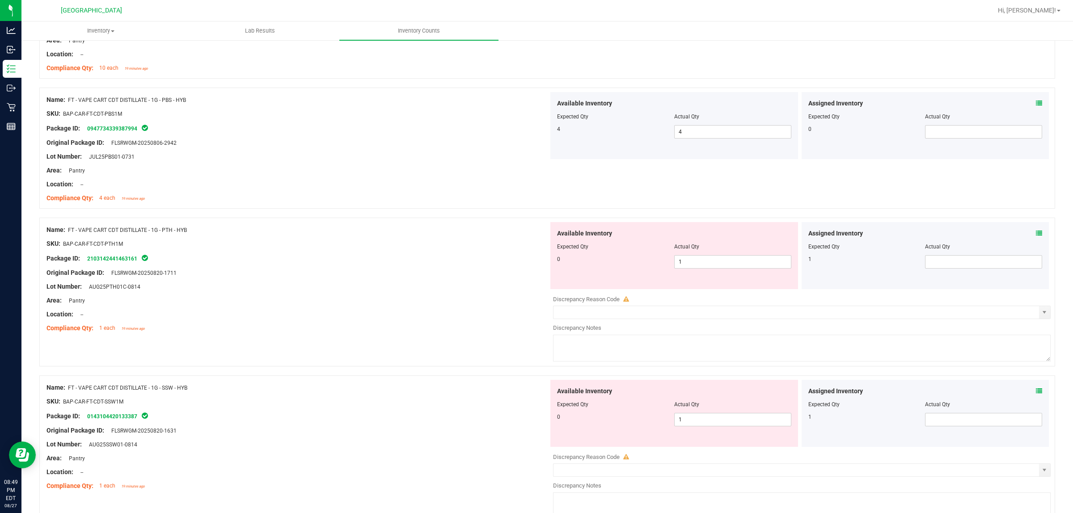
click at [780, 236] on icon at bounding box center [1039, 233] width 6 height 6
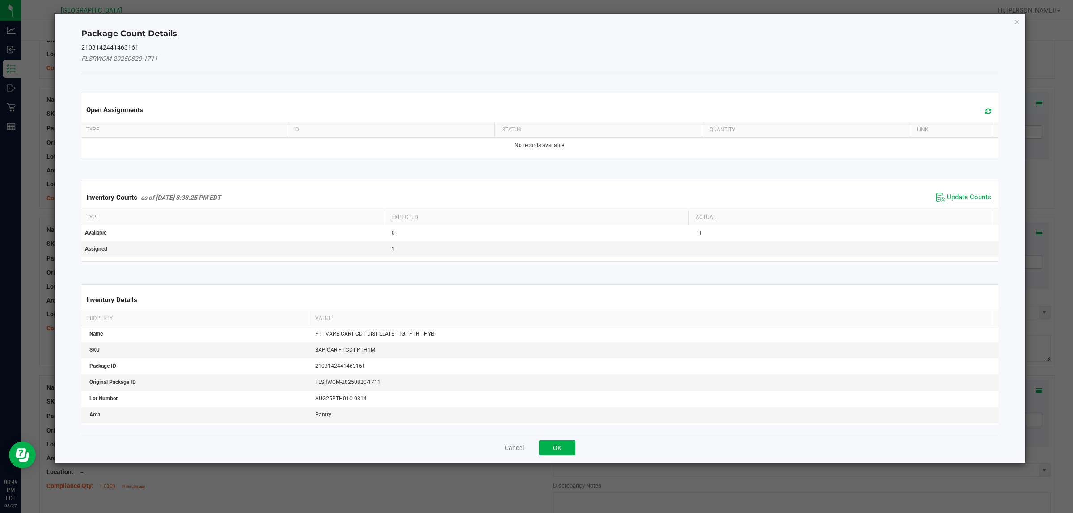
click at [780, 196] on span "Update Counts" at bounding box center [969, 197] width 44 height 9
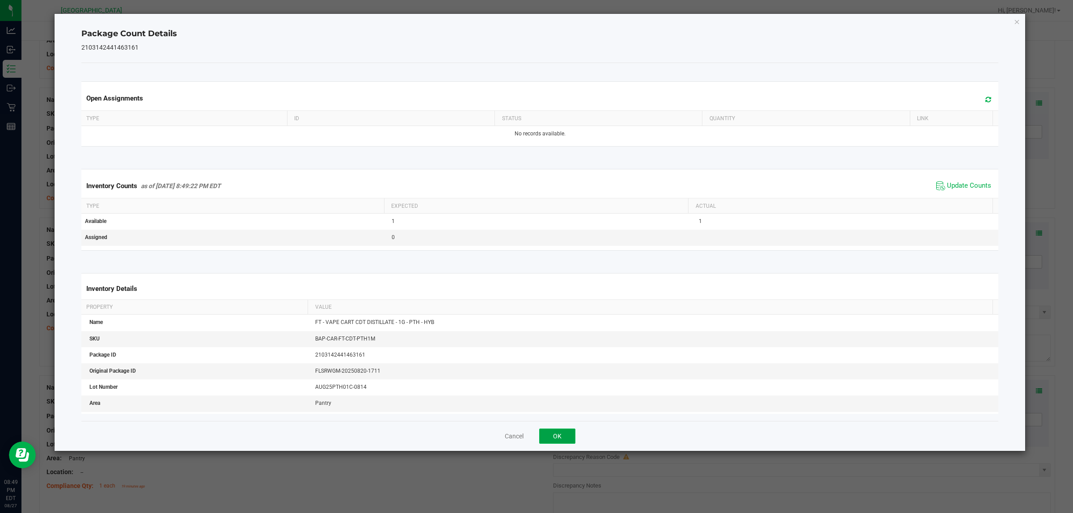
click at [568, 373] on button "OK" at bounding box center [557, 436] width 36 height 15
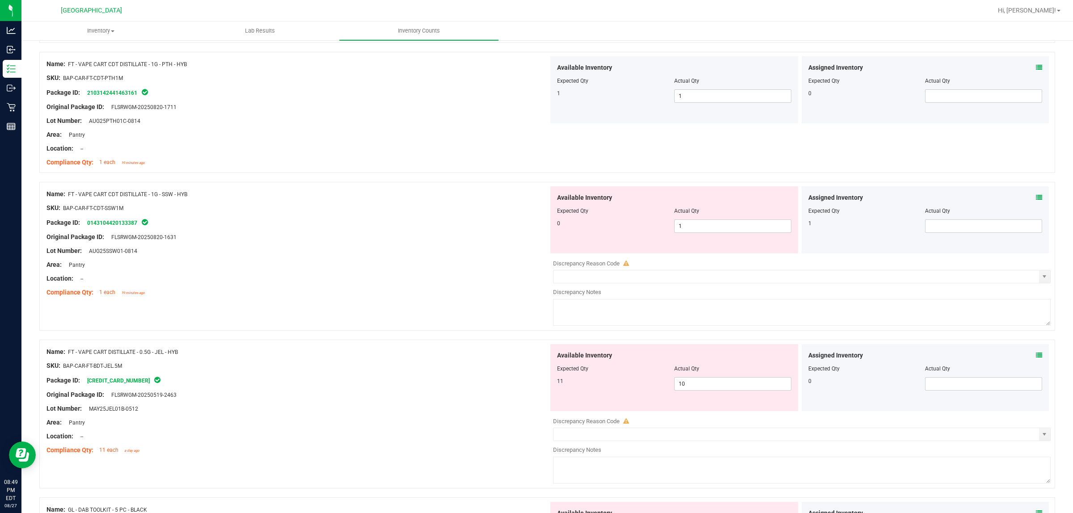
scroll to position [1006, 0]
click at [780, 198] on icon at bounding box center [1039, 196] width 6 height 6
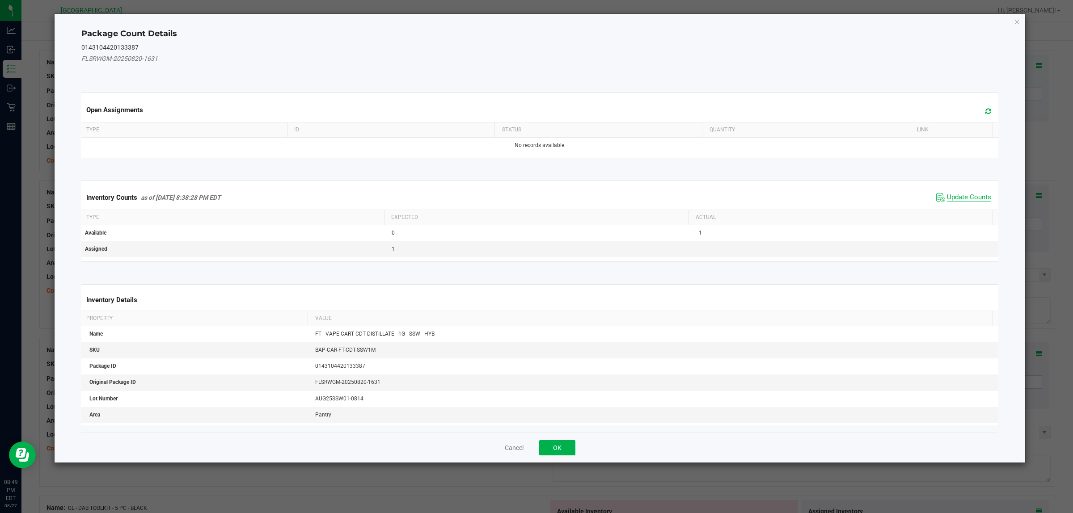
click at [780, 198] on span "Update Counts" at bounding box center [969, 197] width 44 height 9
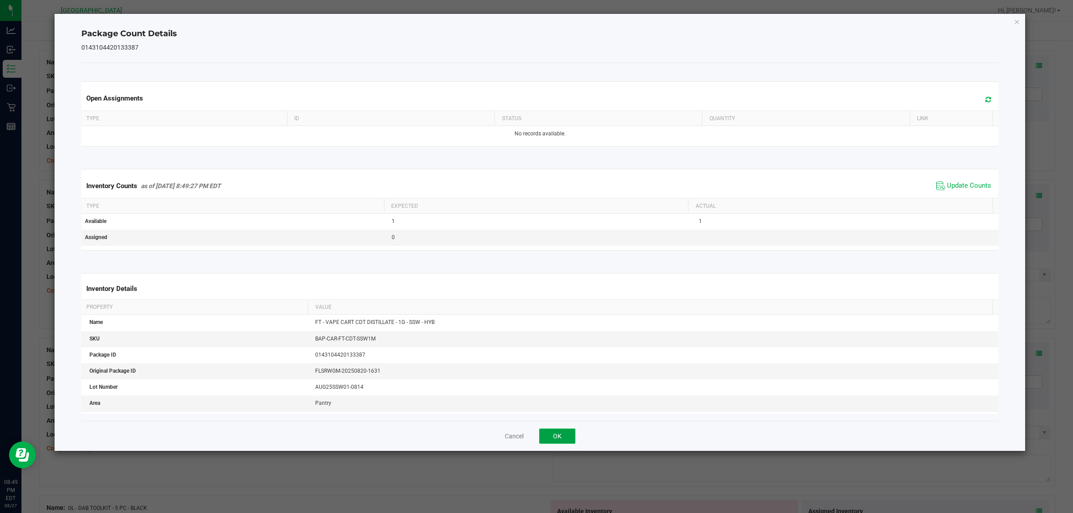
click at [562, 373] on button "OK" at bounding box center [557, 436] width 36 height 15
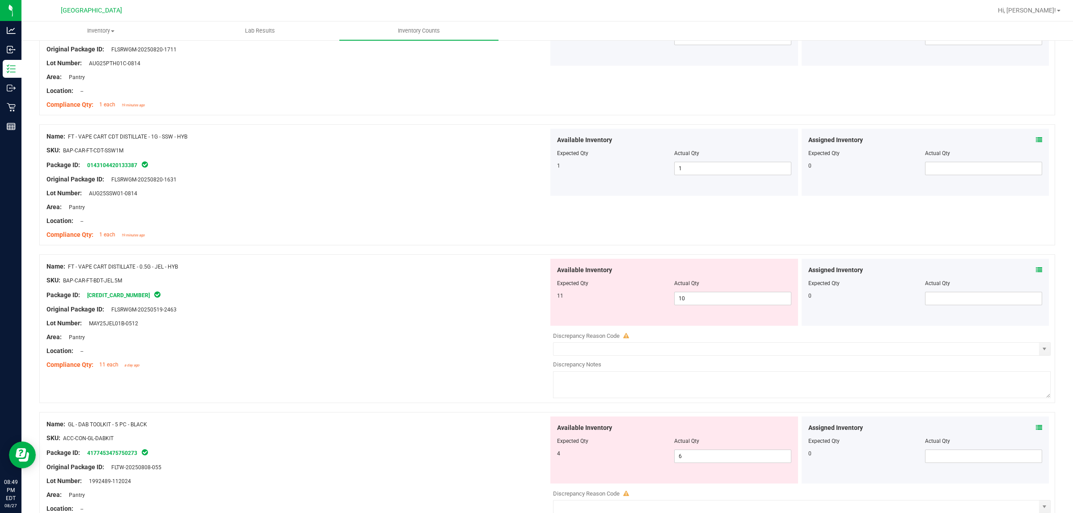
scroll to position [1117, 0]
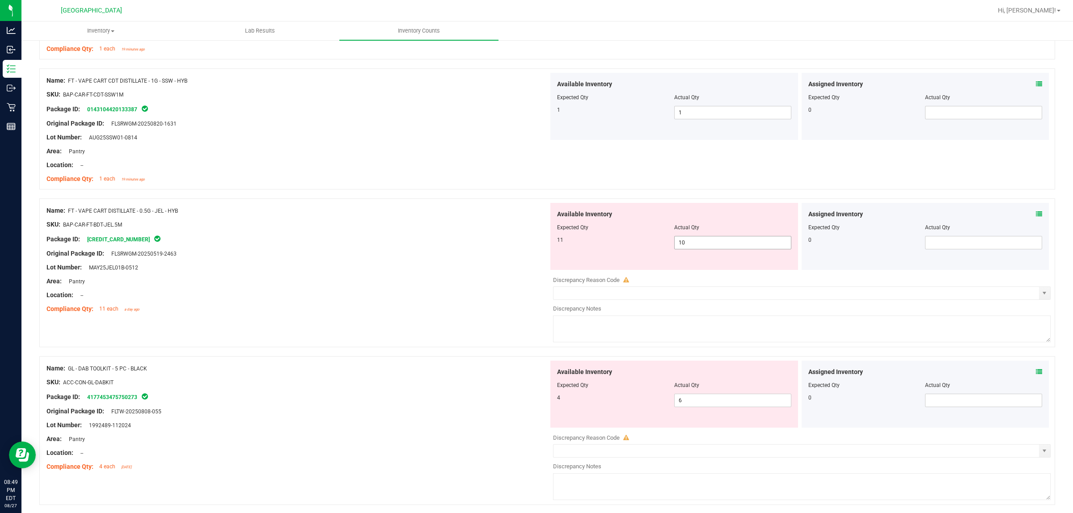
click at [702, 244] on span "10 10" at bounding box center [732, 242] width 117 height 13
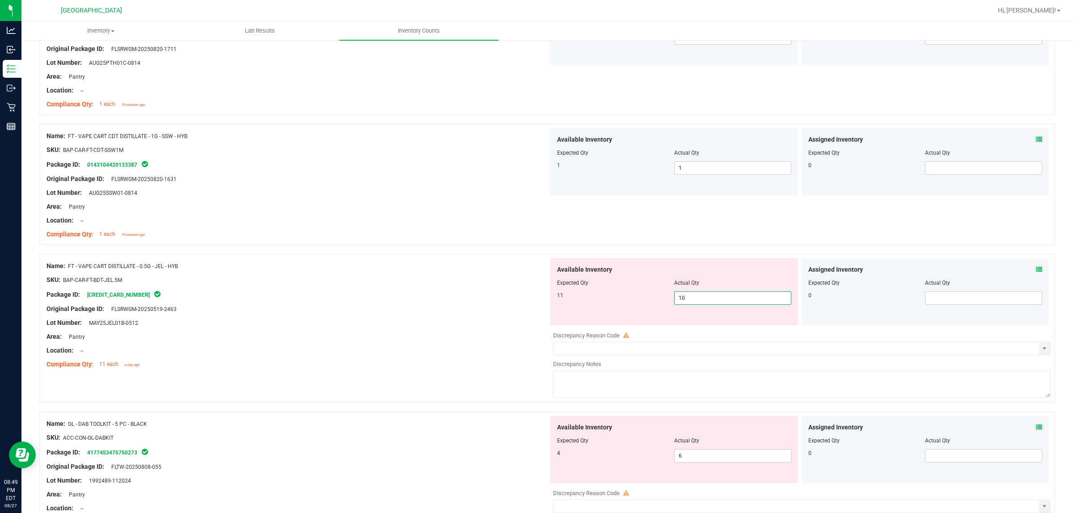
scroll to position [1067, 0]
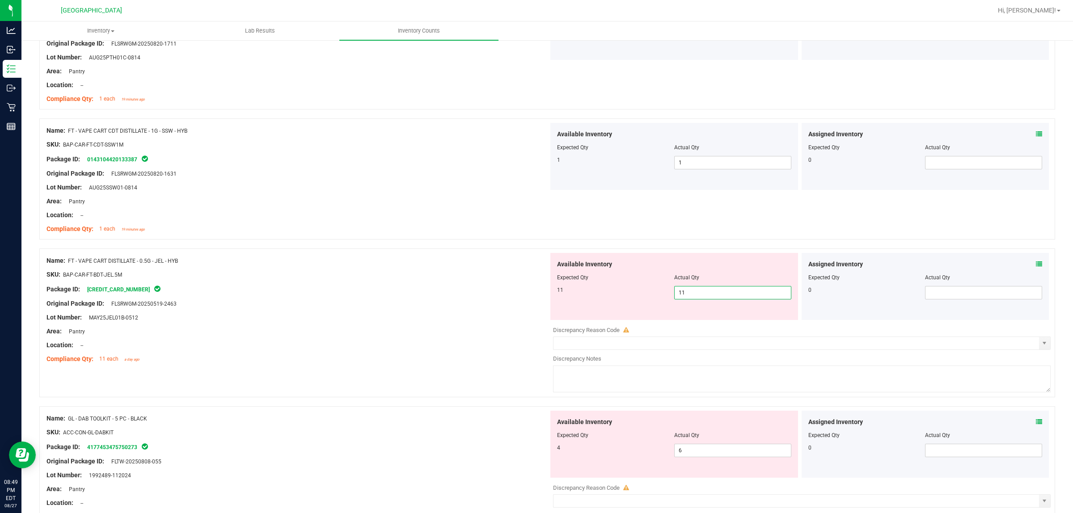
click at [460, 230] on div "Compliance Qty: 1 each 19 minutes ago" at bounding box center [297, 228] width 502 height 9
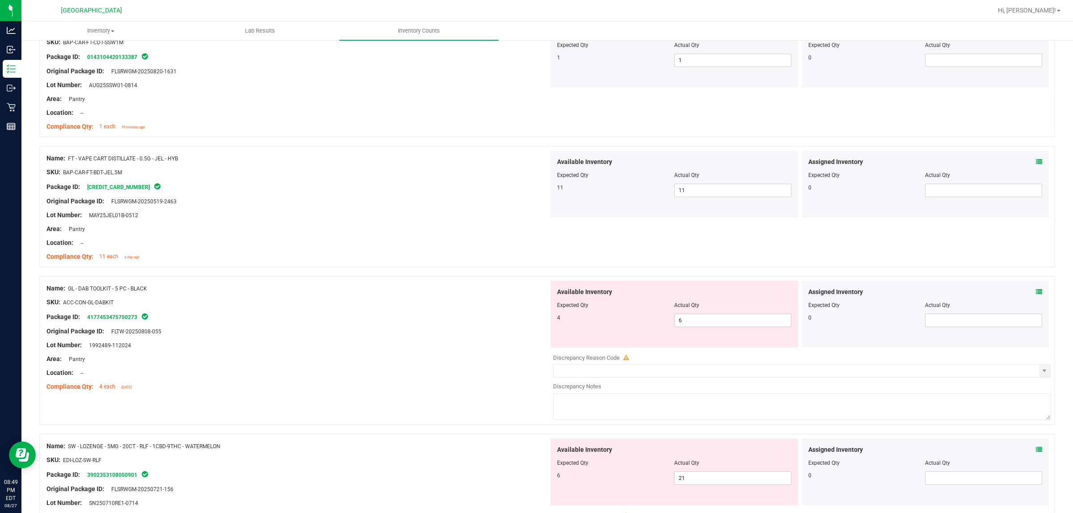
scroll to position [1179, 0]
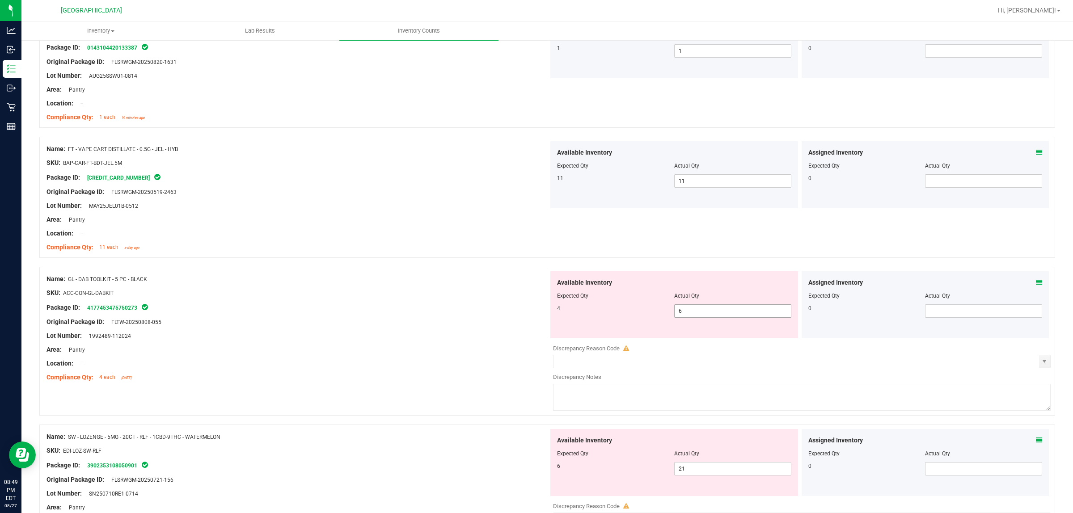
click at [689, 309] on span "6 6" at bounding box center [732, 310] width 117 height 13
click at [446, 264] on div at bounding box center [547, 262] width 1016 height 9
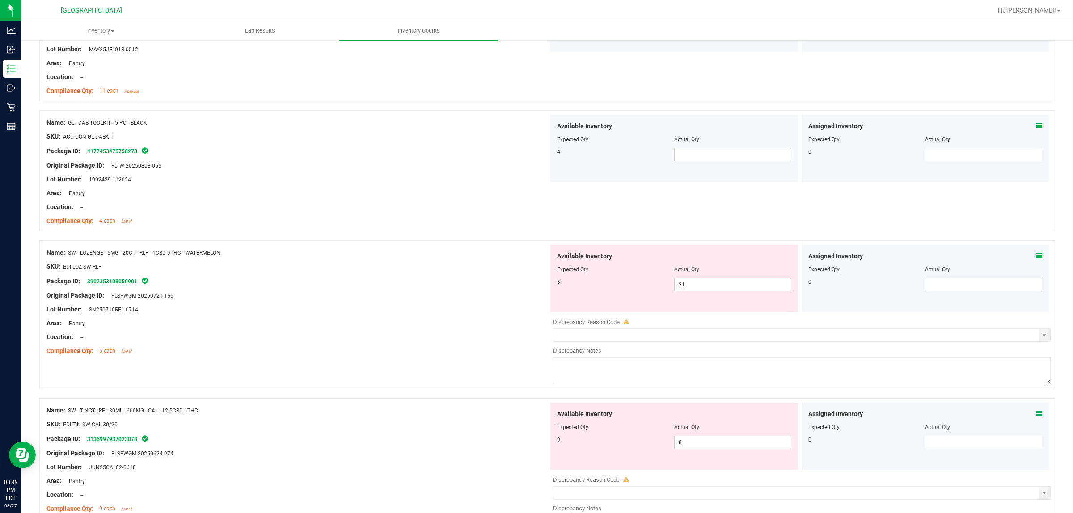
scroll to position [1347, 0]
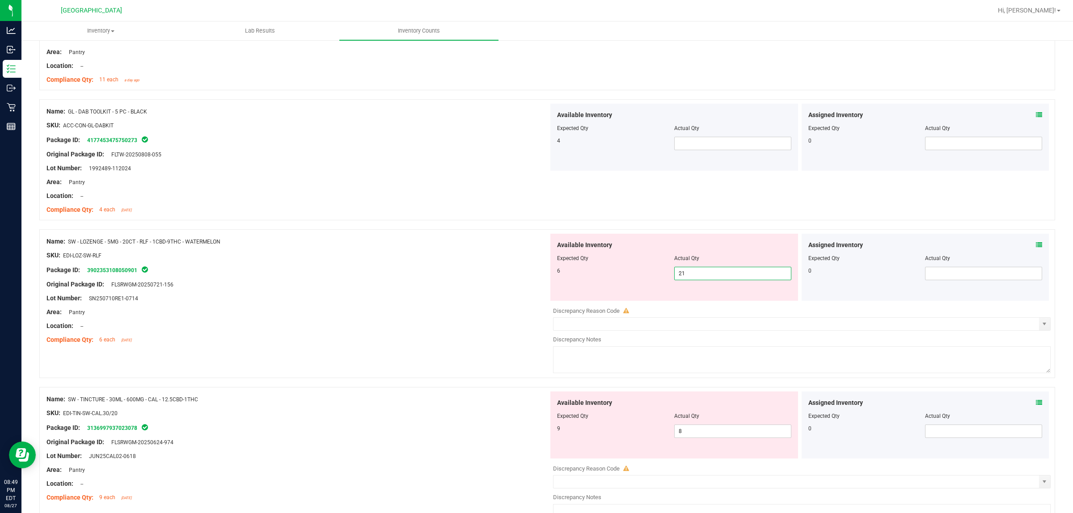
click at [708, 275] on span "21 21" at bounding box center [732, 273] width 117 height 13
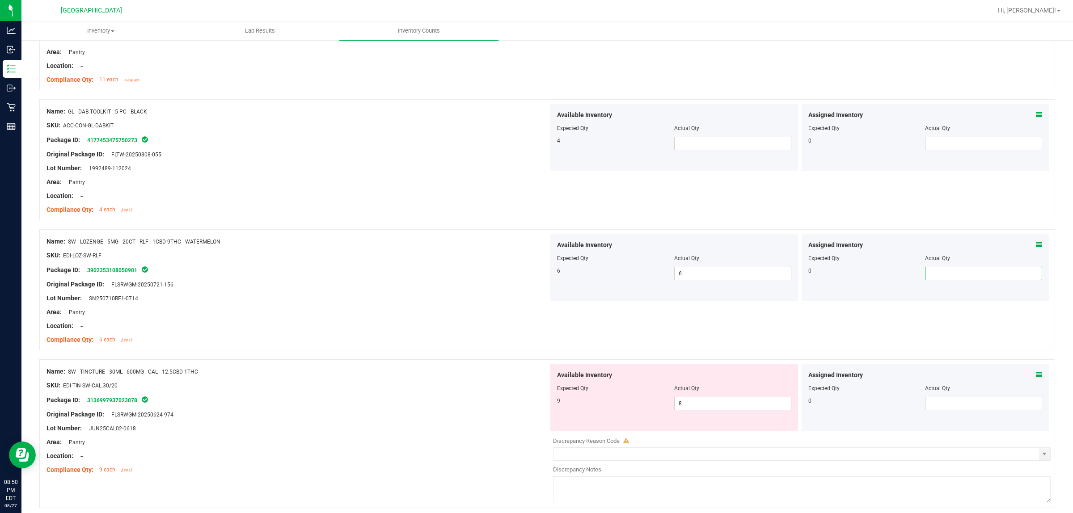
click at [517, 340] on div "Compliance Qty: 6 each [DATE]" at bounding box center [297, 339] width 502 height 9
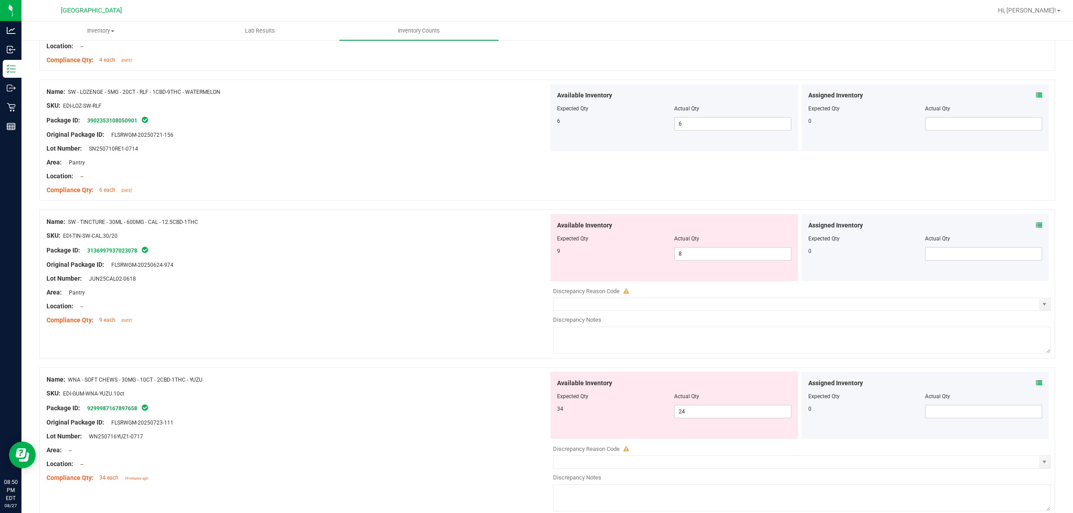
scroll to position [1514, 0]
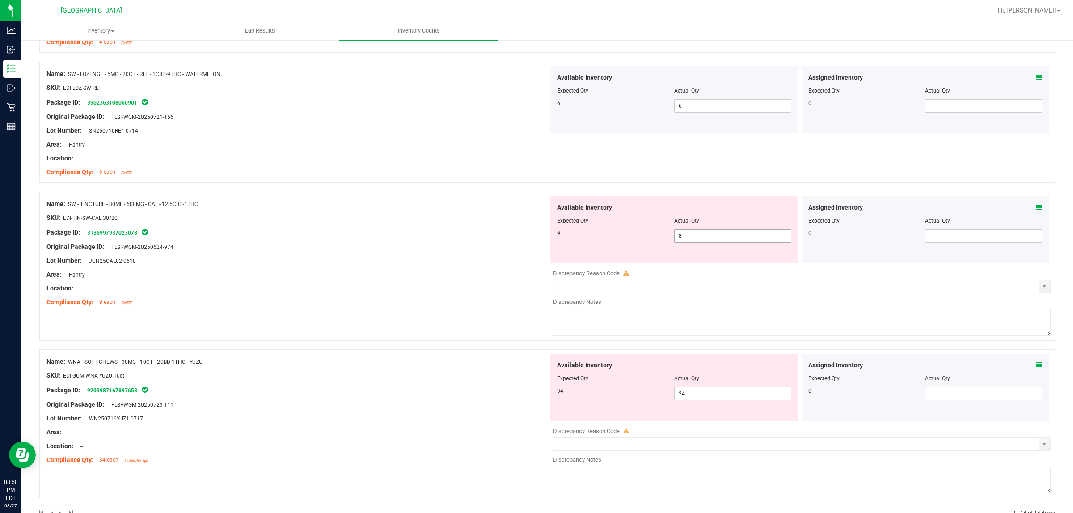
click at [676, 236] on span "8 8" at bounding box center [732, 235] width 117 height 13
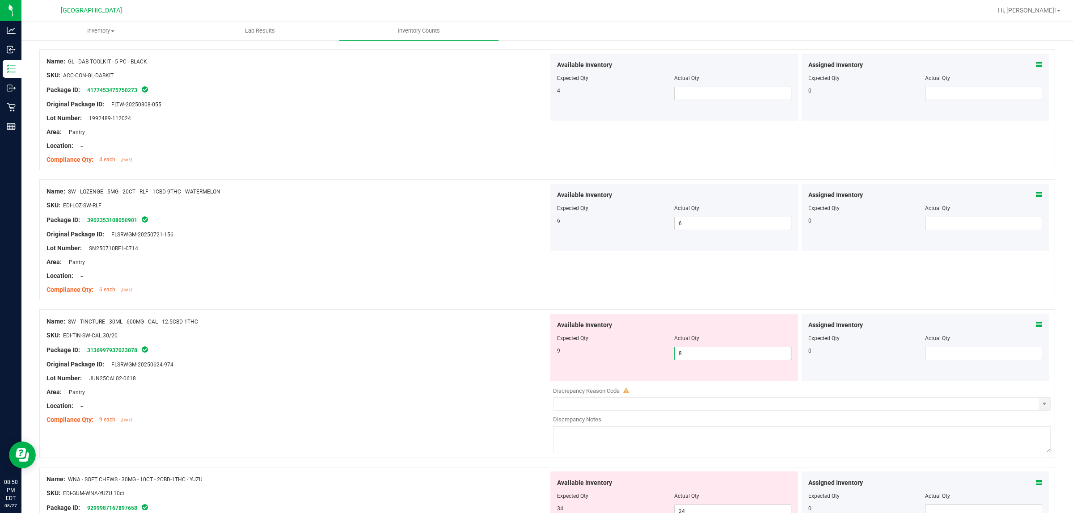
scroll to position [1542, 0]
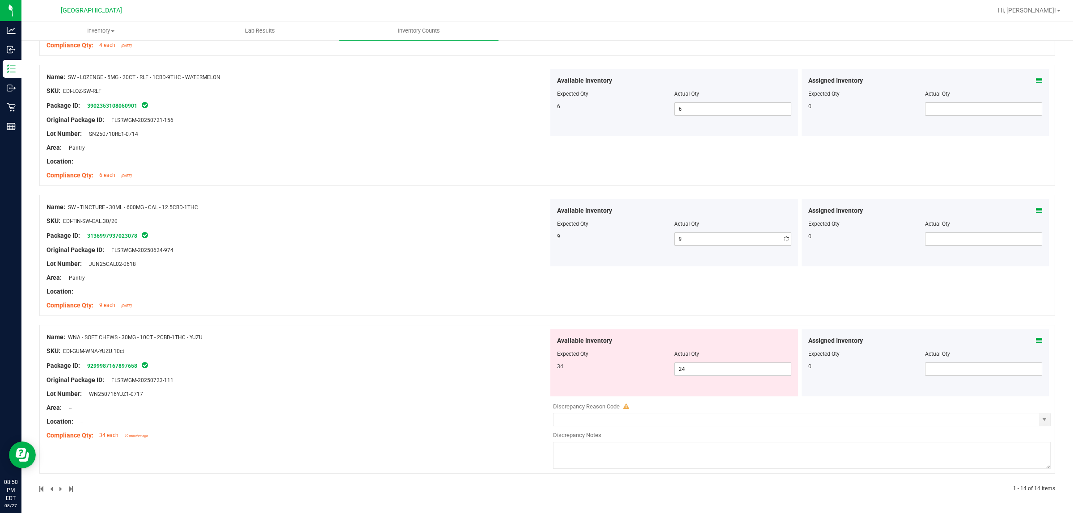
drag, startPoint x: 423, startPoint y: 294, endPoint x: 430, endPoint y: 284, distance: 12.2
click at [427, 288] on div "Name: SW - TINCTURE - 30ML - 600MG - CAL - 12.5CBD-1THC SKU: EDI-TIN-SW-CAL.30/…" at bounding box center [547, 255] width 1016 height 121
click at [718, 373] on span "24 24" at bounding box center [732, 369] width 117 height 13
click at [348, 282] on div "Name: SW - TINCTURE - 30ML - 600MG - CAL - 12.5CBD-1THC SKU: EDI-TIN-SW-CAL.30/…" at bounding box center [297, 256] width 502 height 114
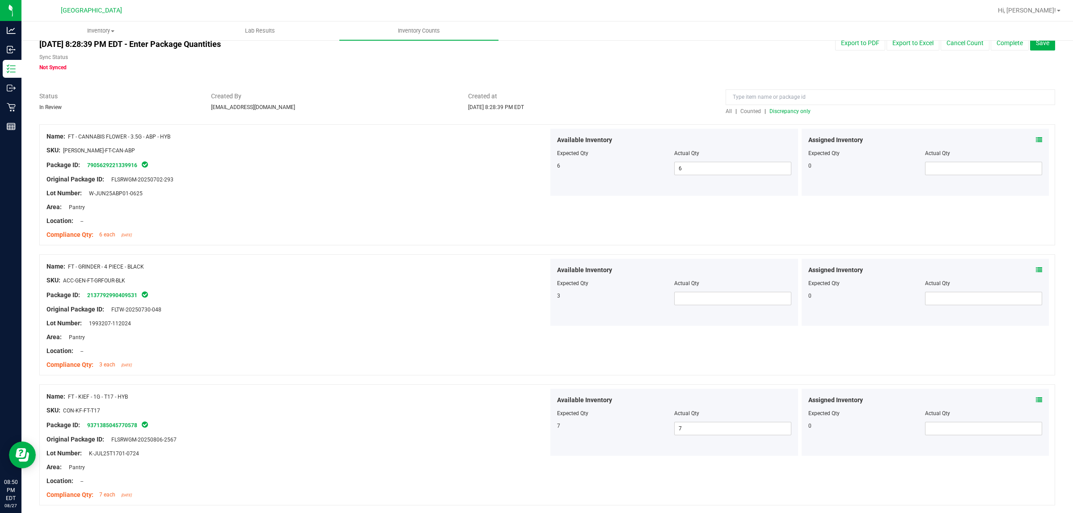
scroll to position [0, 0]
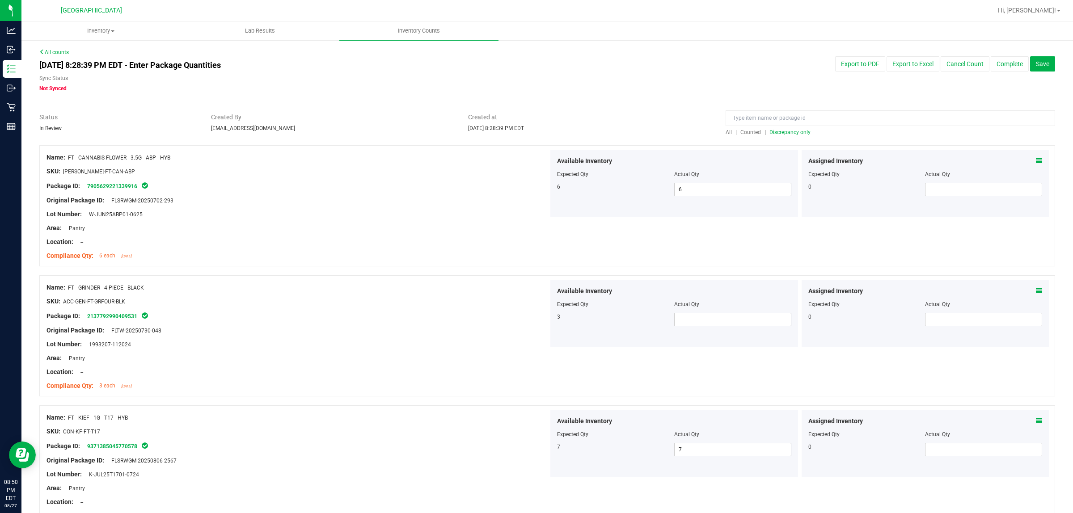
click at [725, 131] on span "All" at bounding box center [728, 132] width 6 height 6
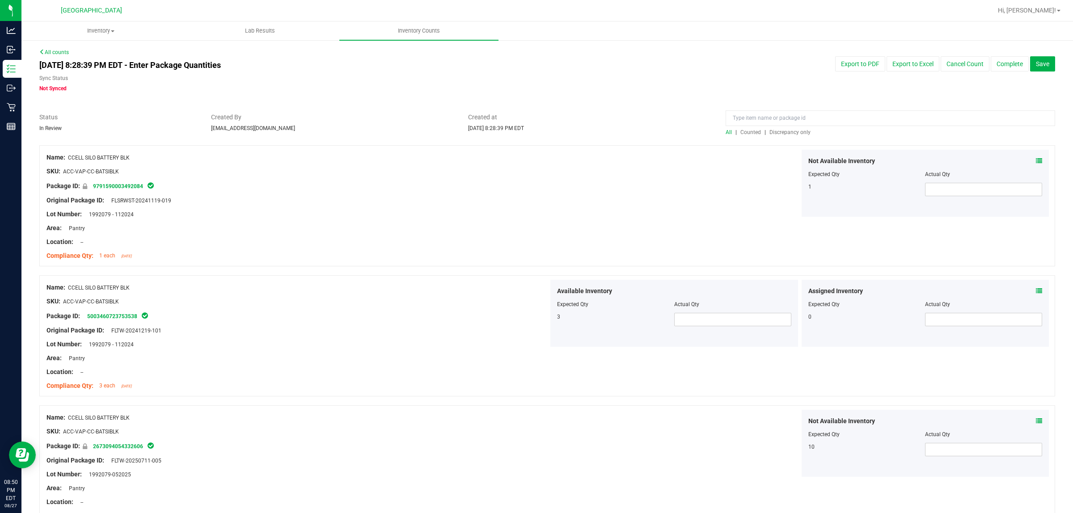
click at [780, 132] on span "Discrepancy only" at bounding box center [789, 132] width 41 height 6
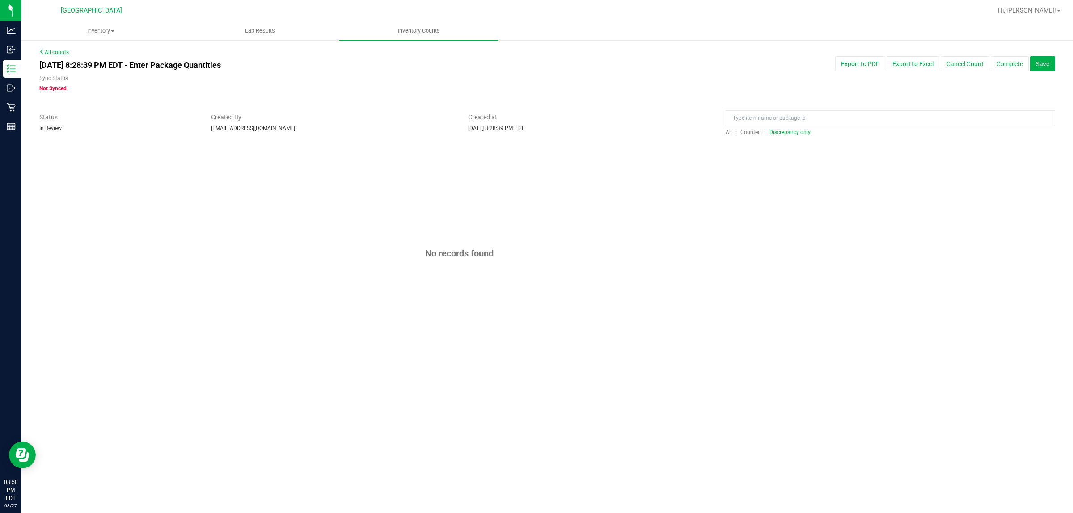
click at [731, 133] on span "All" at bounding box center [728, 132] width 6 height 6
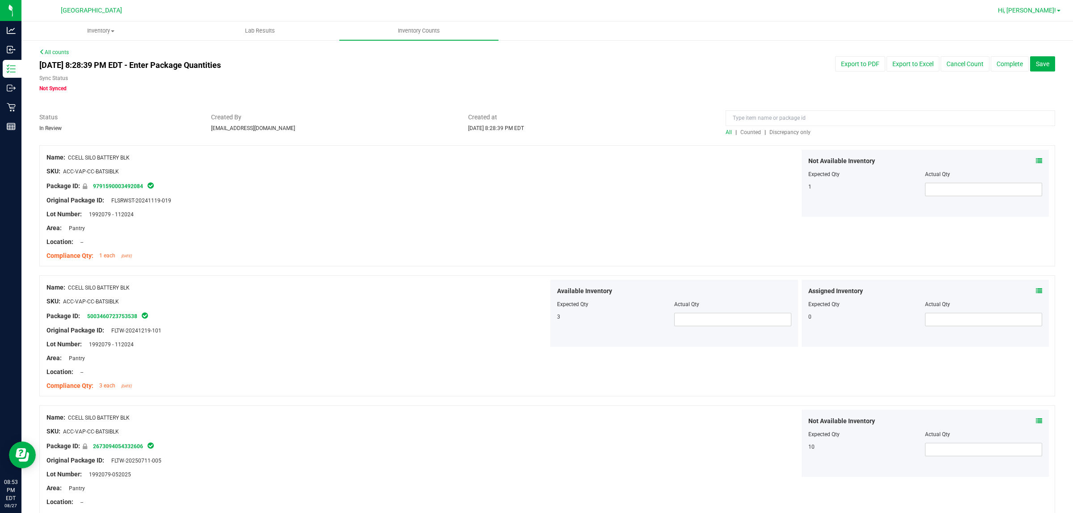
click at [780, 10] on span "Hi, [PERSON_NAME]!" at bounding box center [1027, 10] width 58 height 7
click at [780, 75] on span "Sign Out" at bounding box center [1026, 79] width 26 height 9
